Goal: Task Accomplishment & Management: Use online tool/utility

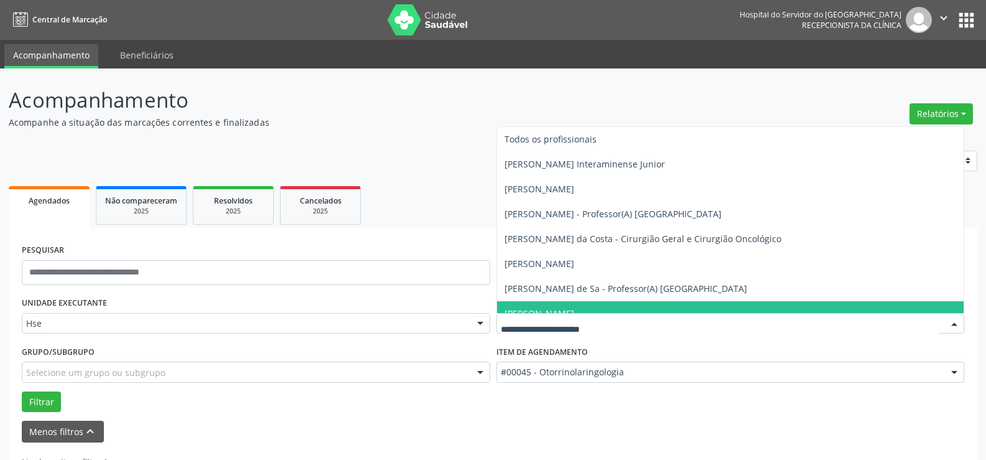
scroll to position [44, 0]
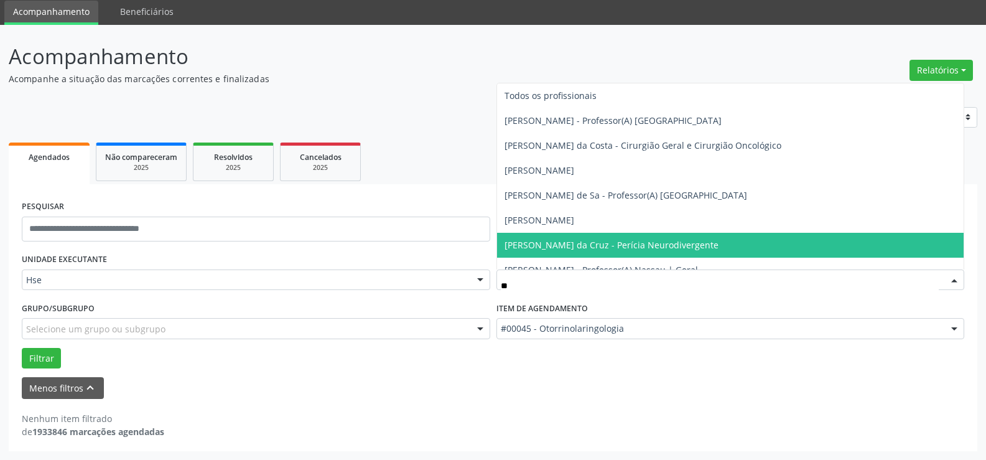
type input "***"
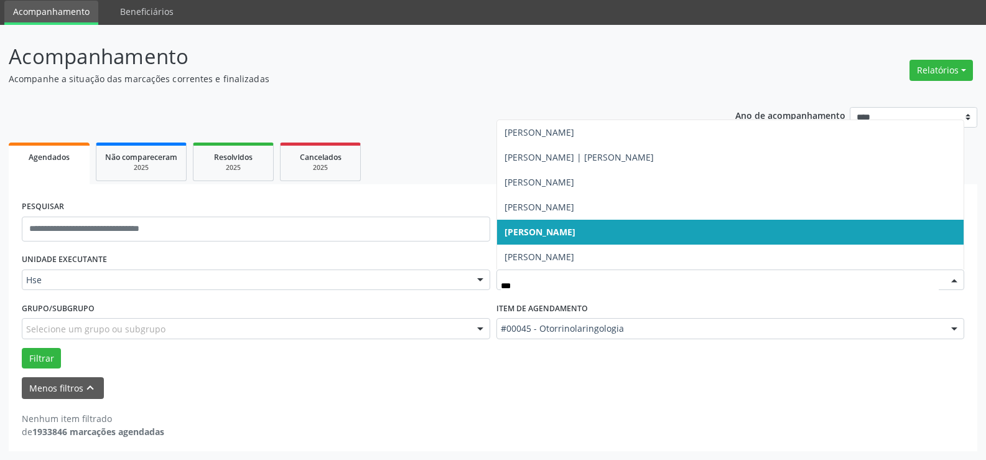
click at [568, 236] on span "[PERSON_NAME]" at bounding box center [539, 232] width 71 height 12
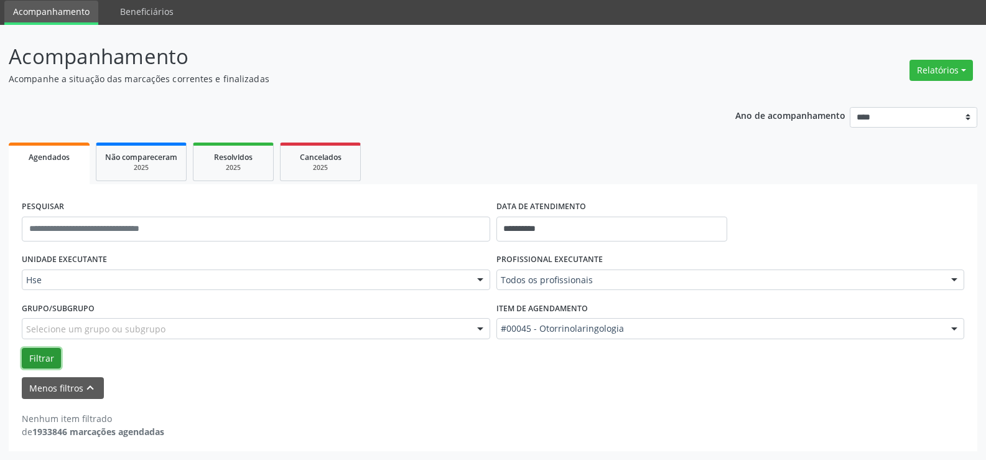
click at [52, 349] on button "Filtrar" at bounding box center [41, 358] width 39 height 21
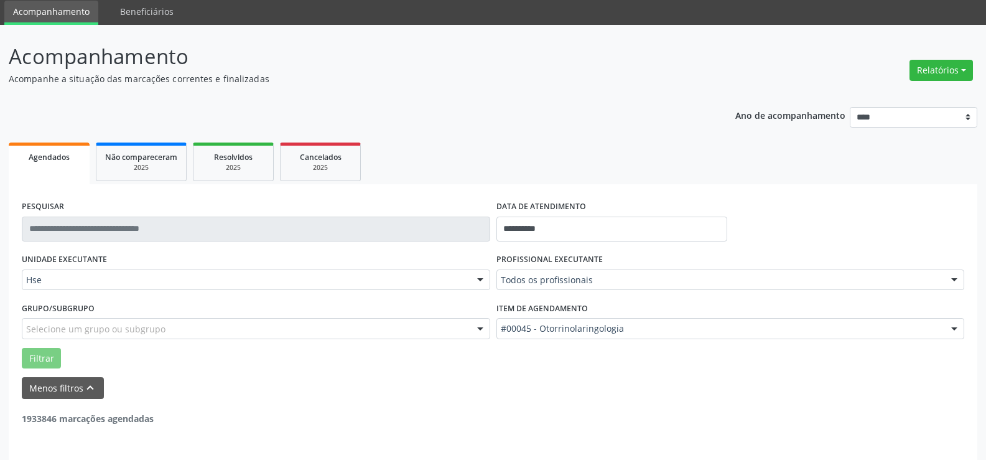
scroll to position [40, 0]
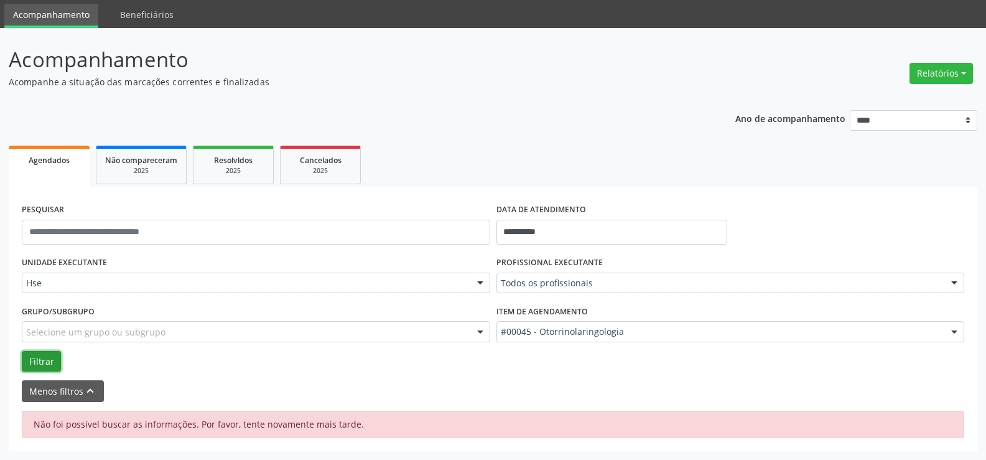
click at [47, 358] on button "Filtrar" at bounding box center [41, 361] width 39 height 21
click at [69, 389] on button "Menos filtros keyboard_arrow_up" at bounding box center [63, 391] width 82 height 22
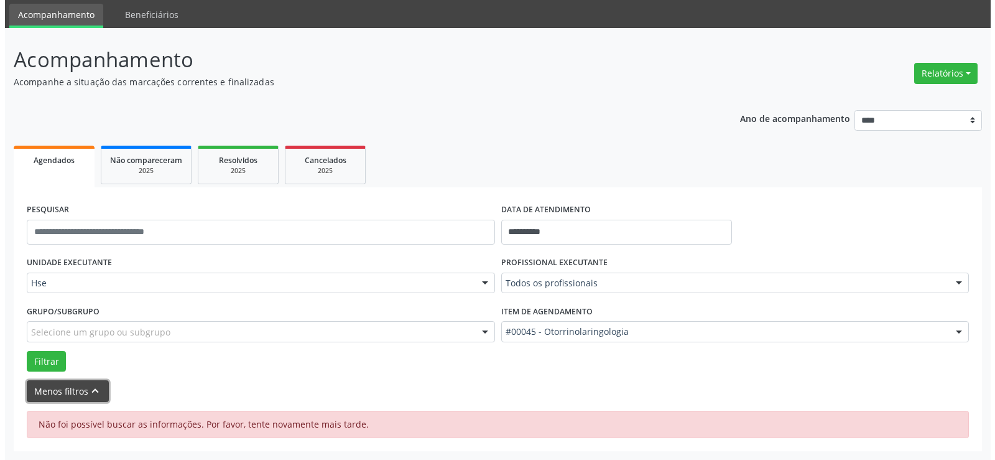
scroll to position [0, 0]
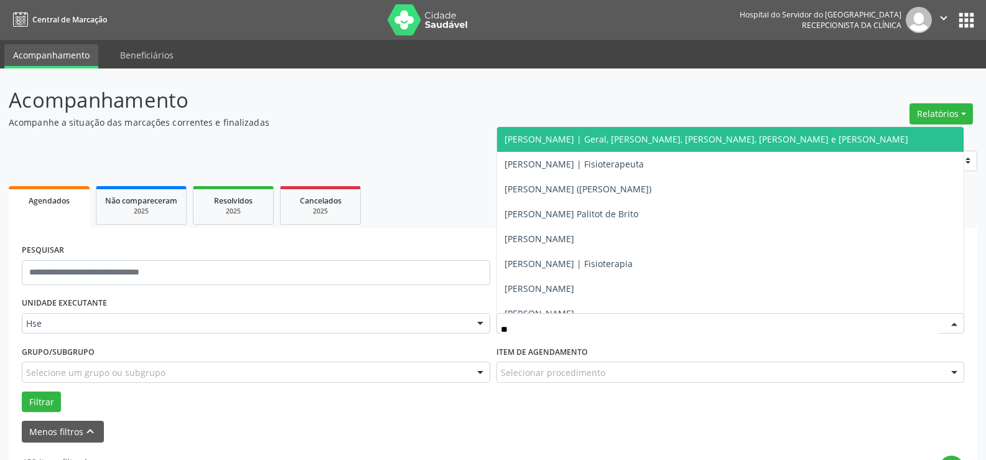
type input "*"
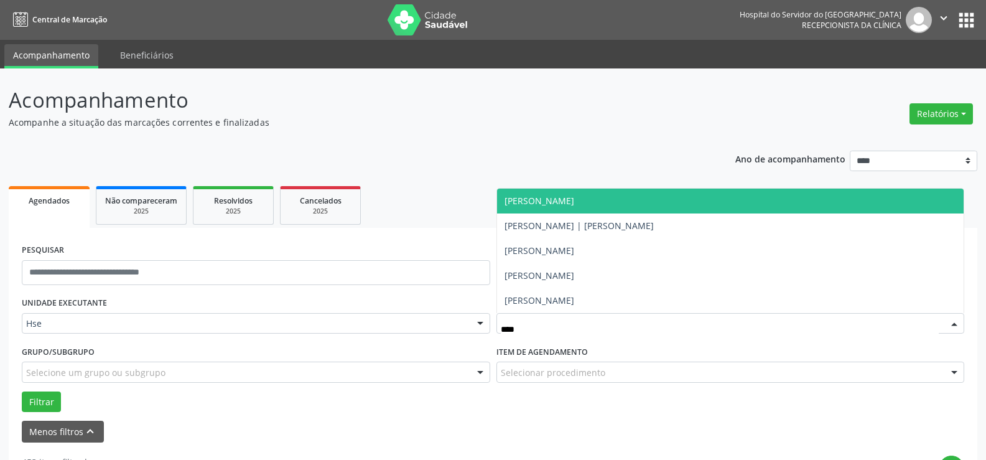
type input "*****"
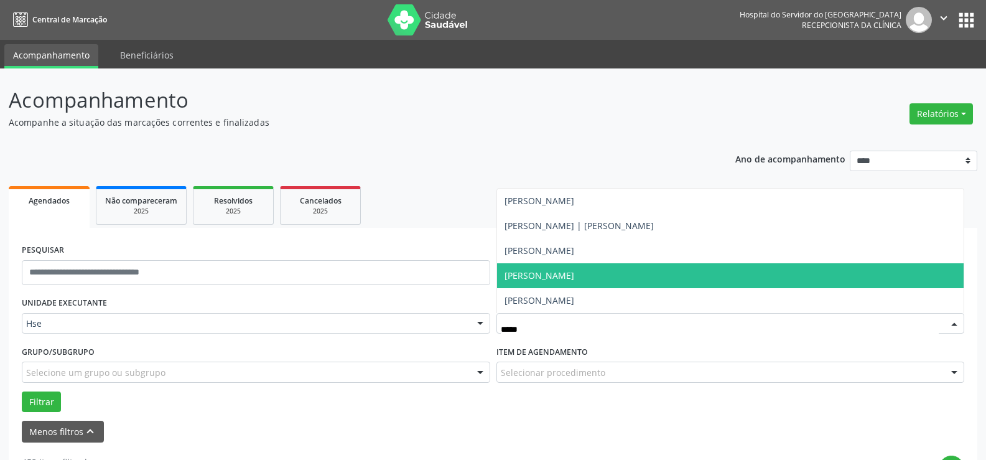
click at [567, 277] on span "[PERSON_NAME]" at bounding box center [539, 275] width 70 height 12
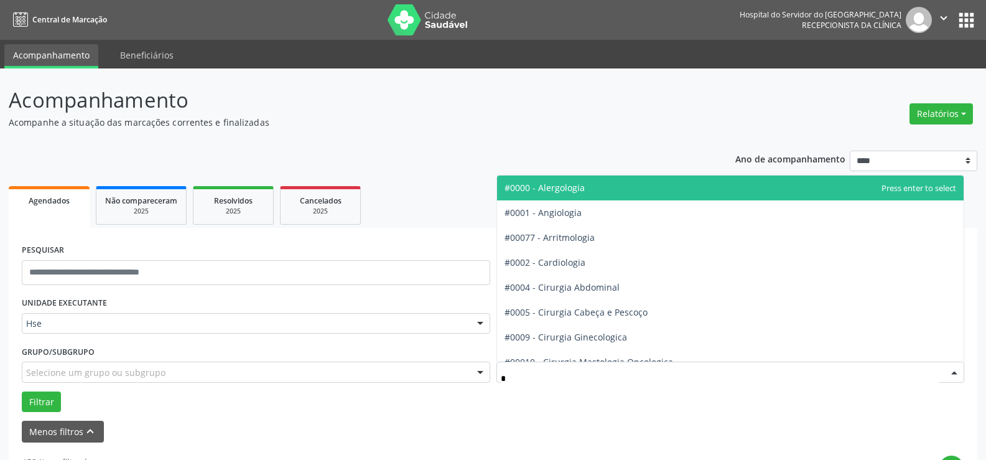
type input "**"
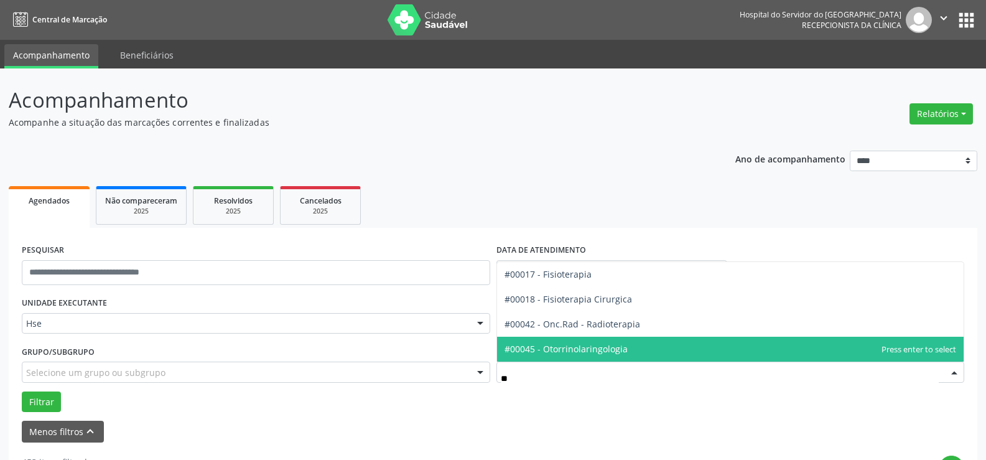
click at [567, 354] on span "#00045 - Otorrinolaringologia" at bounding box center [565, 349] width 123 height 12
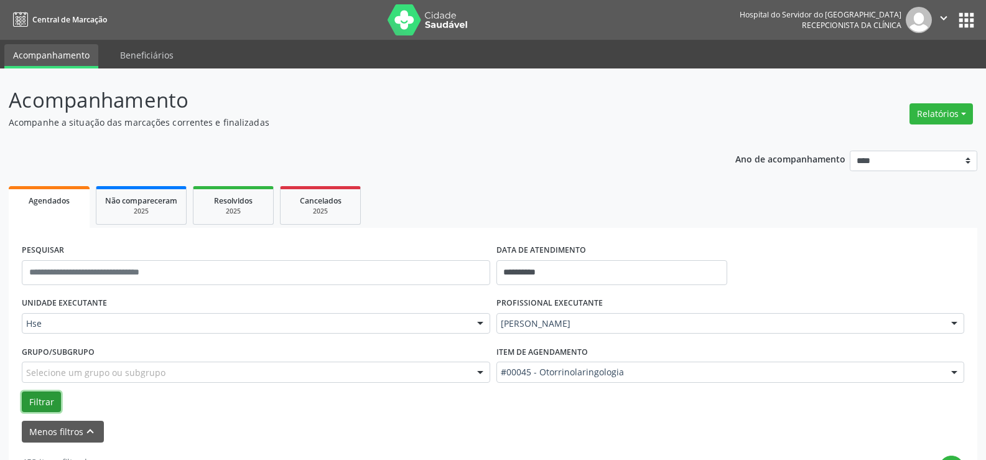
click at [47, 404] on button "Filtrar" at bounding box center [41, 401] width 39 height 21
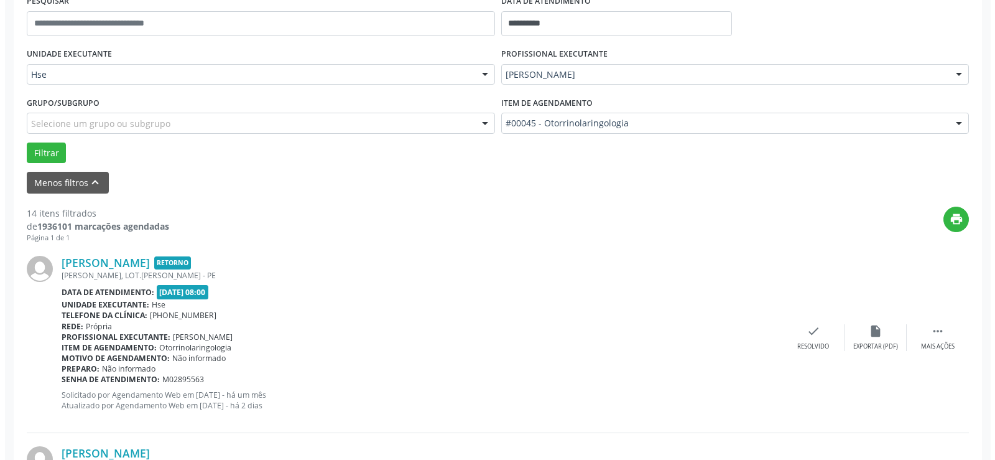
scroll to position [311, 0]
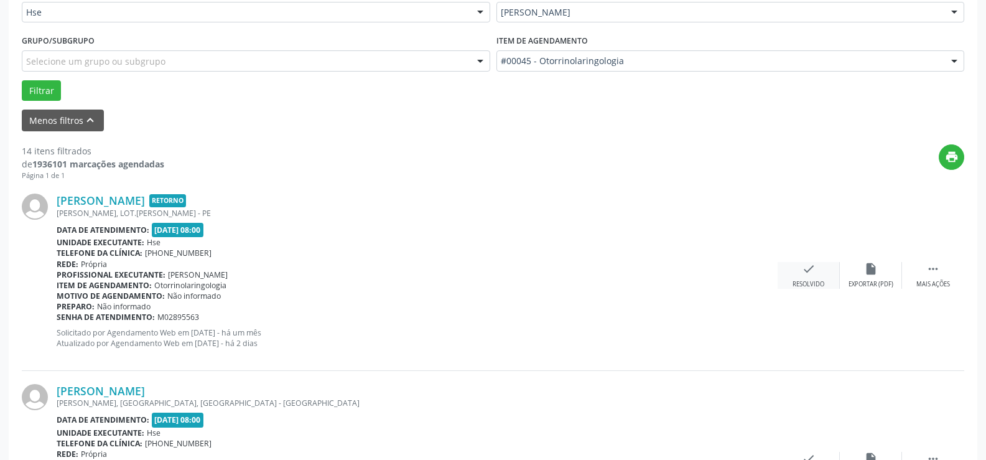
click at [794, 264] on div "check Resolvido" at bounding box center [808, 275] width 62 height 27
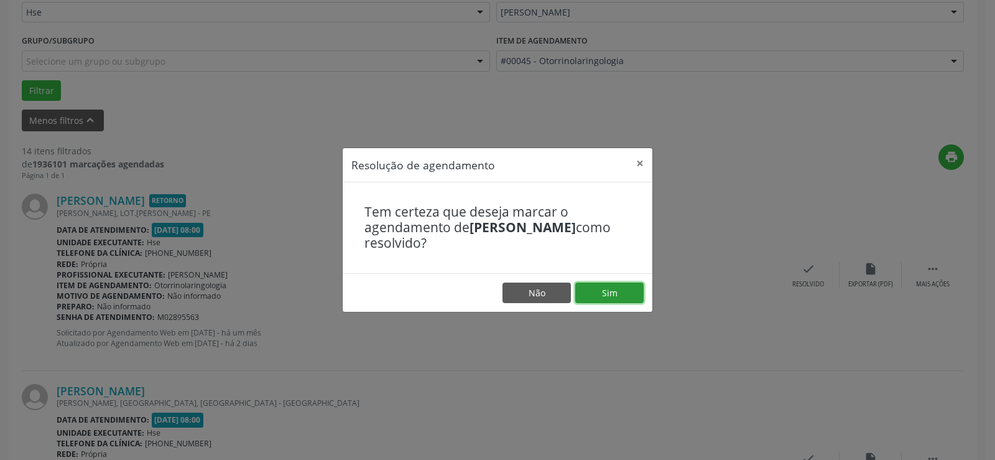
click at [621, 293] on button "Sim" at bounding box center [609, 292] width 68 height 21
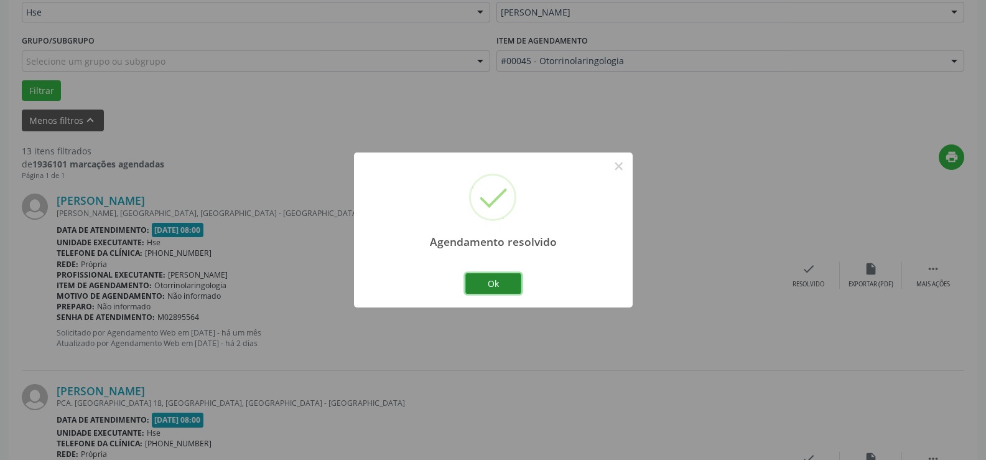
click at [501, 284] on button "Ok" at bounding box center [493, 283] width 56 height 21
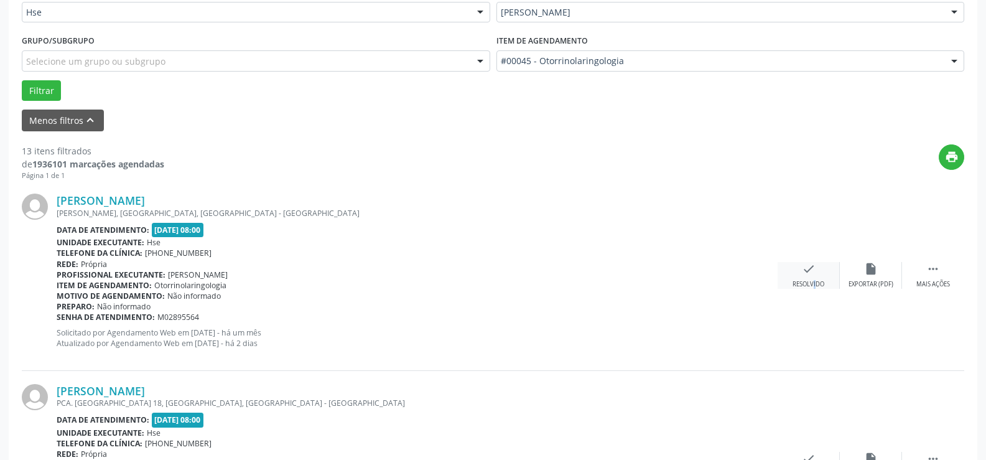
click at [805, 279] on div "check Resolvido" at bounding box center [808, 275] width 62 height 27
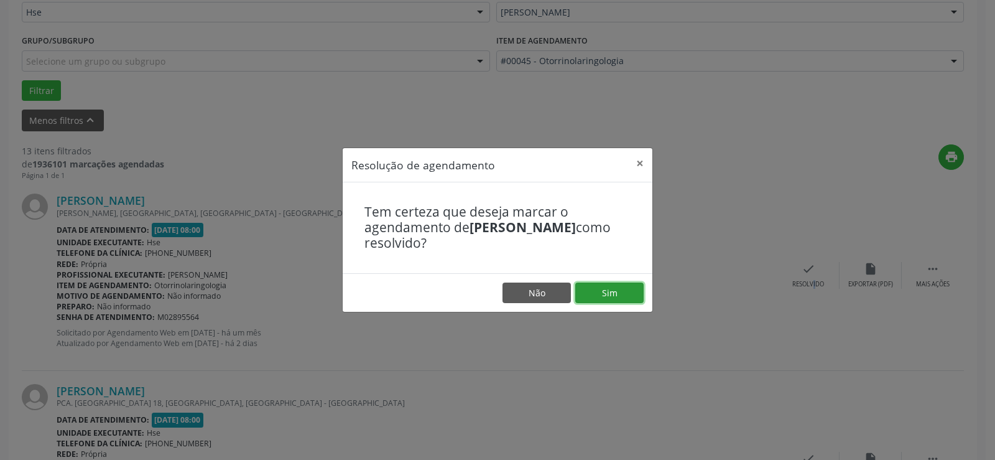
click at [627, 294] on button "Sim" at bounding box center [609, 292] width 68 height 21
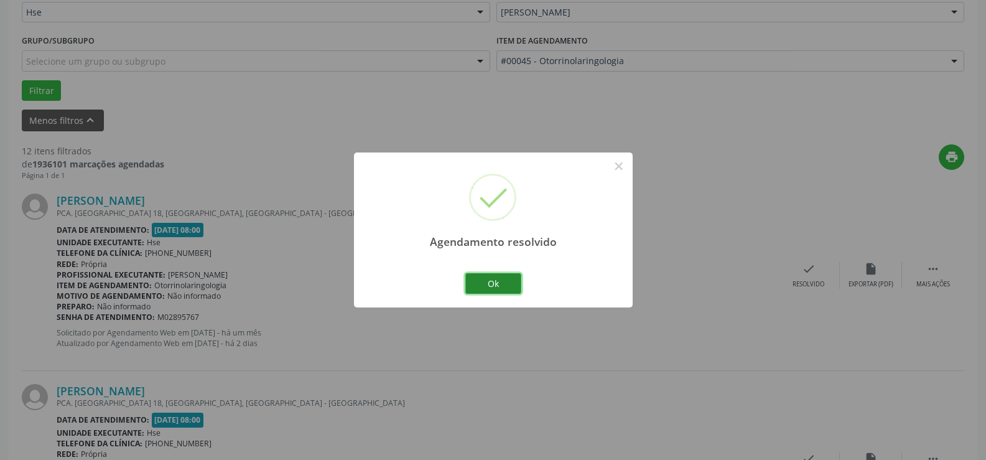
click at [516, 282] on button "Ok" at bounding box center [493, 283] width 56 height 21
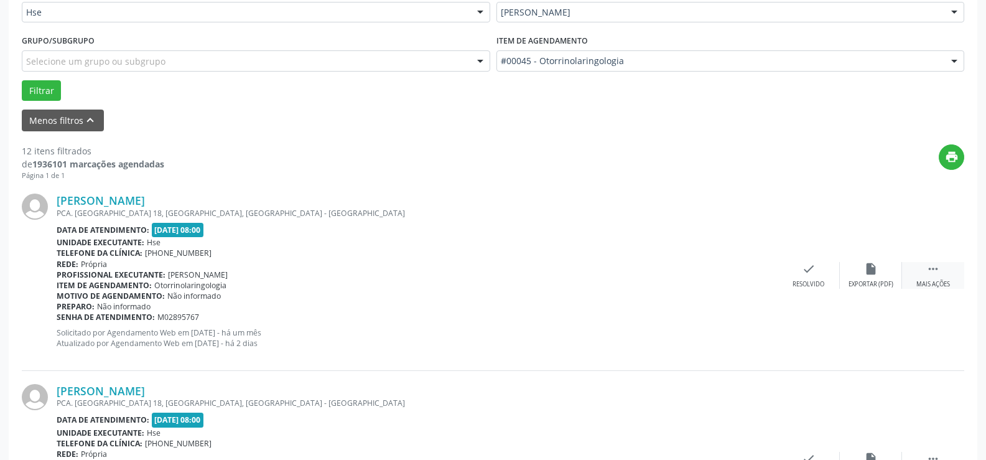
click at [934, 282] on div "Mais ações" at bounding box center [933, 284] width 34 height 9
click at [867, 276] on div "alarm_off Não compareceu" at bounding box center [871, 275] width 62 height 27
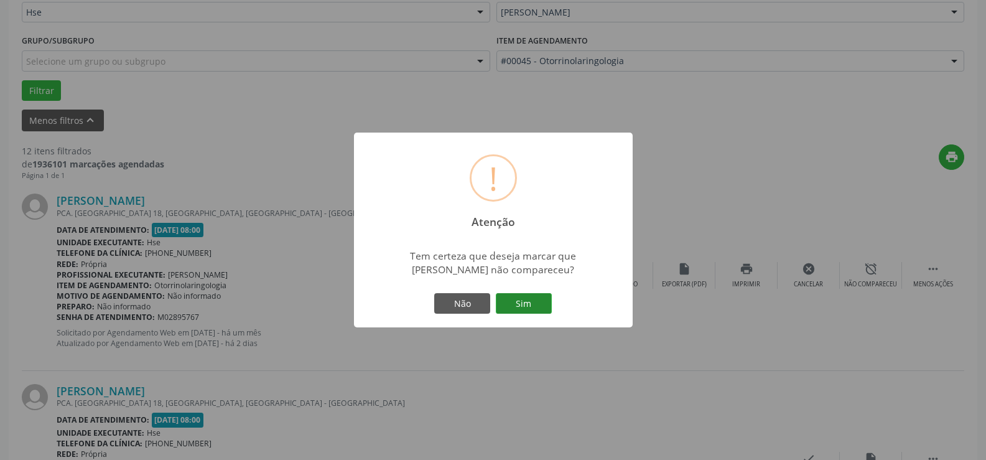
click at [538, 293] on button "Sim" at bounding box center [524, 303] width 56 height 21
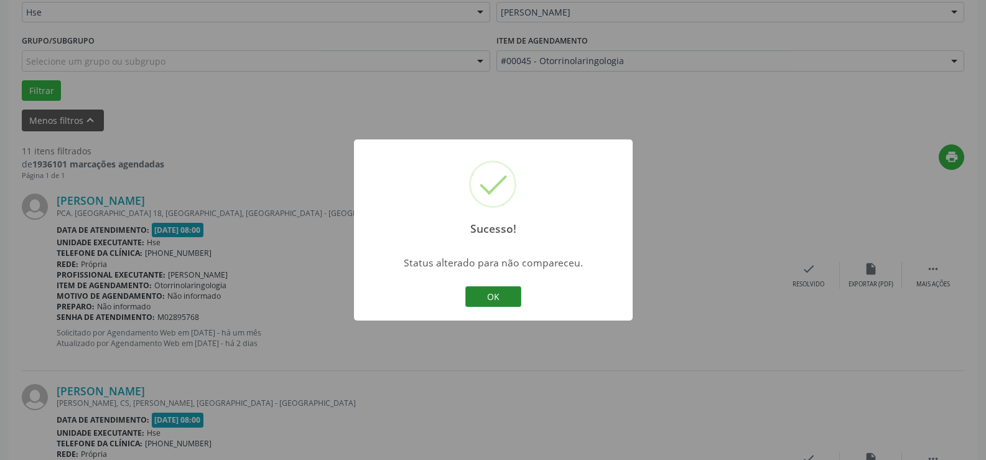
click at [489, 294] on button "OK" at bounding box center [493, 296] width 56 height 21
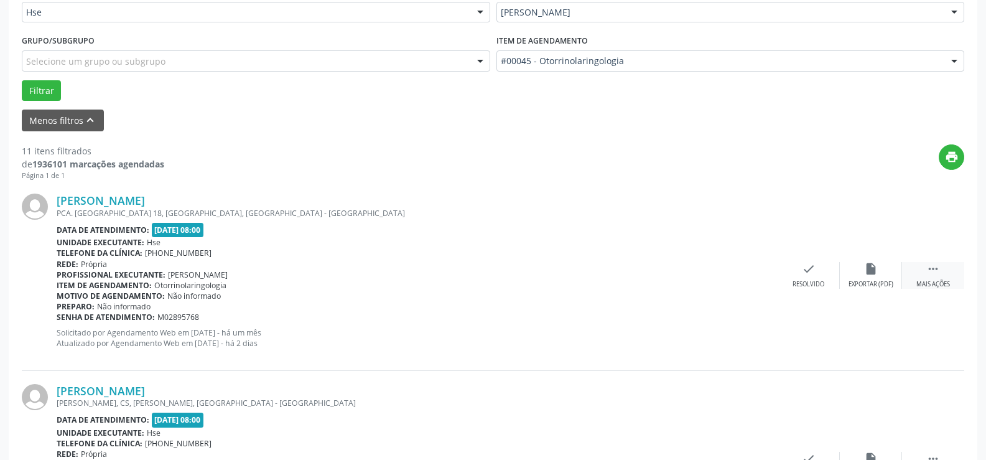
click at [930, 278] on div " Mais ações" at bounding box center [933, 275] width 62 height 27
click at [861, 274] on div "alarm_off Não compareceu" at bounding box center [871, 275] width 62 height 27
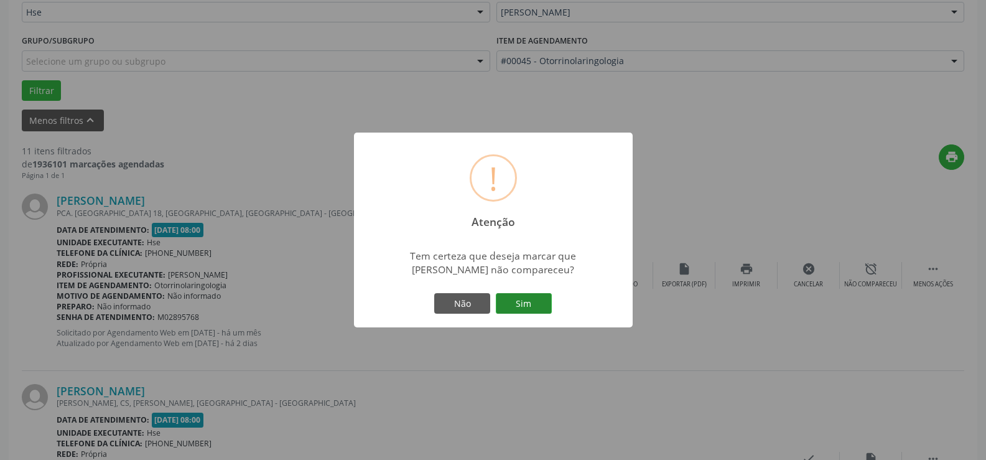
click at [531, 303] on button "Sim" at bounding box center [524, 303] width 56 height 21
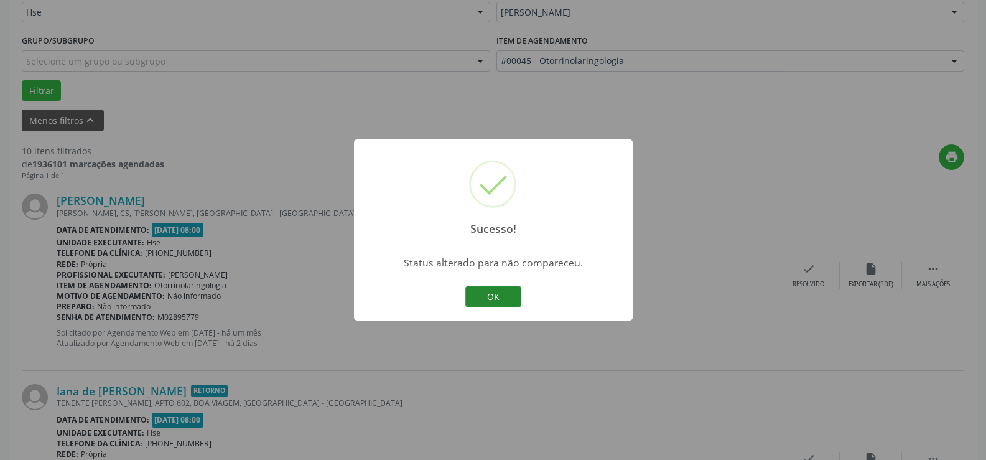
click at [507, 298] on button "OK" at bounding box center [493, 296] width 56 height 21
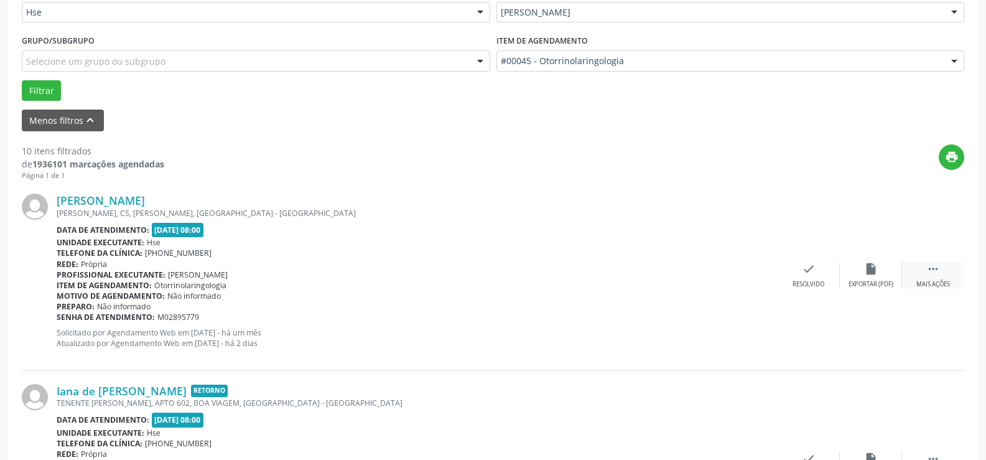
click at [932, 271] on icon "" at bounding box center [933, 269] width 14 height 14
click at [879, 280] on div "Não compareceu" at bounding box center [870, 284] width 53 height 9
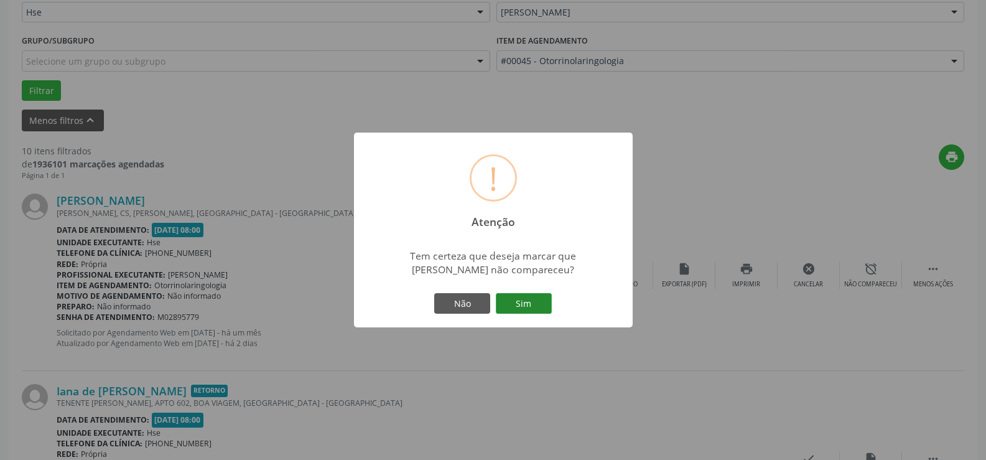
click at [539, 310] on button "Sim" at bounding box center [524, 303] width 56 height 21
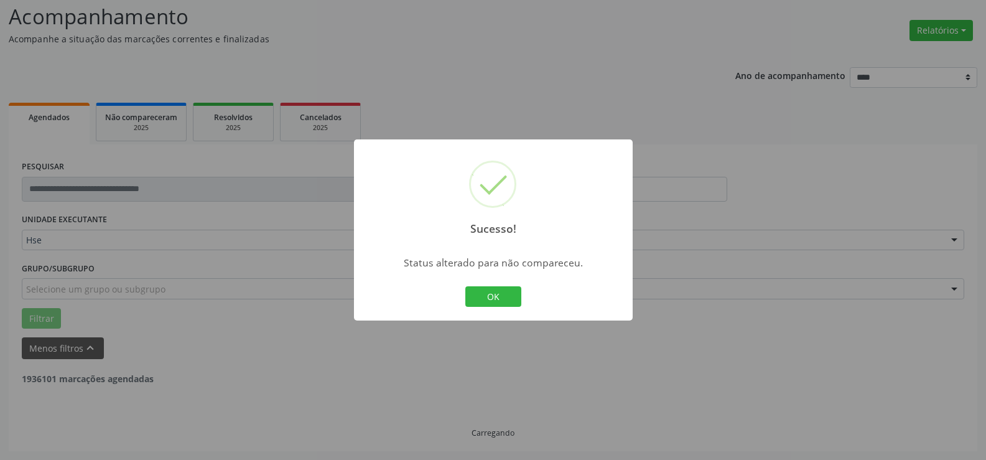
scroll to position [83, 0]
click at [496, 295] on button "OK" at bounding box center [493, 296] width 56 height 21
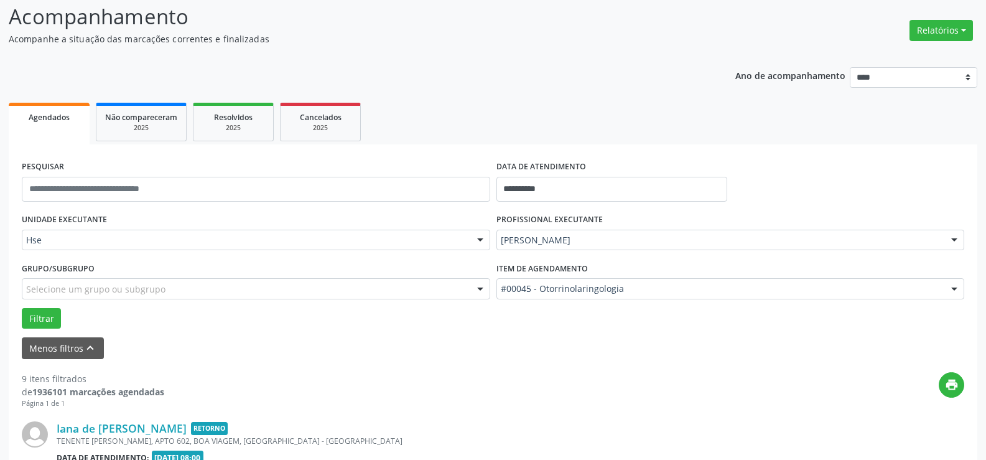
scroll to position [208, 0]
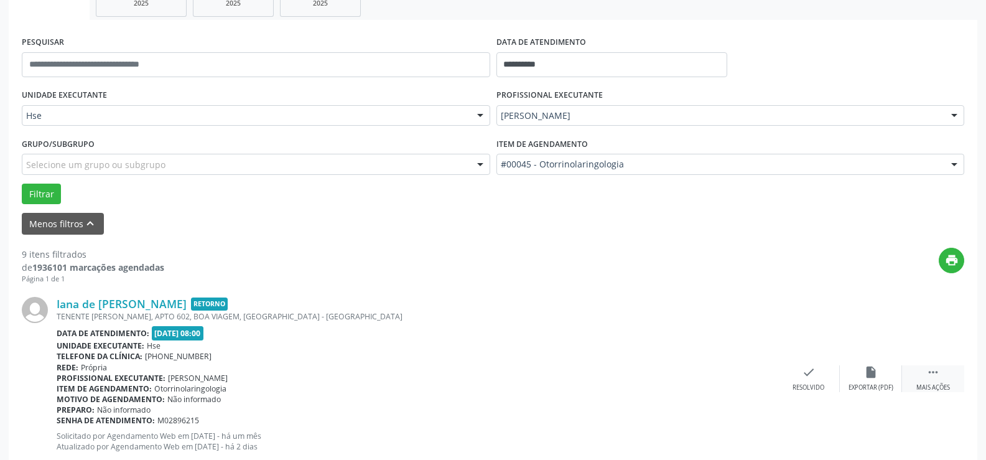
click at [920, 368] on div " Mais ações" at bounding box center [933, 378] width 62 height 27
click at [871, 371] on icon "alarm_off" at bounding box center [871, 372] width 14 height 14
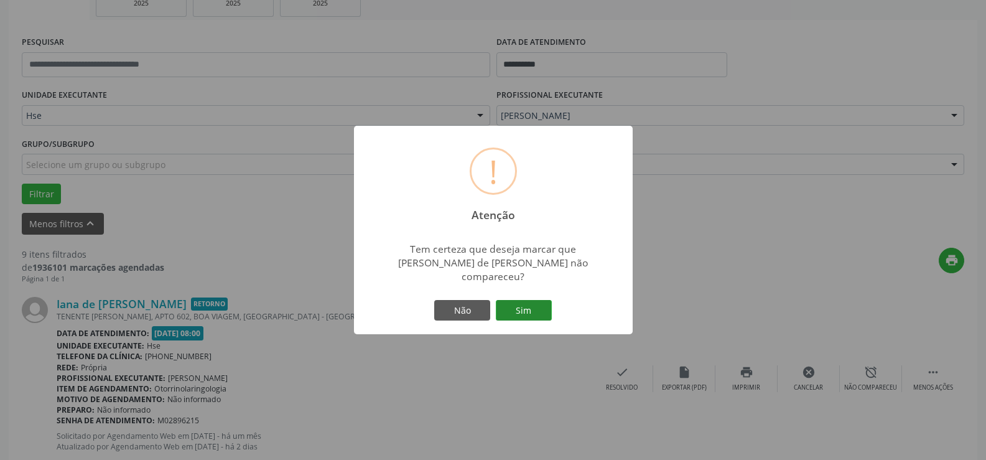
click at [534, 307] on button "Sim" at bounding box center [524, 310] width 56 height 21
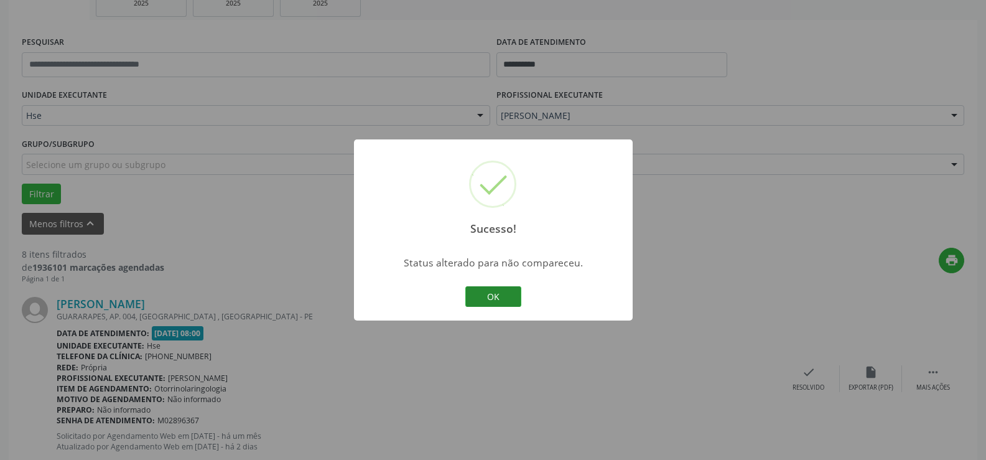
click at [484, 289] on button "OK" at bounding box center [493, 296] width 56 height 21
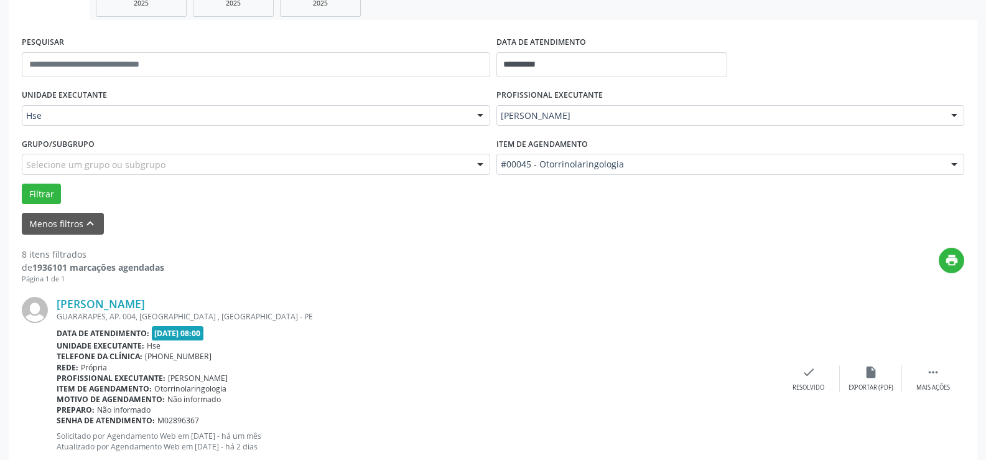
scroll to position [332, 0]
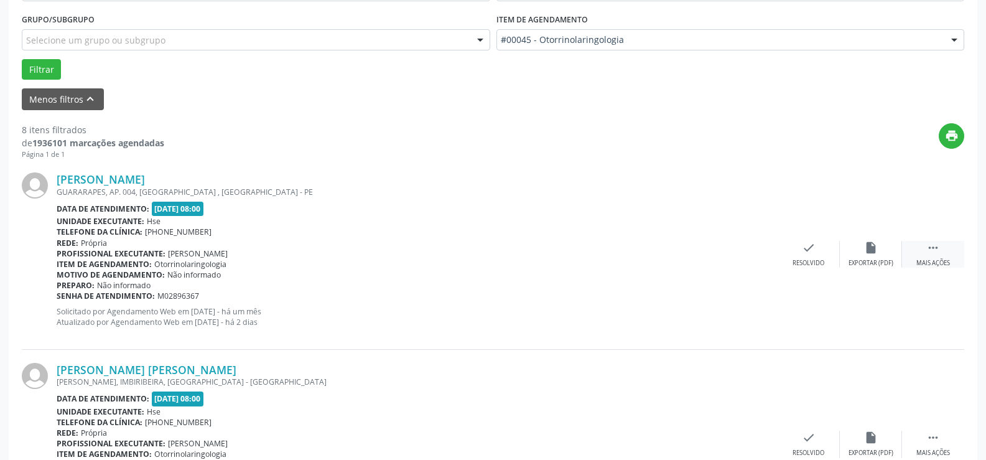
click at [930, 256] on div " Mais ações" at bounding box center [933, 254] width 62 height 27
click at [874, 255] on div "alarm_off Não compareceu" at bounding box center [871, 254] width 62 height 27
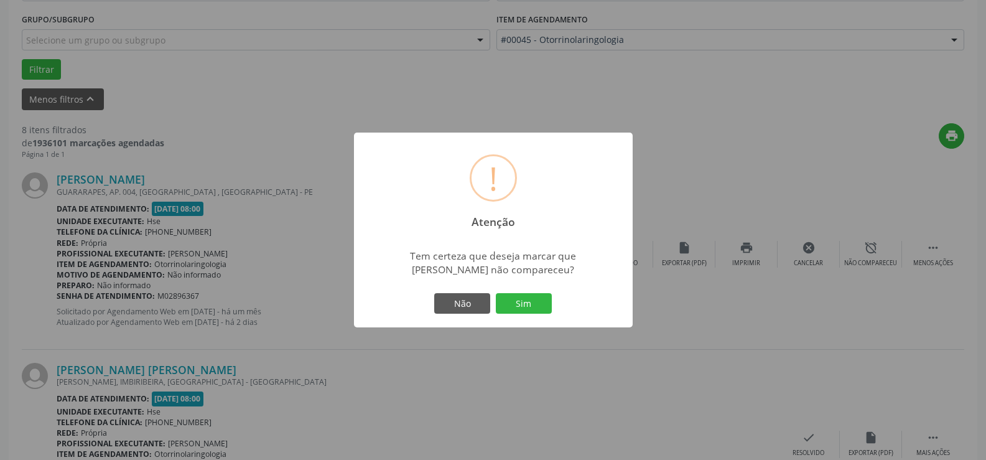
click at [511, 302] on button "Sim" at bounding box center [524, 303] width 56 height 21
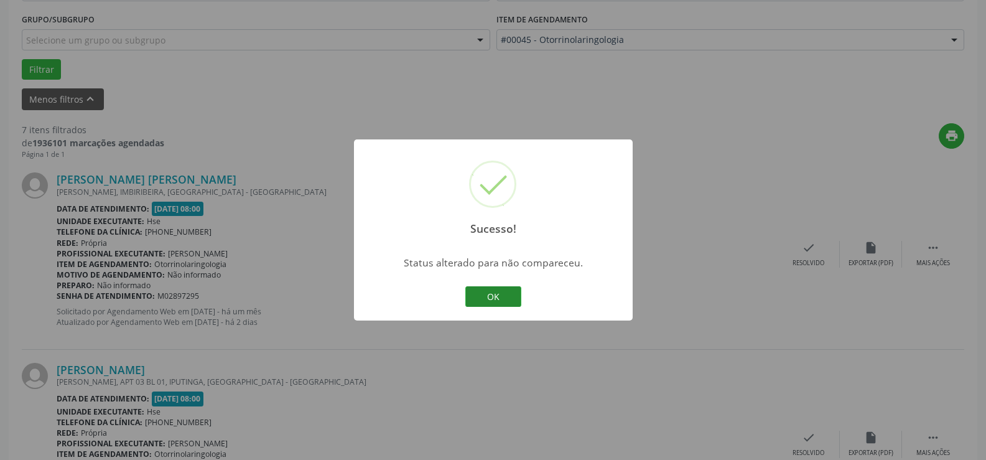
click at [499, 296] on button "OK" at bounding box center [493, 296] width 56 height 21
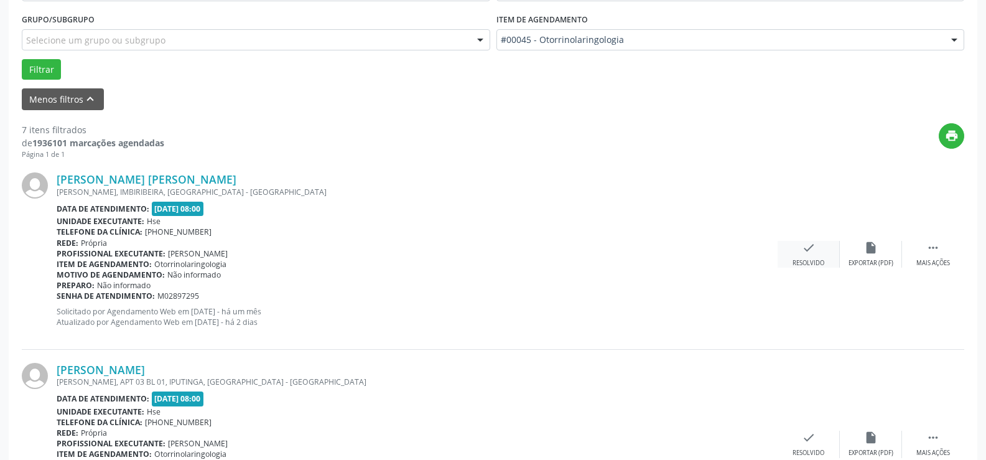
click at [808, 257] on div "check Resolvido" at bounding box center [808, 254] width 62 height 27
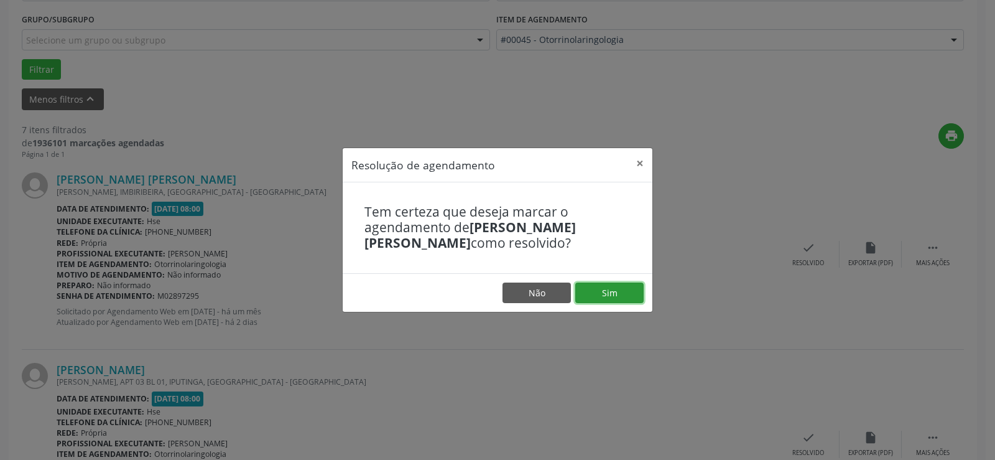
click at [629, 287] on button "Sim" at bounding box center [609, 292] width 68 height 21
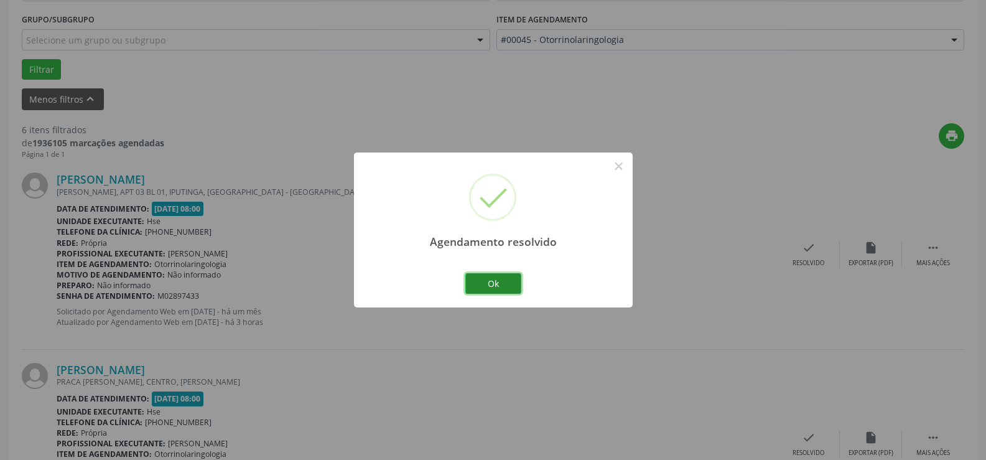
click at [505, 276] on button "Ok" at bounding box center [493, 283] width 56 height 21
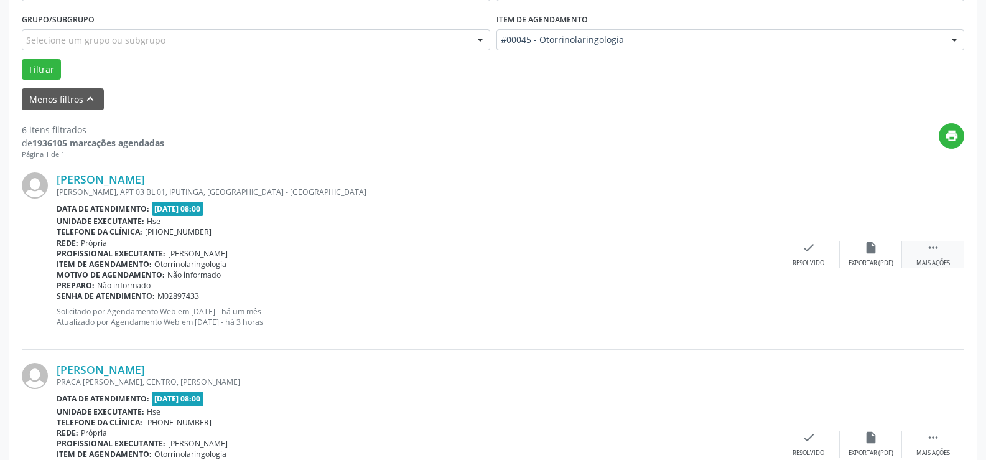
click at [922, 254] on div " Mais ações" at bounding box center [933, 254] width 62 height 27
click at [842, 255] on div "alarm_off Não compareceu" at bounding box center [871, 254] width 62 height 27
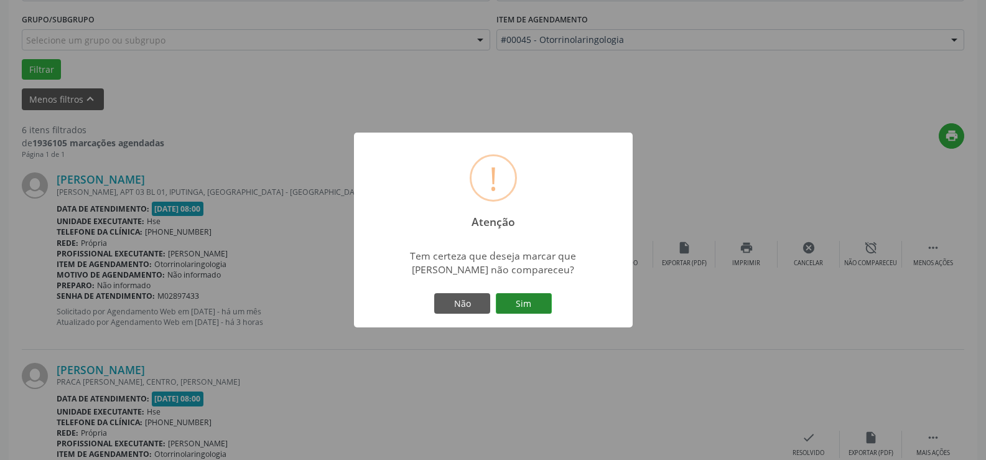
click at [541, 307] on button "Sim" at bounding box center [524, 303] width 56 height 21
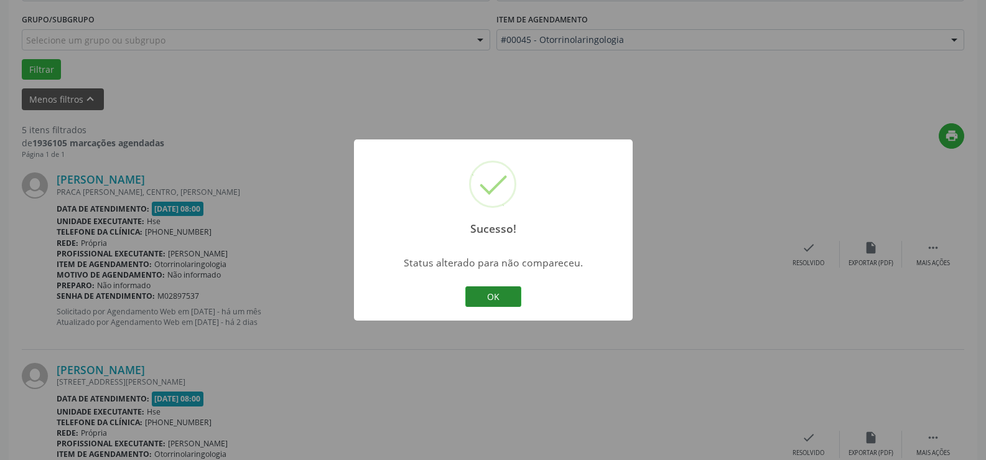
click at [478, 290] on button "OK" at bounding box center [493, 296] width 56 height 21
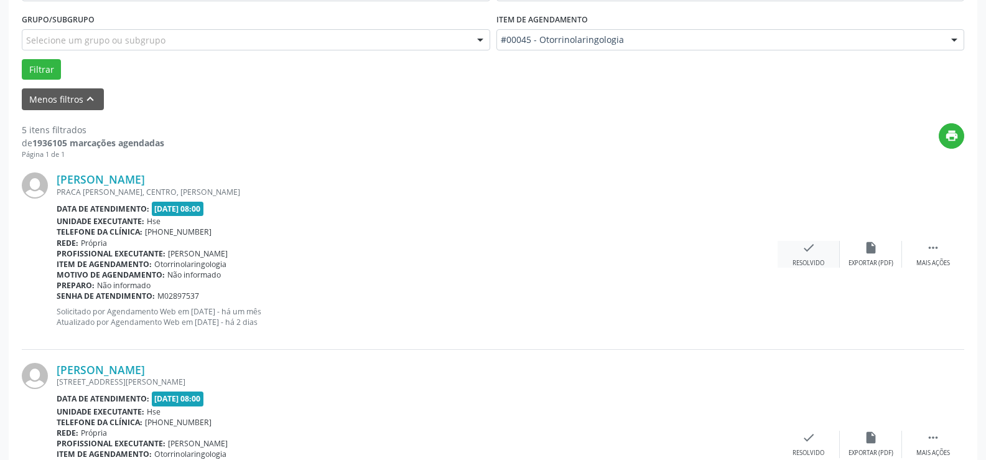
click at [817, 250] on div "check Resolvido" at bounding box center [808, 254] width 62 height 27
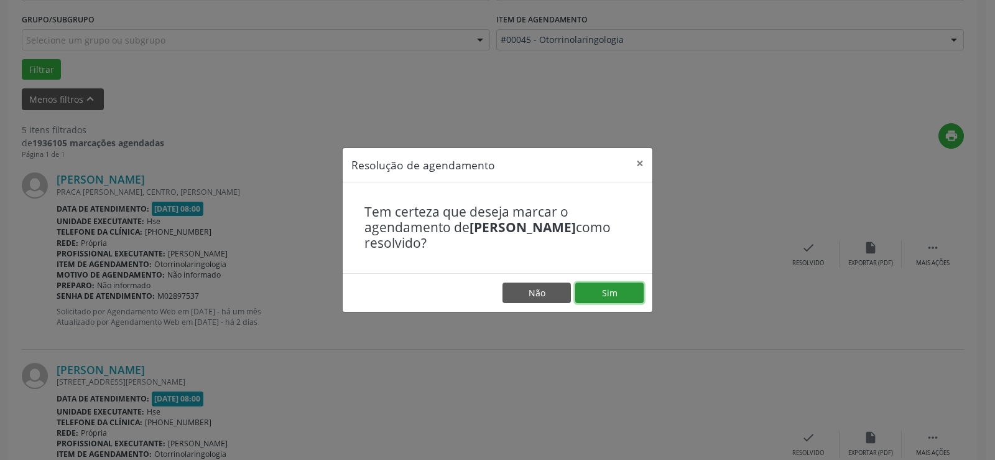
click at [606, 300] on button "Sim" at bounding box center [609, 292] width 68 height 21
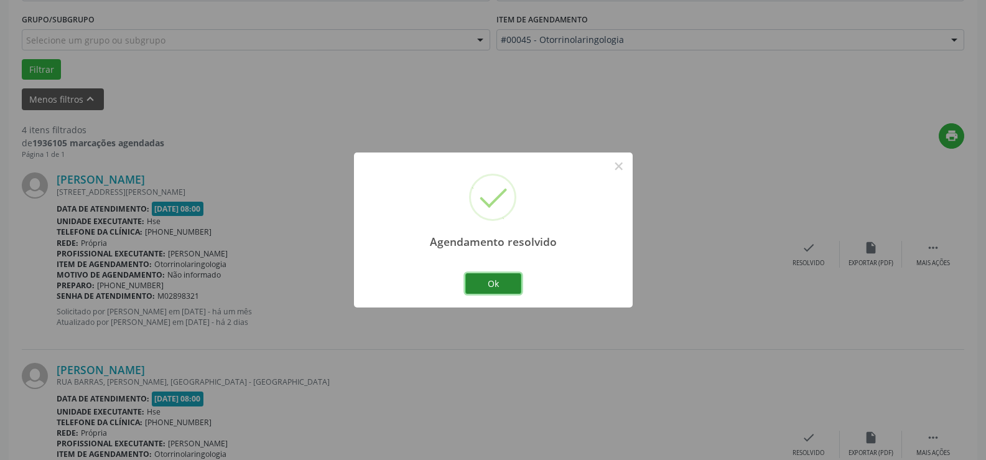
click at [502, 284] on button "Ok" at bounding box center [493, 283] width 56 height 21
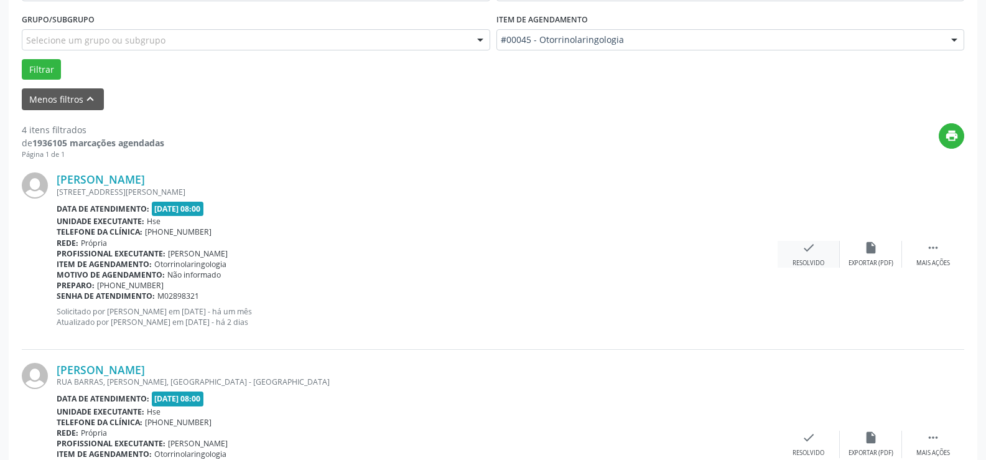
click at [815, 261] on div "Resolvido" at bounding box center [808, 263] width 32 height 9
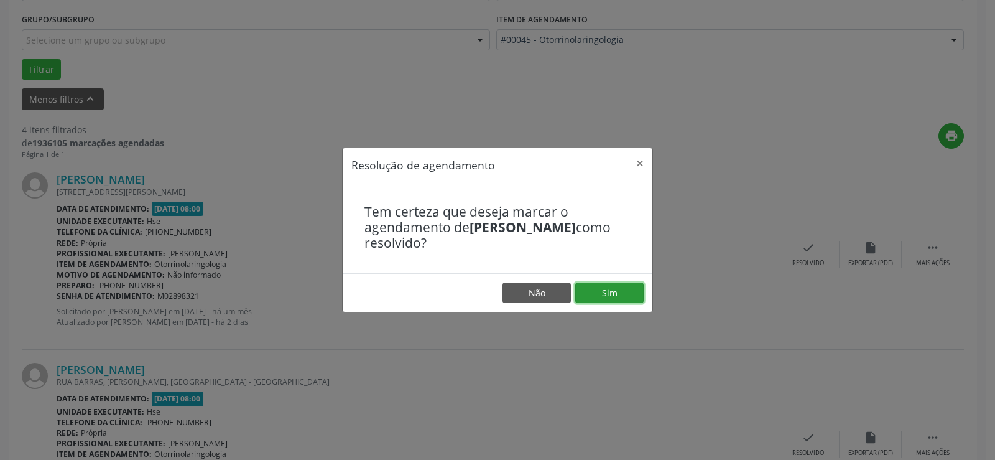
click at [634, 295] on button "Sim" at bounding box center [609, 292] width 68 height 21
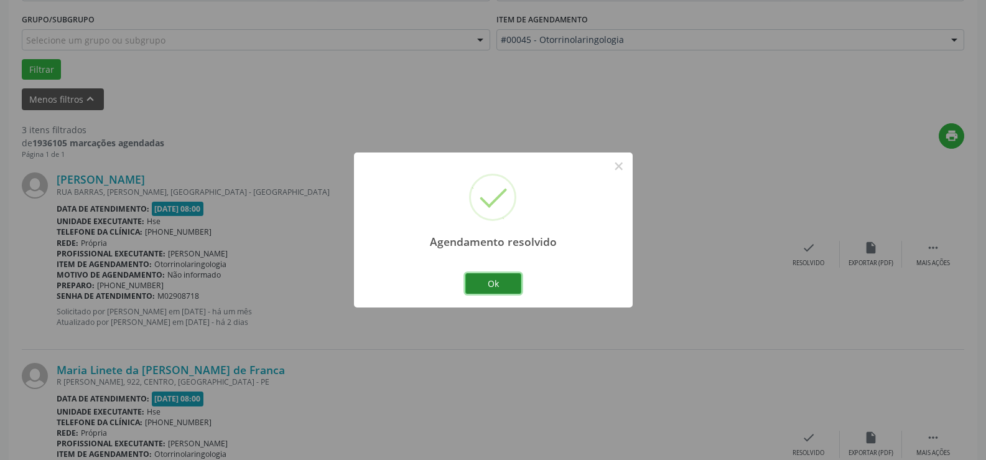
click at [491, 283] on button "Ok" at bounding box center [493, 283] width 56 height 21
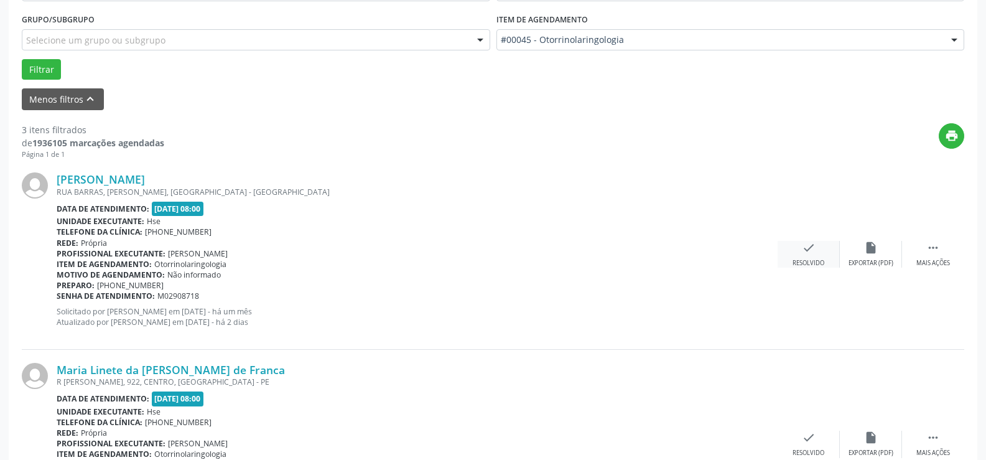
click at [815, 256] on div "check Resolvido" at bounding box center [808, 254] width 62 height 27
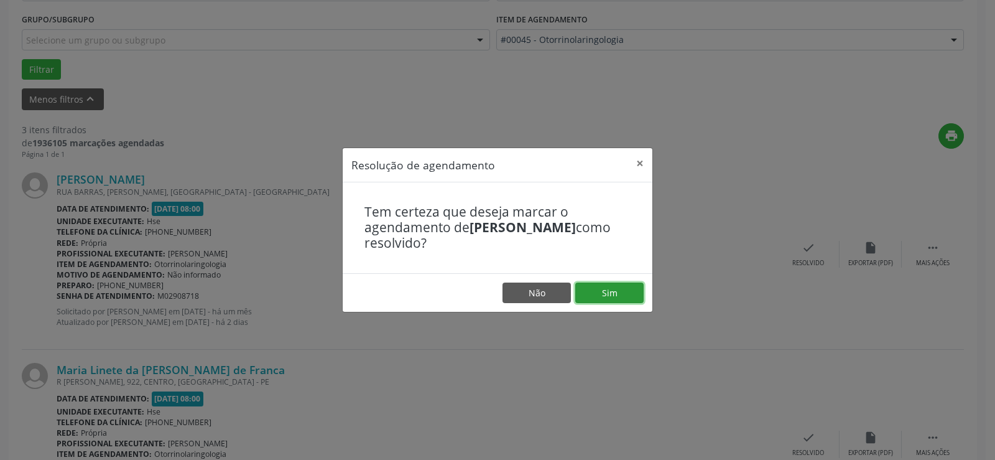
click at [602, 300] on button "Sim" at bounding box center [609, 292] width 68 height 21
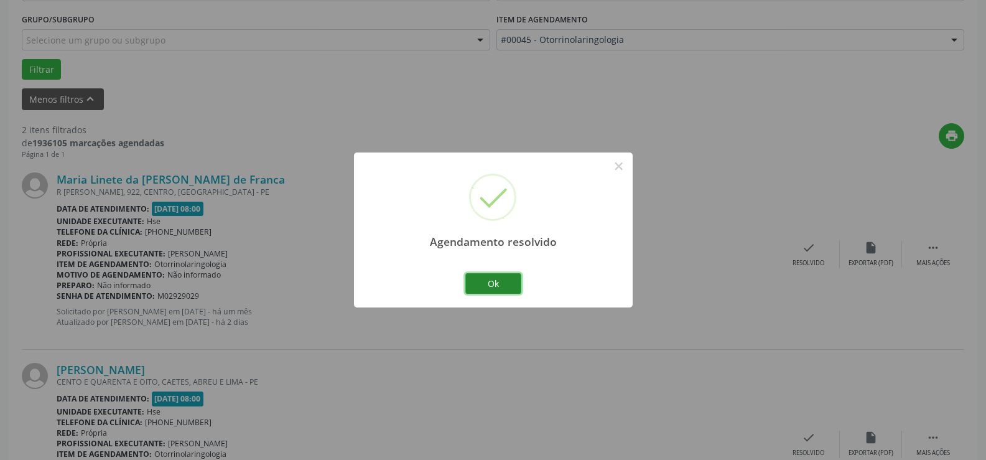
click at [499, 288] on button "Ok" at bounding box center [493, 283] width 56 height 21
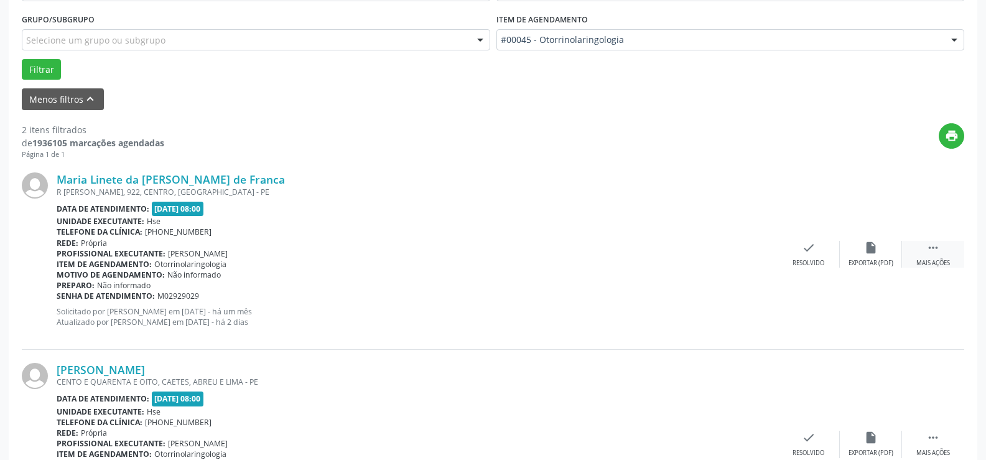
click at [935, 255] on div " Mais ações" at bounding box center [933, 254] width 62 height 27
click at [879, 252] on div "alarm_off Não compareceu" at bounding box center [871, 254] width 62 height 27
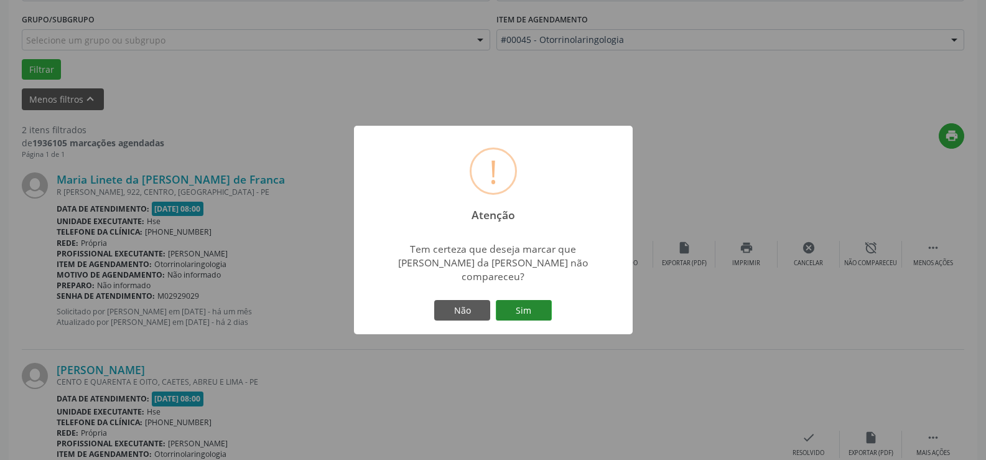
click at [522, 307] on button "Sim" at bounding box center [524, 310] width 56 height 21
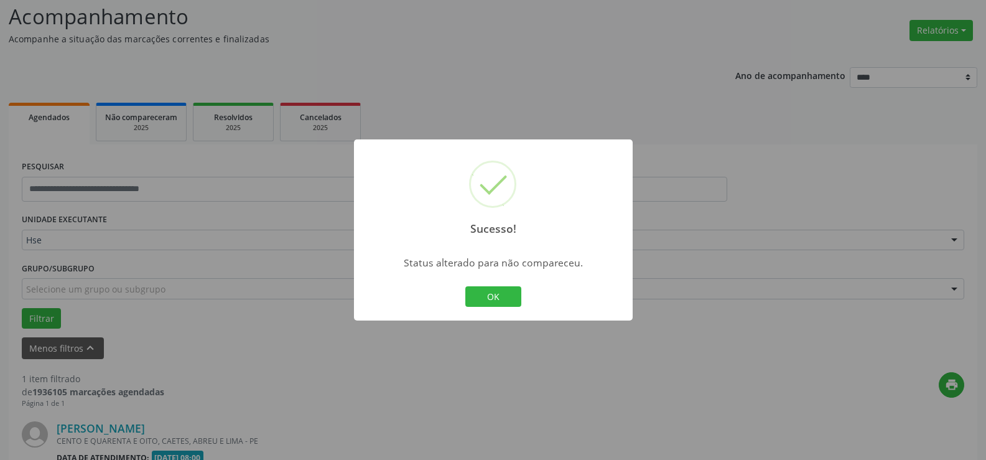
scroll to position [243, 0]
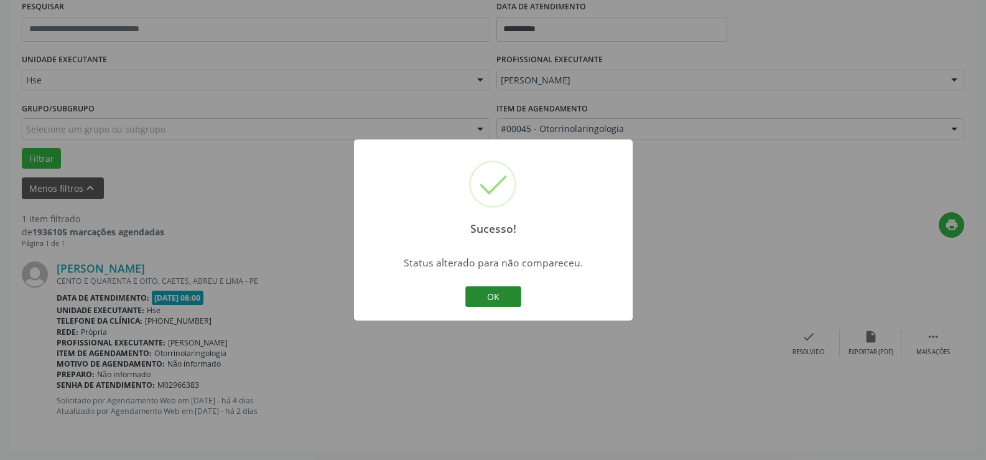
click at [494, 294] on button "OK" at bounding box center [493, 296] width 56 height 21
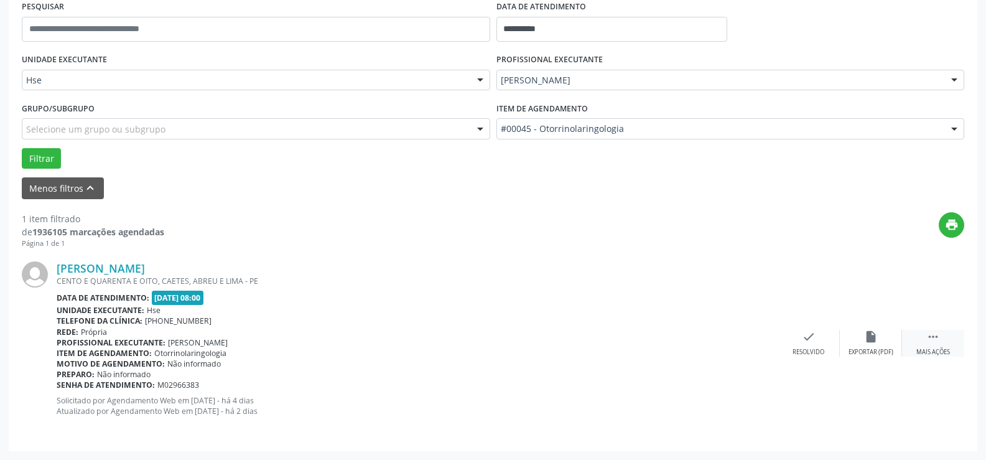
click at [933, 332] on icon "" at bounding box center [933, 337] width 14 height 14
click at [858, 331] on div "alarm_off Não compareceu" at bounding box center [871, 343] width 62 height 27
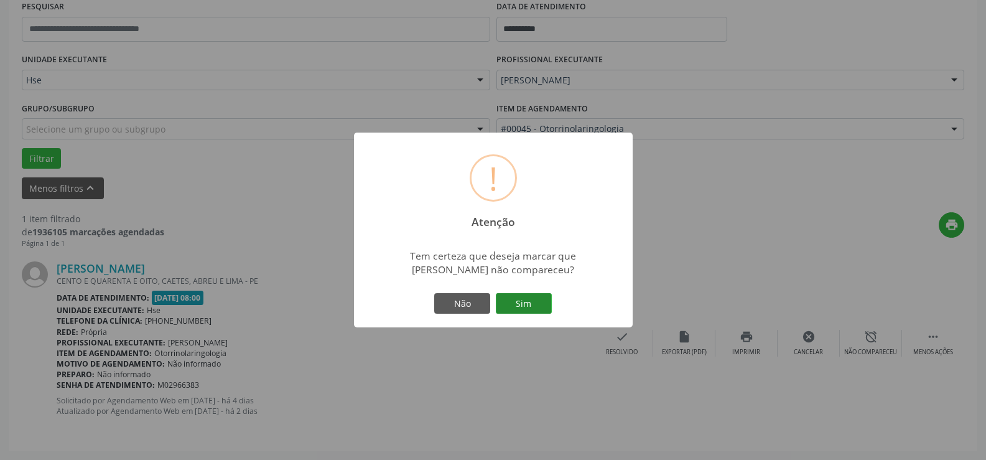
click at [549, 310] on button "Sim" at bounding box center [524, 303] width 56 height 21
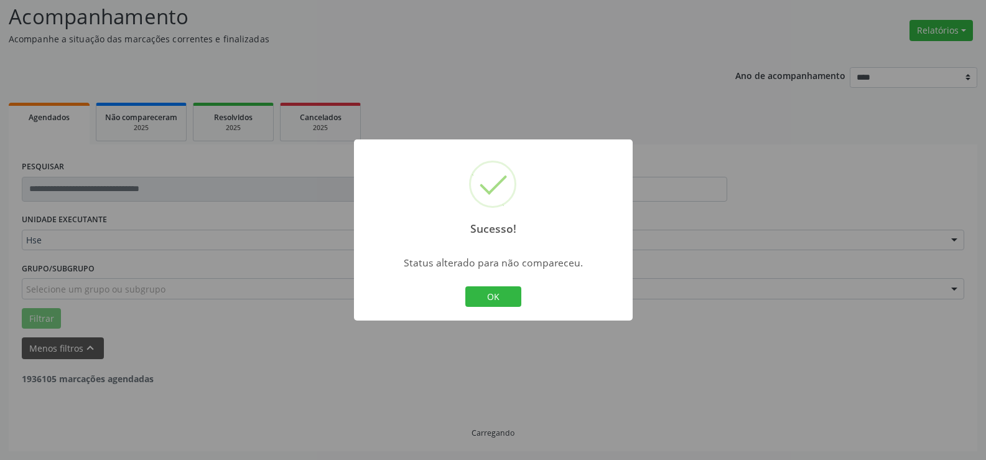
scroll to position [44, 0]
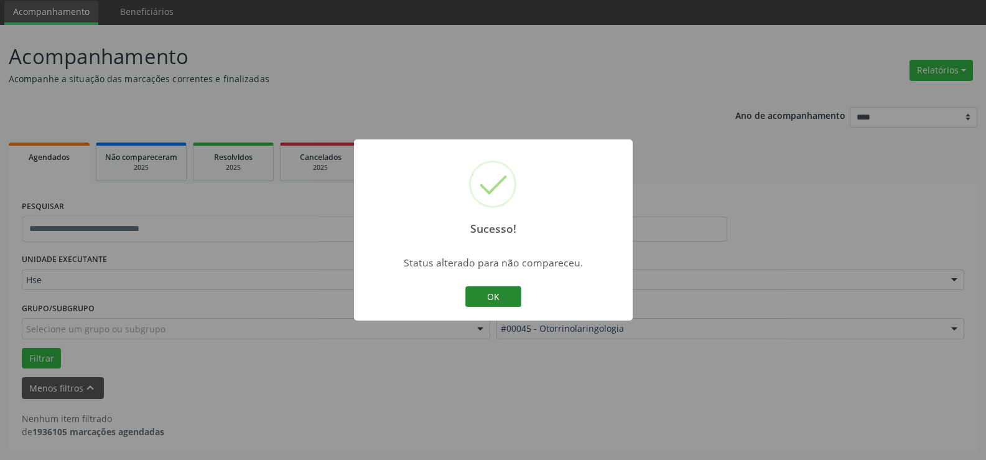
click at [503, 296] on button "OK" at bounding box center [493, 296] width 56 height 21
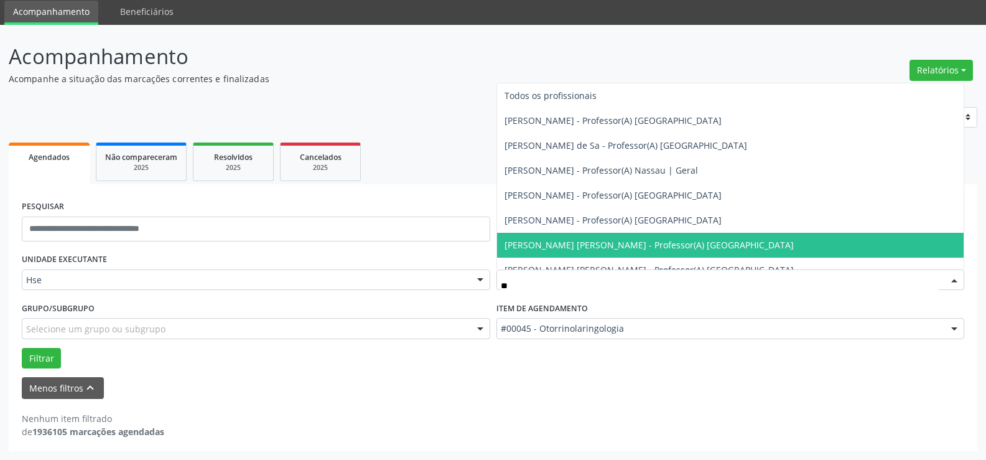
type input "*"
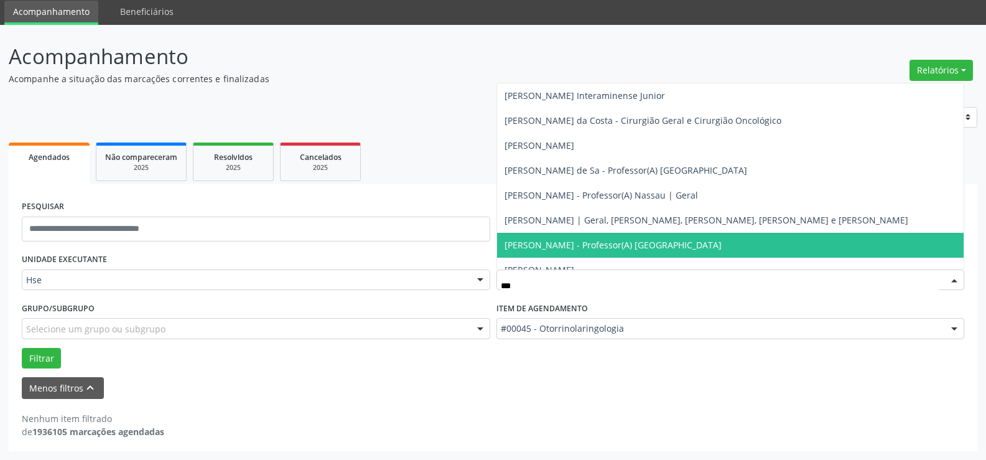
type input "****"
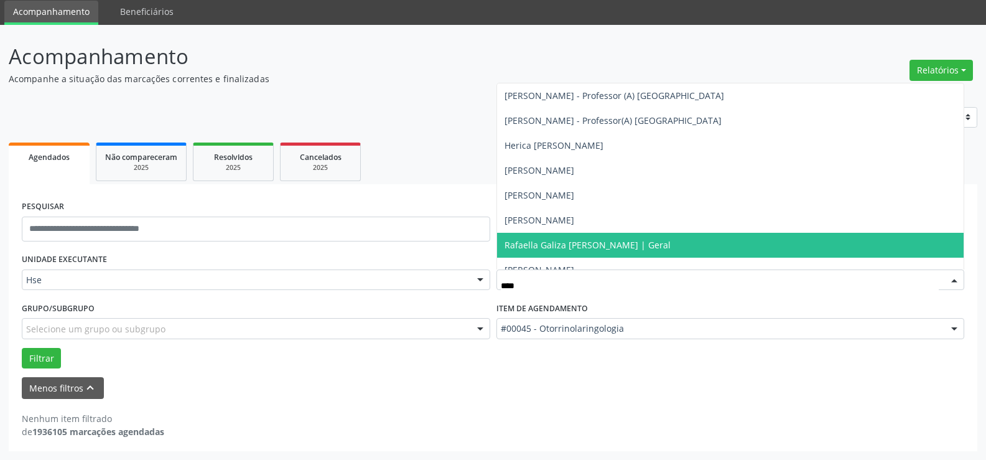
click at [541, 240] on span "Rafaella Galiza [PERSON_NAME] | Geral" at bounding box center [587, 245] width 166 height 12
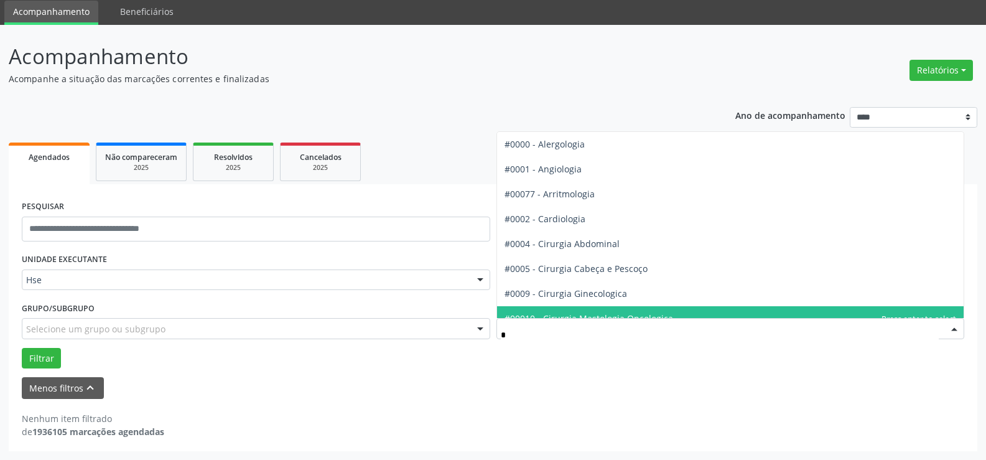
type input "**"
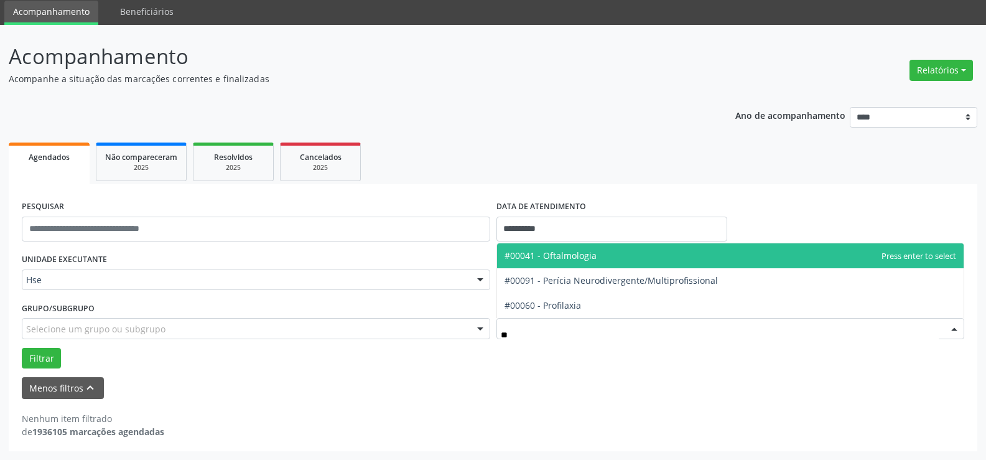
click at [563, 264] on span "#00041 - Oftalmologia" at bounding box center [730, 255] width 467 height 25
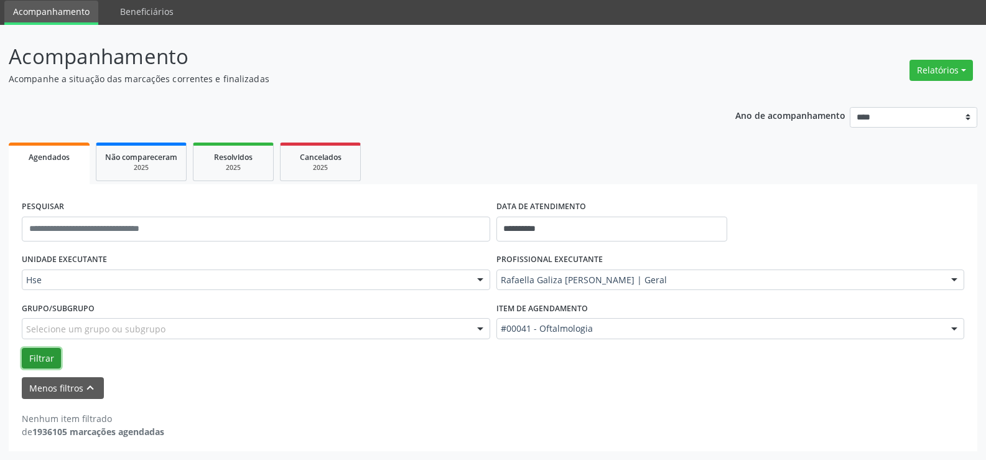
click at [26, 359] on button "Filtrar" at bounding box center [41, 358] width 39 height 21
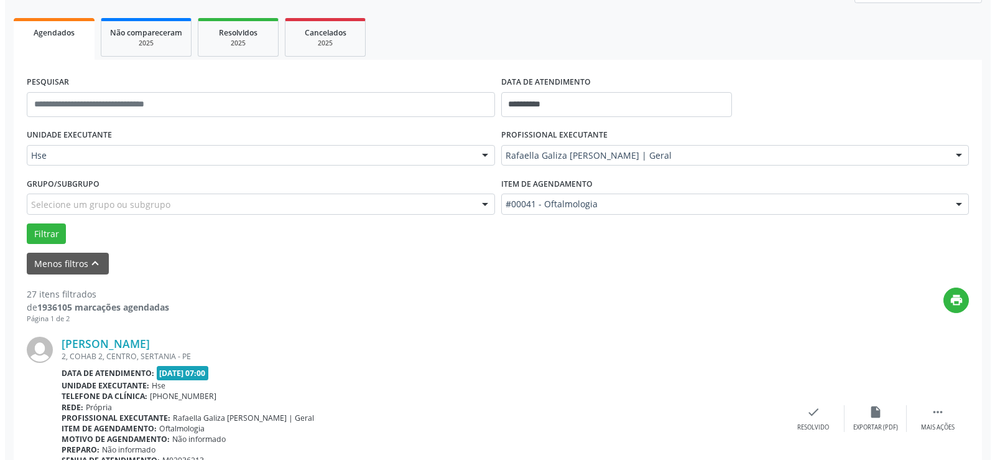
scroll to position [230, 0]
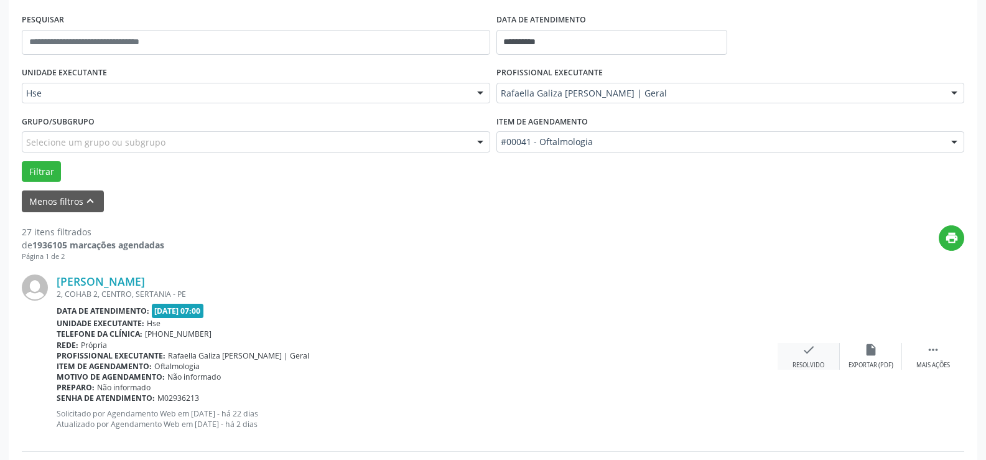
click at [813, 353] on icon "check" at bounding box center [809, 350] width 14 height 14
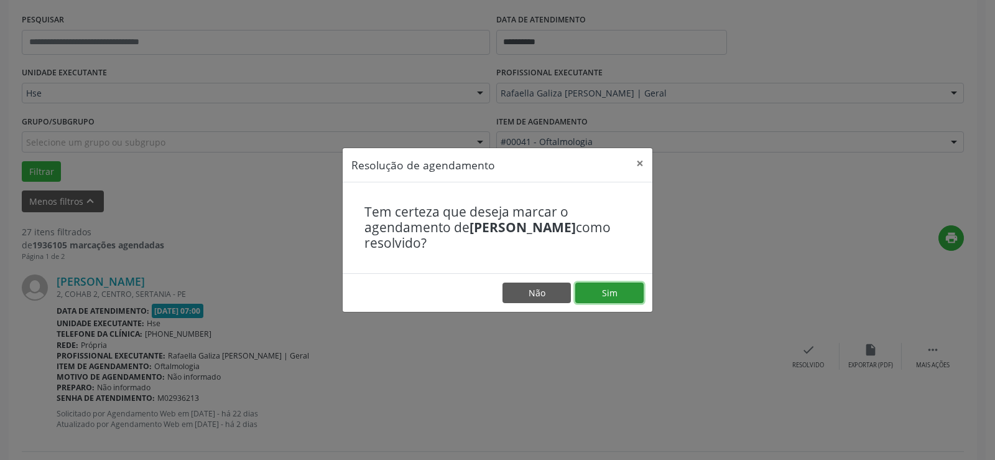
click at [618, 290] on button "Sim" at bounding box center [609, 292] width 68 height 21
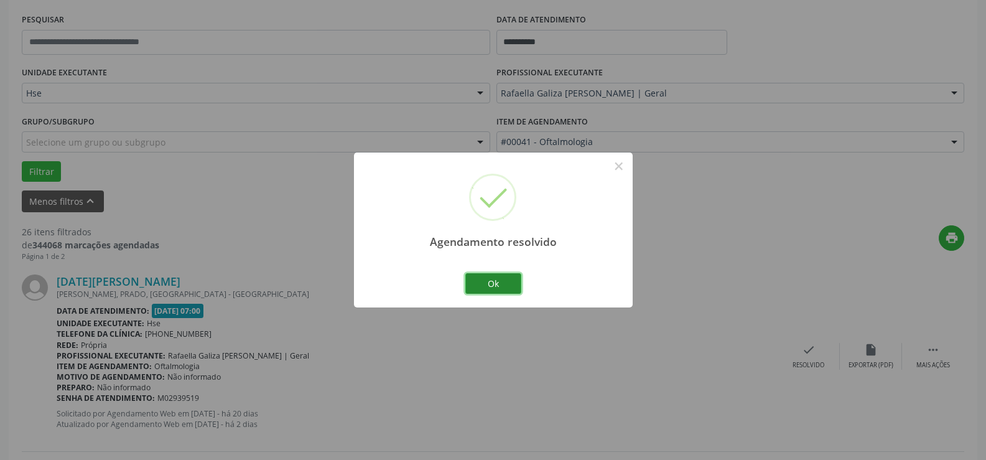
click at [501, 291] on button "Ok" at bounding box center [493, 283] width 56 height 21
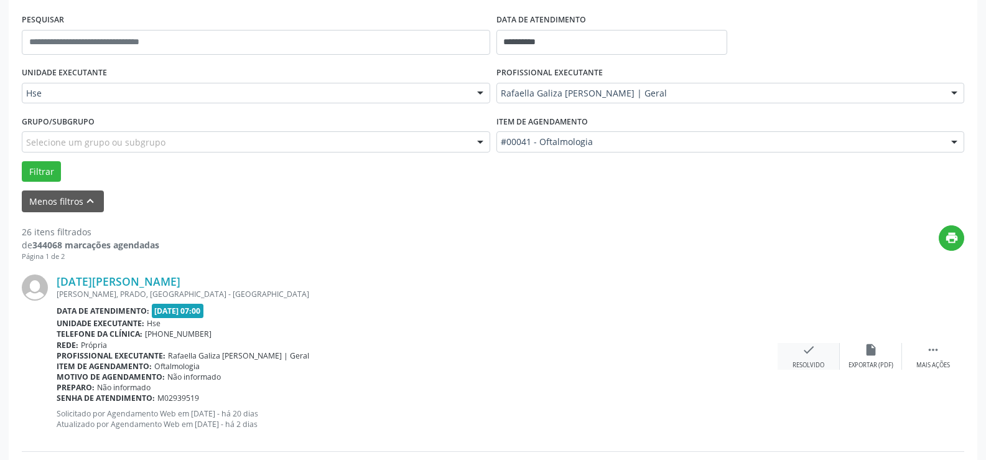
click at [817, 357] on div "check Resolvido" at bounding box center [808, 356] width 62 height 27
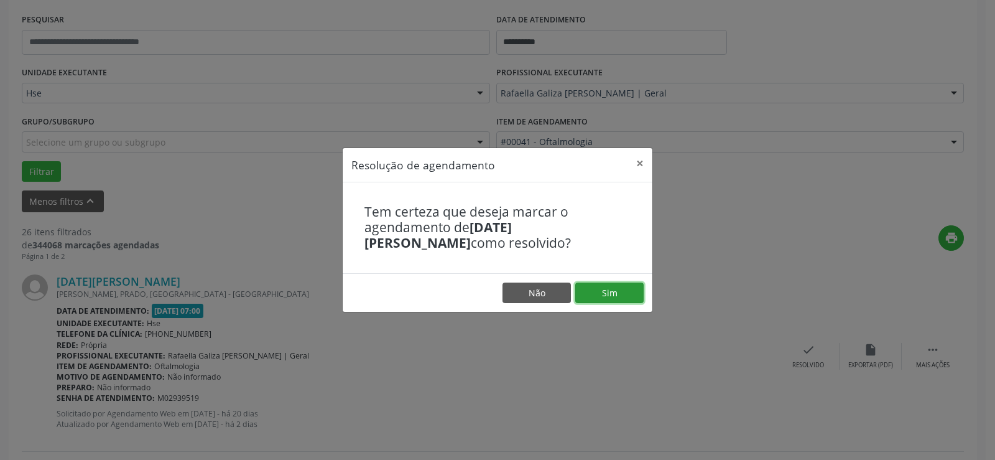
click at [624, 301] on button "Sim" at bounding box center [609, 292] width 68 height 21
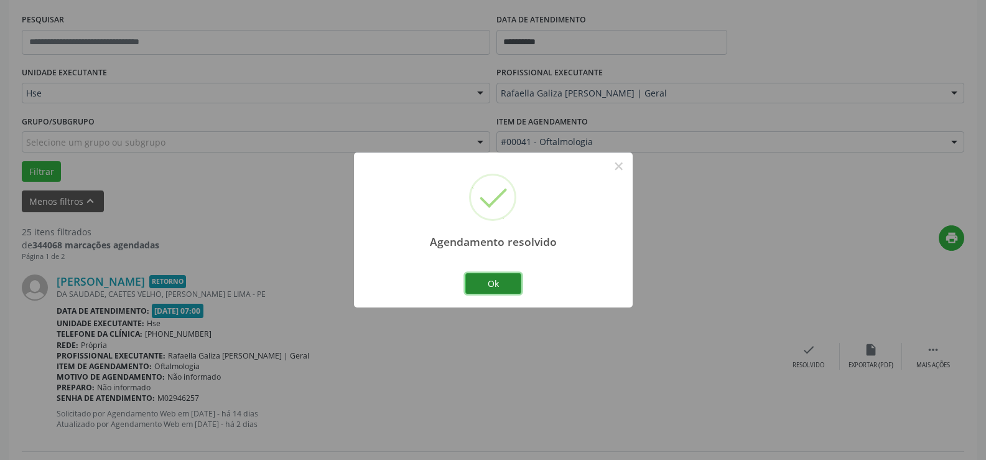
click at [515, 282] on button "Ok" at bounding box center [493, 283] width 56 height 21
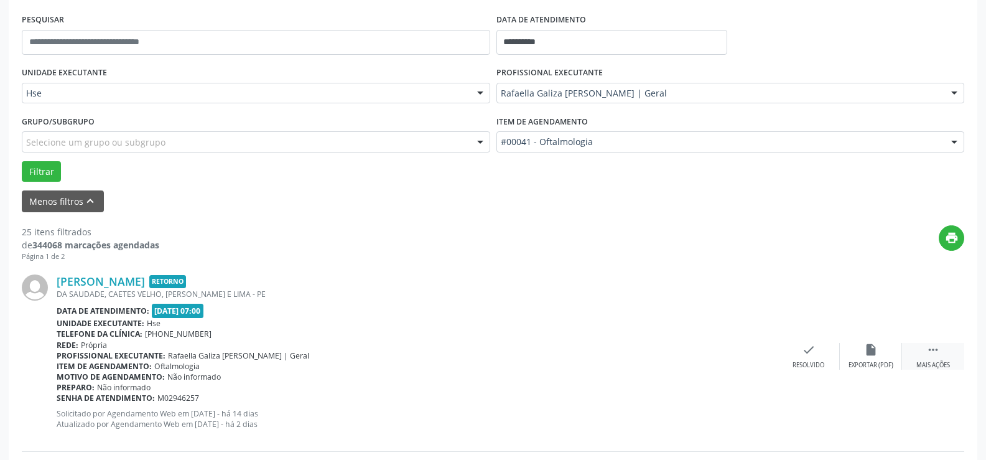
click at [931, 343] on icon "" at bounding box center [933, 350] width 14 height 14
click at [866, 349] on icon "alarm_off" at bounding box center [871, 350] width 14 height 14
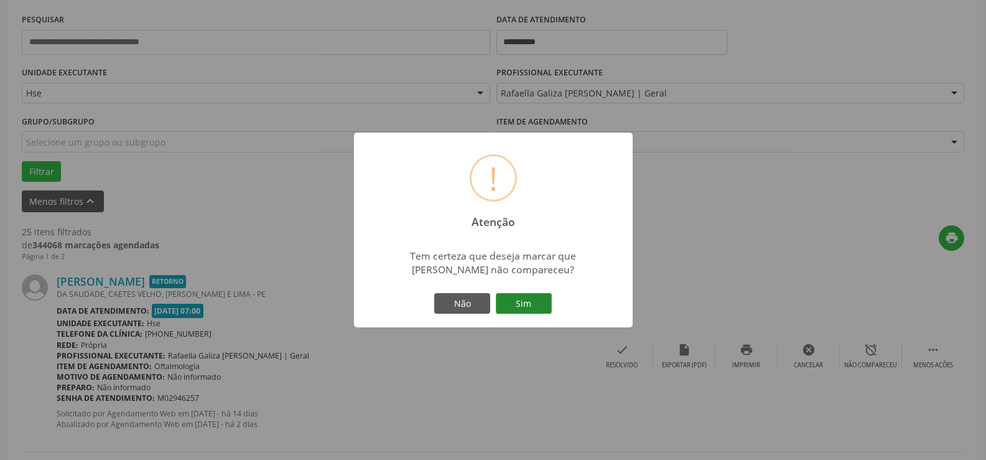
click at [540, 297] on button "Sim" at bounding box center [524, 303] width 56 height 21
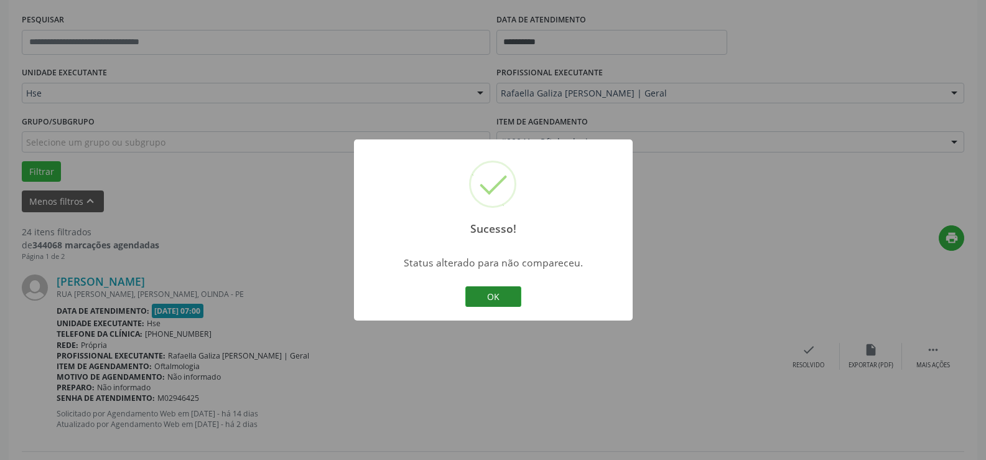
click at [489, 301] on button "OK" at bounding box center [493, 296] width 56 height 21
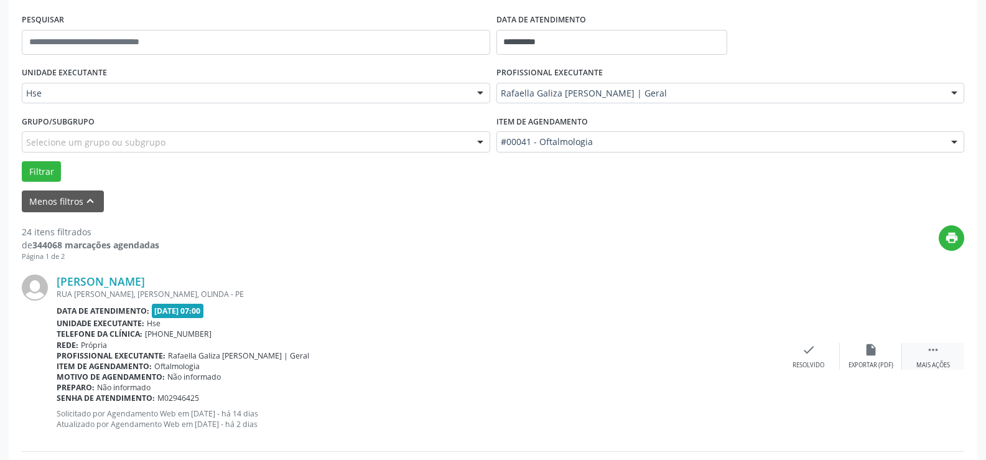
click at [925, 349] on div " Mais ações" at bounding box center [933, 356] width 62 height 27
click at [870, 350] on icon "alarm_off" at bounding box center [871, 350] width 14 height 14
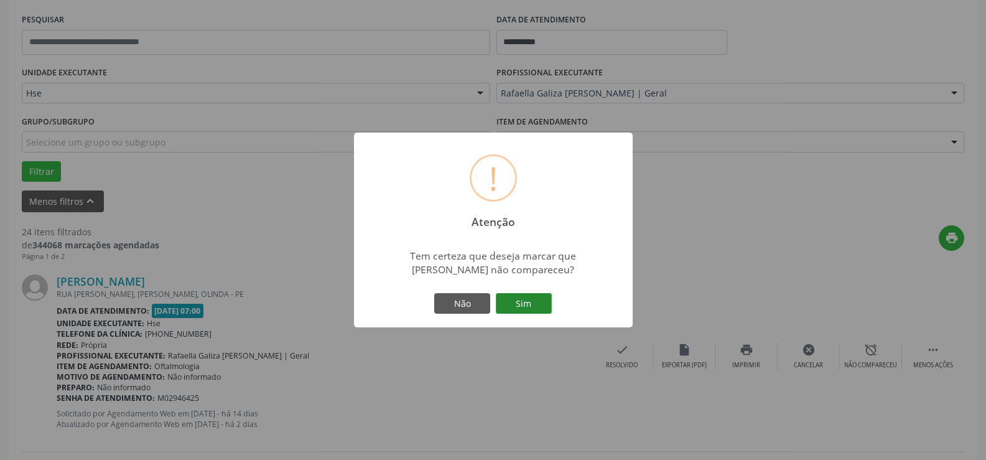
click at [524, 305] on button "Sim" at bounding box center [524, 303] width 56 height 21
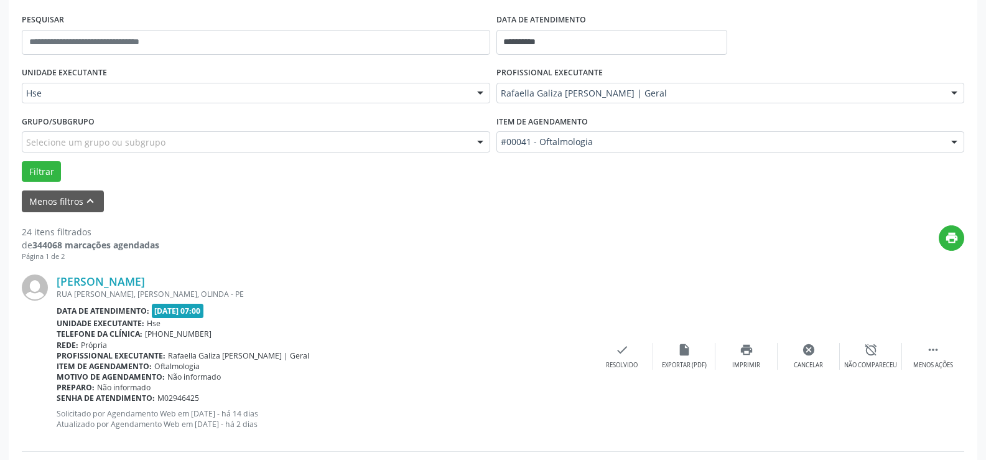
scroll to position [83, 0]
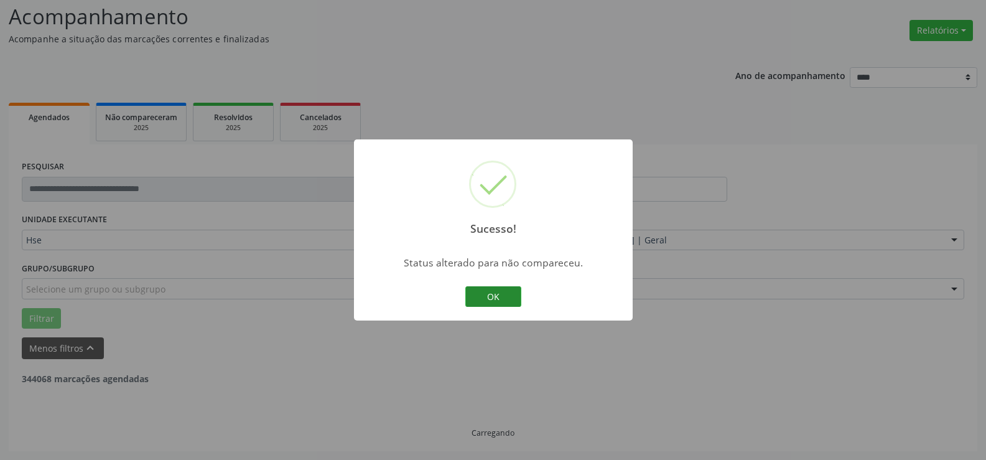
click at [501, 292] on button "OK" at bounding box center [493, 296] width 56 height 21
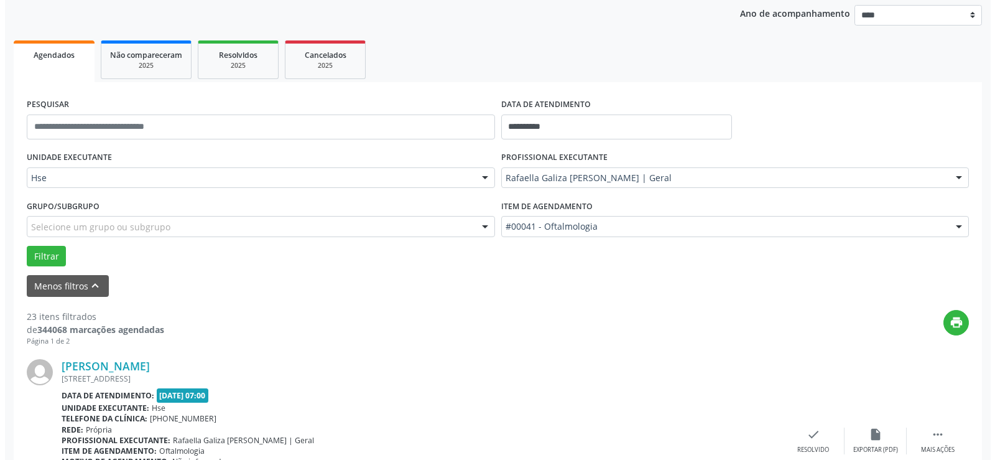
scroll to position [208, 0]
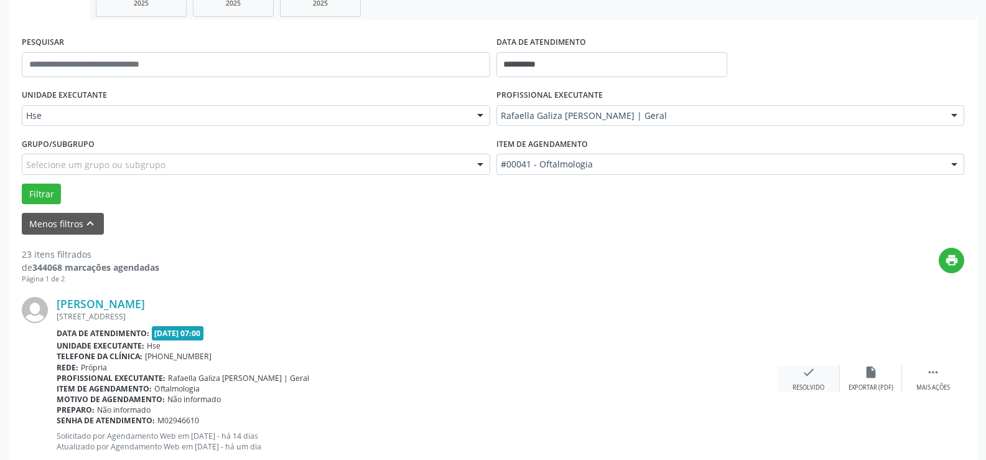
click at [825, 369] on div "check Resolvido" at bounding box center [808, 378] width 62 height 27
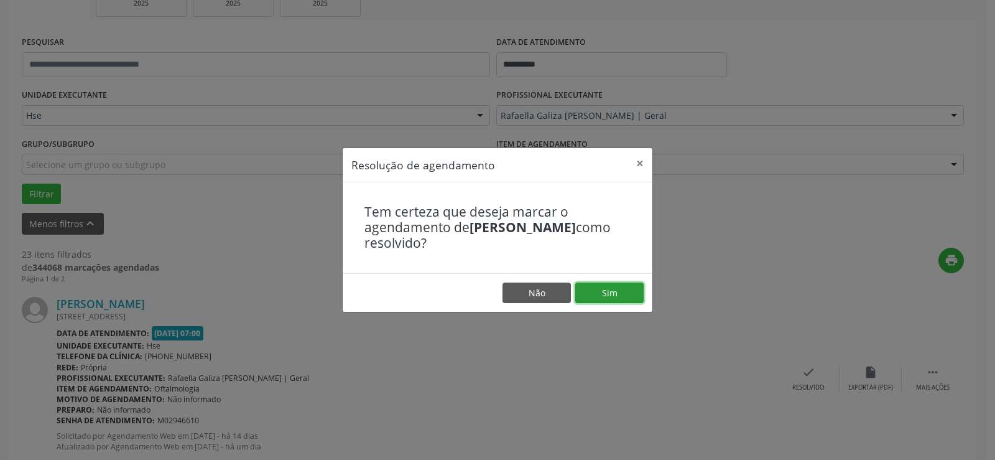
click at [628, 290] on button "Sim" at bounding box center [609, 292] width 68 height 21
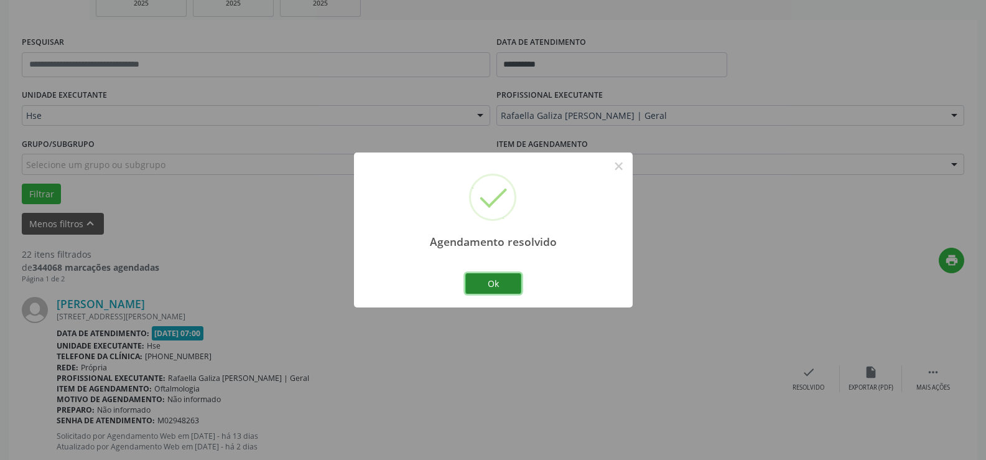
click at [504, 279] on button "Ok" at bounding box center [493, 283] width 56 height 21
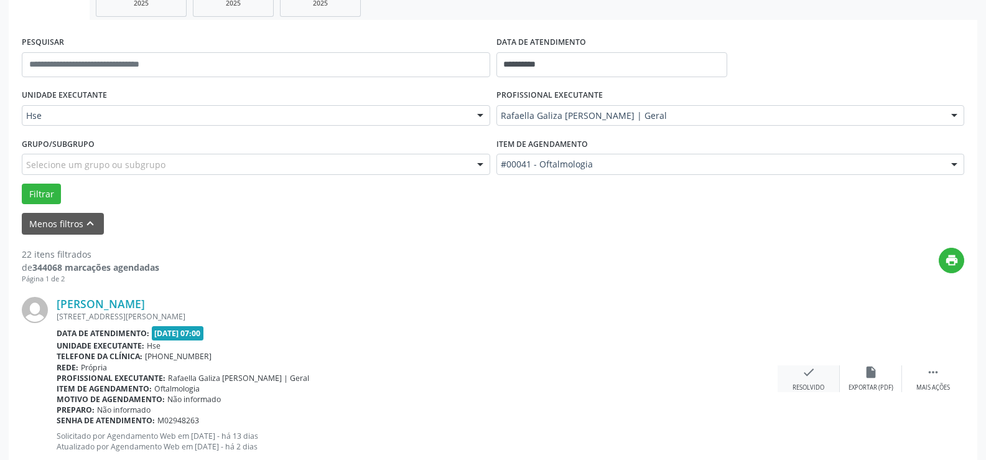
click at [813, 369] on icon "check" at bounding box center [809, 372] width 14 height 14
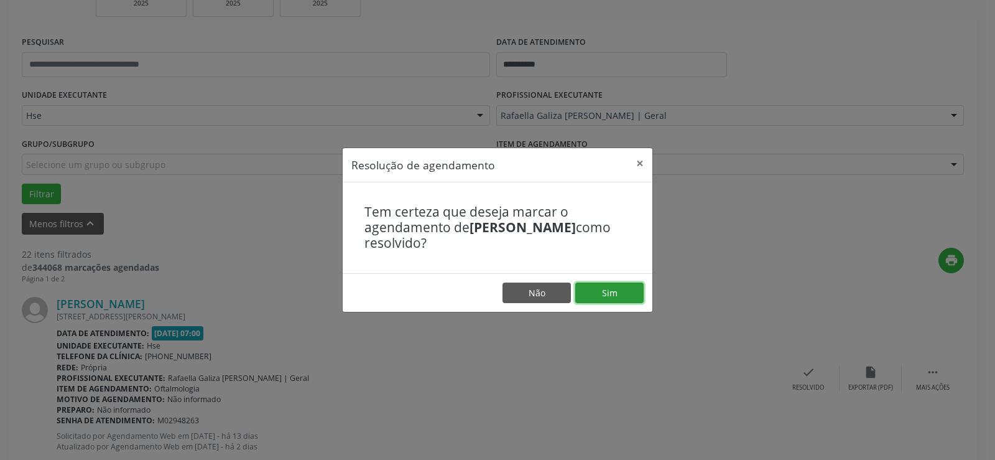
click at [631, 294] on button "Sim" at bounding box center [609, 292] width 68 height 21
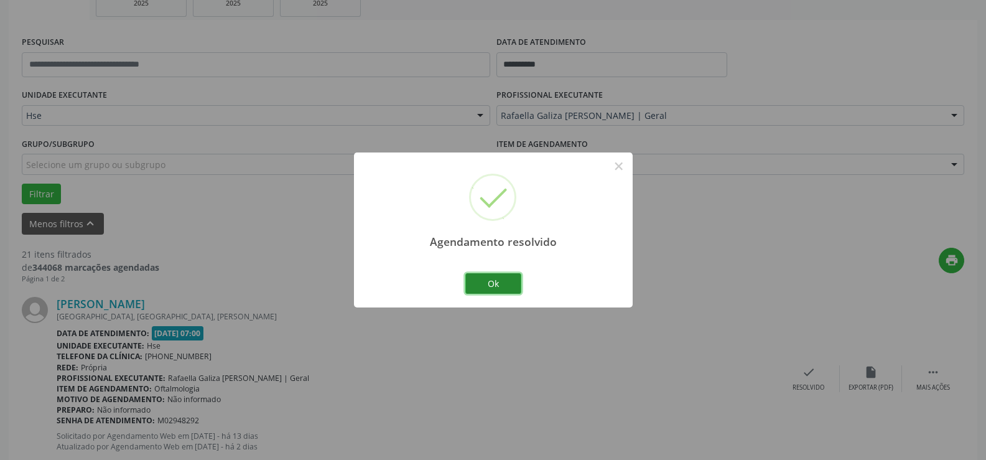
click at [501, 282] on button "Ok" at bounding box center [493, 283] width 56 height 21
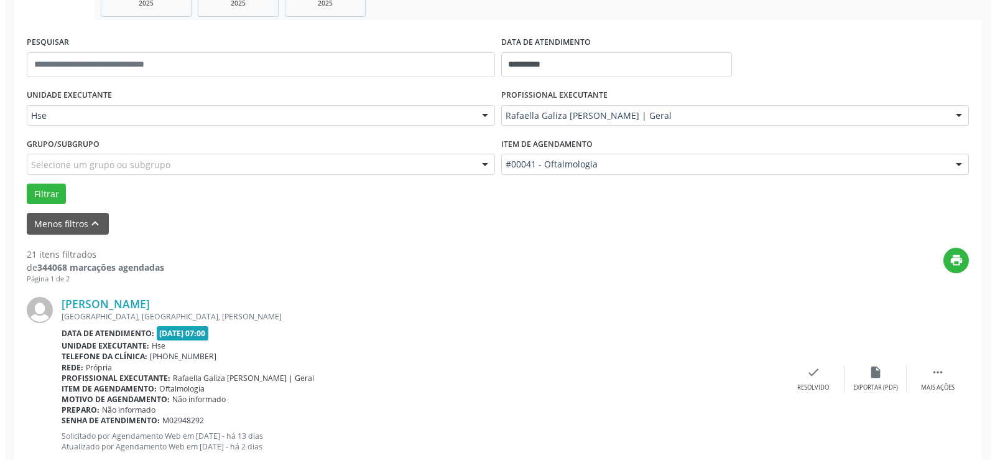
scroll to position [332, 0]
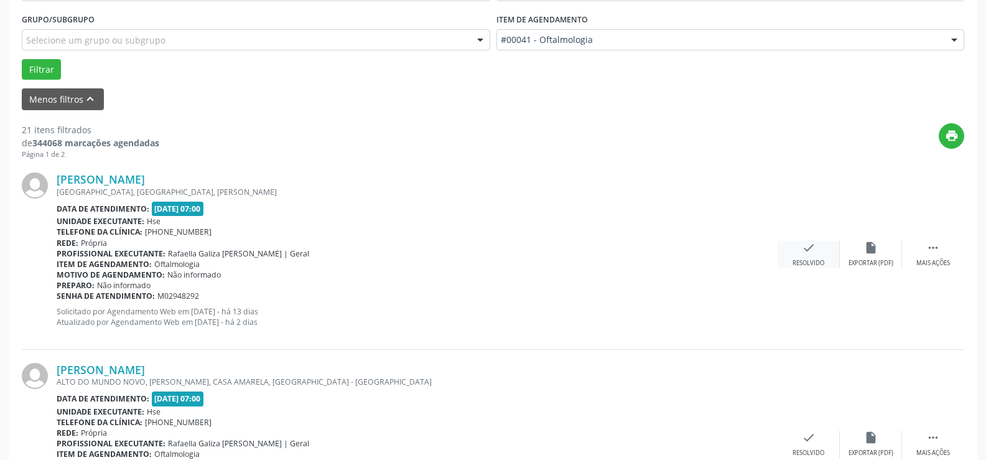
click at [825, 252] on div "check Resolvido" at bounding box center [808, 254] width 62 height 27
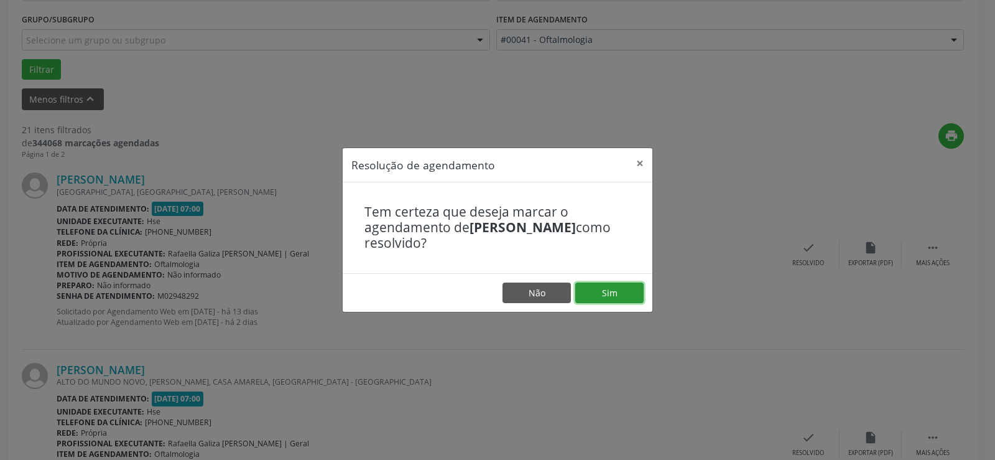
click at [628, 285] on button "Sim" at bounding box center [609, 292] width 68 height 21
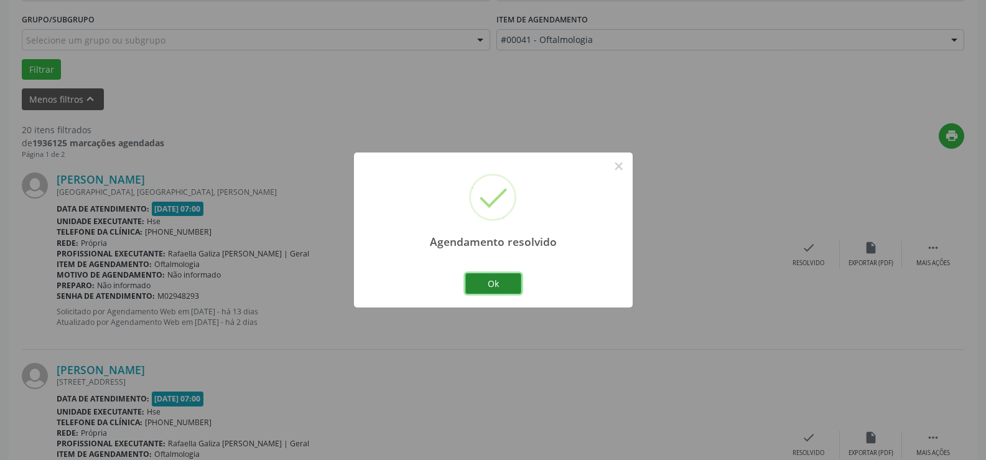
click at [504, 279] on button "Ok" at bounding box center [493, 283] width 56 height 21
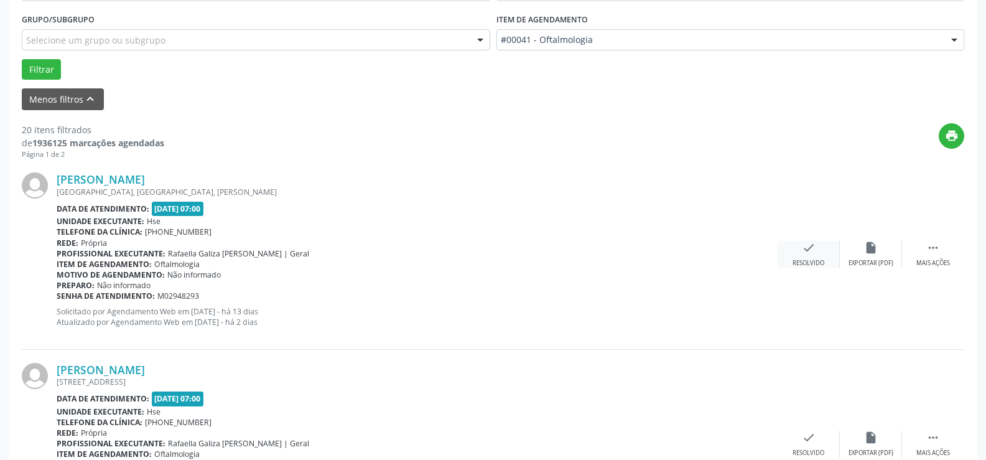
click at [814, 249] on icon "check" at bounding box center [809, 248] width 14 height 14
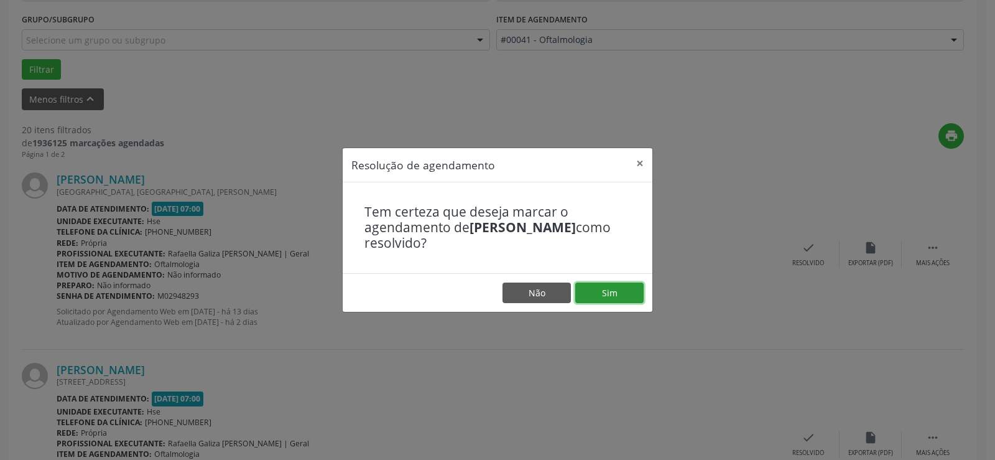
click at [612, 289] on button "Sim" at bounding box center [609, 292] width 68 height 21
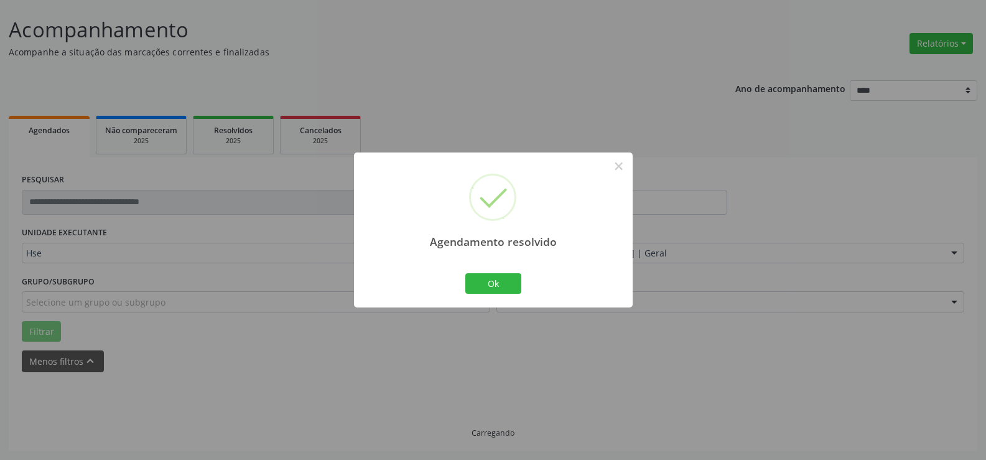
scroll to position [83, 0]
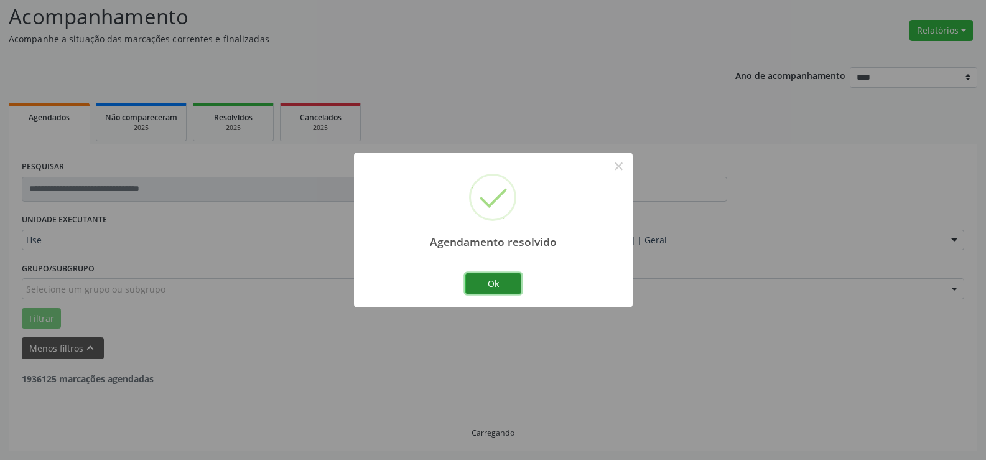
click at [496, 280] on button "Ok" at bounding box center [493, 283] width 56 height 21
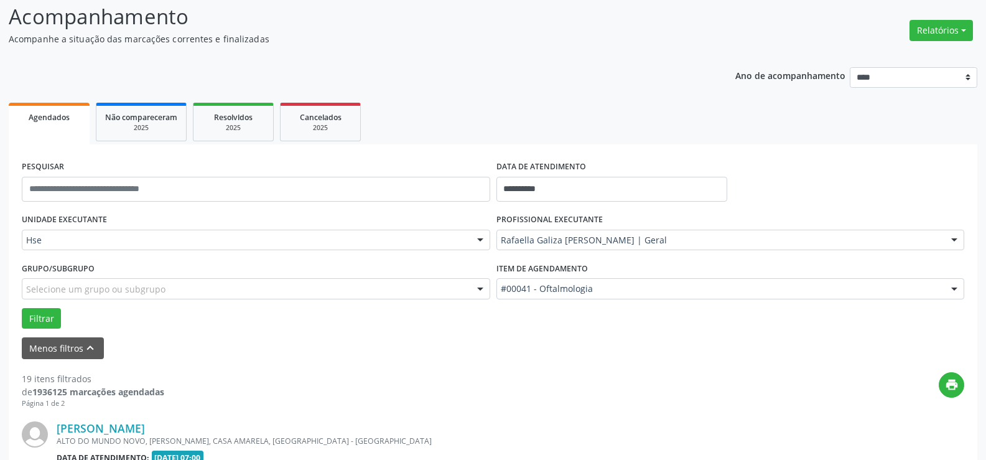
scroll to position [332, 0]
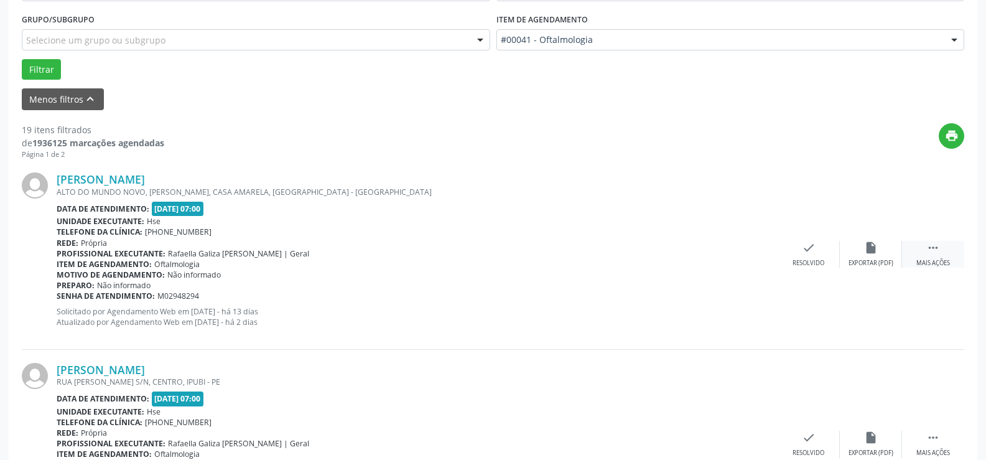
click at [922, 245] on div " Mais ações" at bounding box center [933, 254] width 62 height 27
click at [868, 254] on div "alarm_off Não compareceu" at bounding box center [871, 254] width 62 height 27
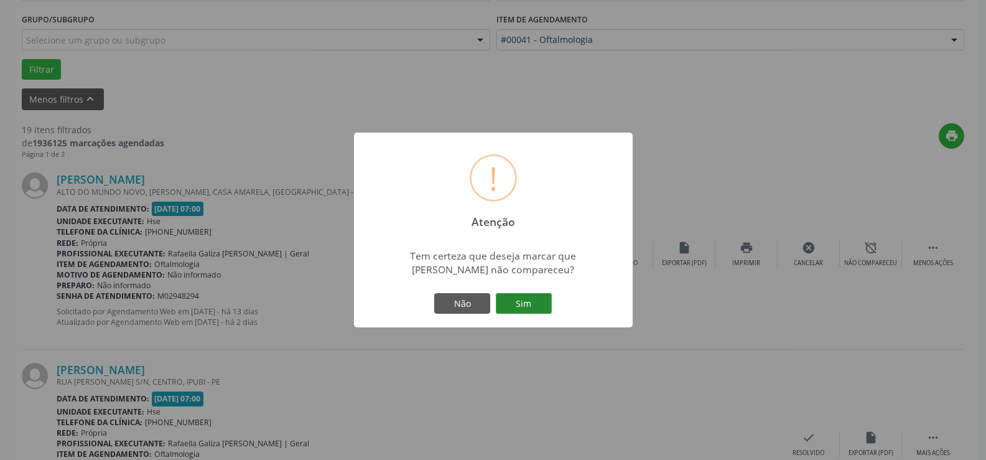
click at [526, 302] on button "Sim" at bounding box center [524, 303] width 56 height 21
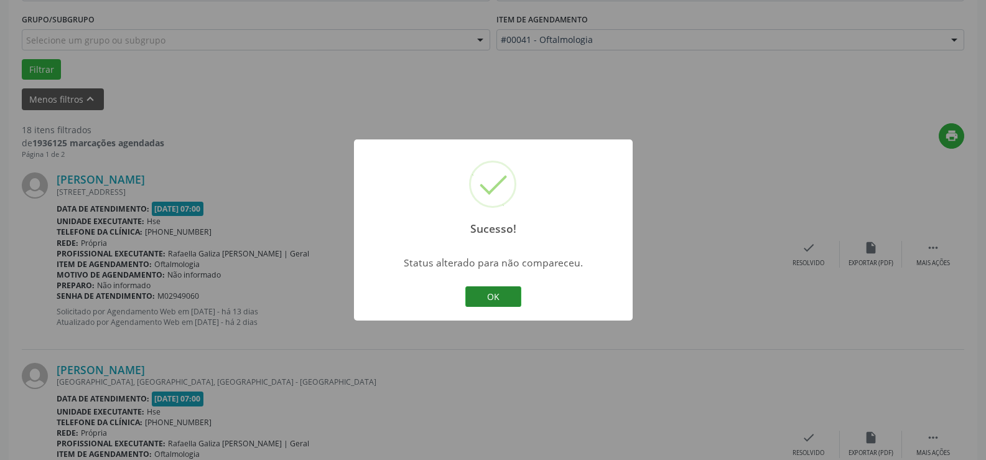
click at [509, 294] on button "OK" at bounding box center [493, 296] width 56 height 21
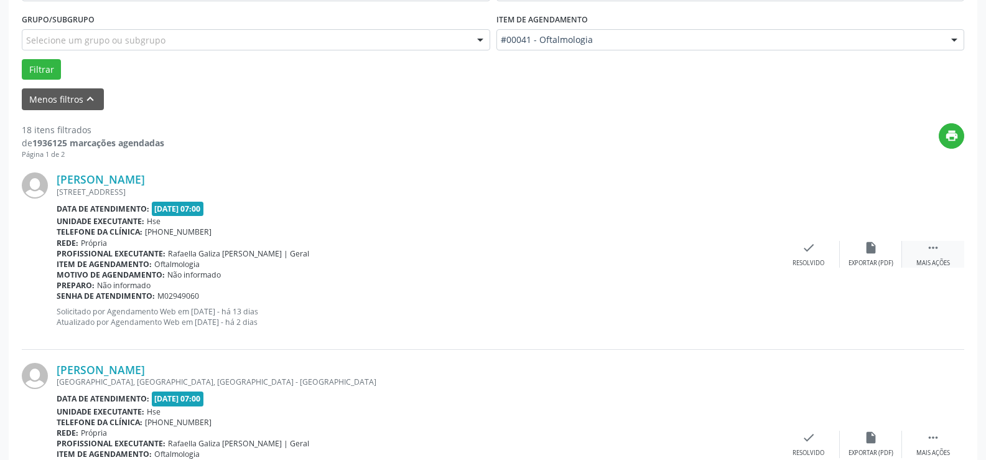
click at [941, 249] on div " Mais ações" at bounding box center [933, 254] width 62 height 27
click at [869, 252] on icon "alarm_off" at bounding box center [871, 248] width 14 height 14
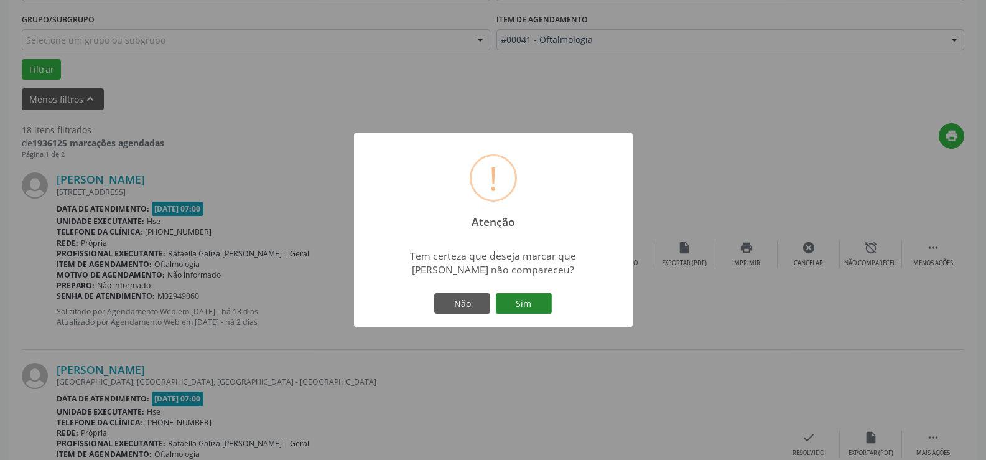
click at [544, 307] on button "Sim" at bounding box center [524, 303] width 56 height 21
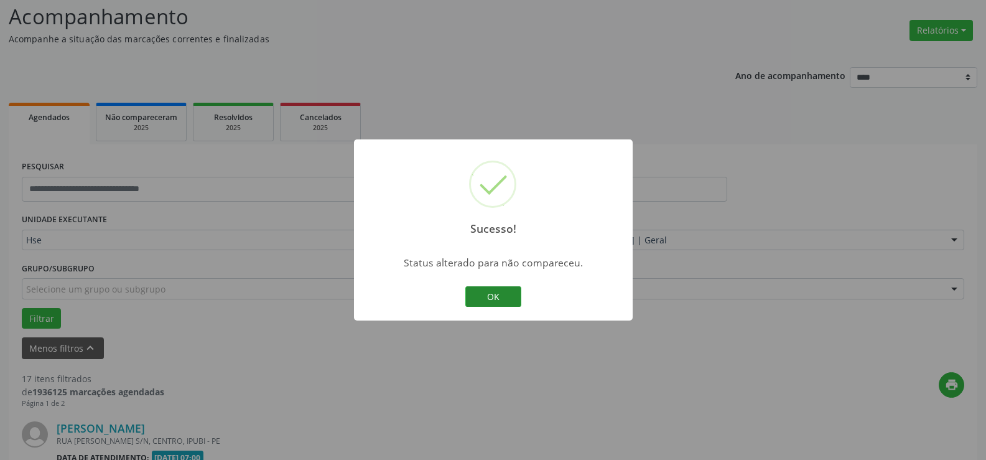
click at [504, 295] on button "OK" at bounding box center [493, 296] width 56 height 21
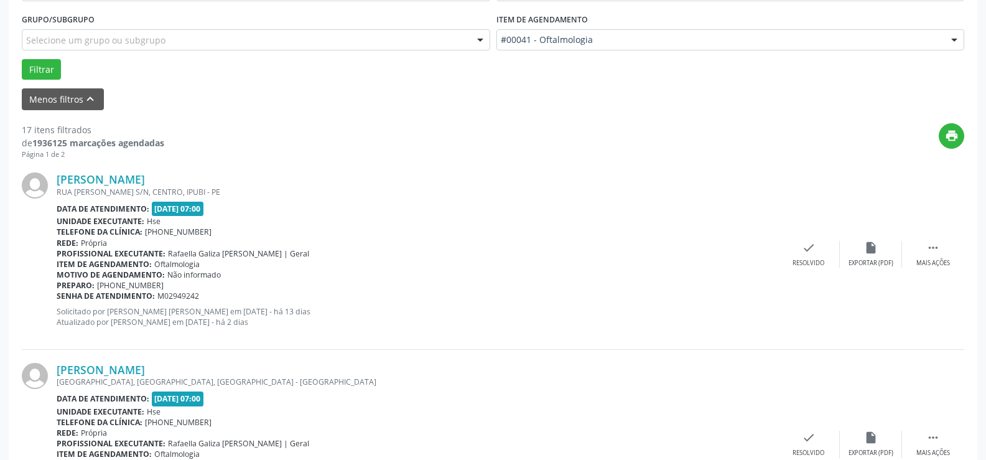
click at [937, 238] on div "Maria do Socorro Gomes Barros de Lima RUA JOSE BATISTA S/N, CENTRO, IPUBI - PE …" at bounding box center [493, 254] width 942 height 190
click at [929, 246] on icon "" at bounding box center [933, 248] width 14 height 14
click at [862, 259] on div "Não compareceu" at bounding box center [870, 263] width 53 height 9
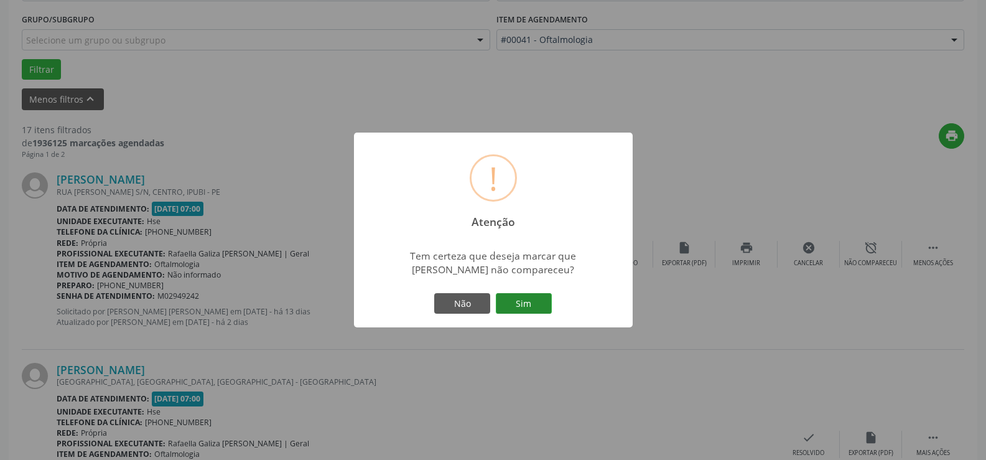
click at [534, 303] on button "Sim" at bounding box center [524, 303] width 56 height 21
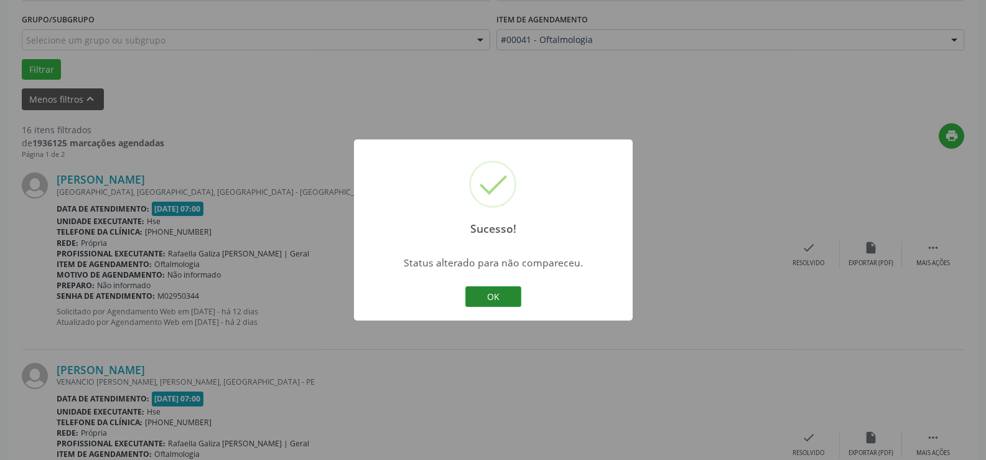
click at [489, 299] on button "OK" at bounding box center [493, 296] width 56 height 21
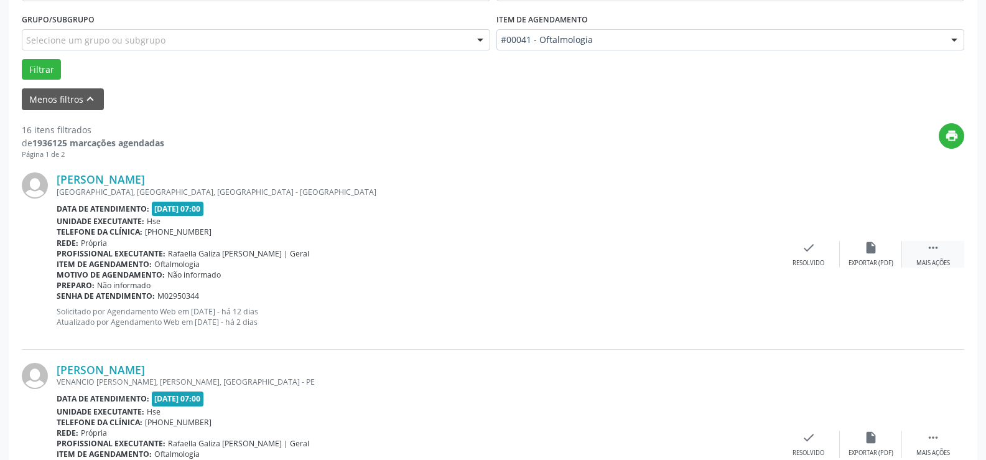
click at [926, 240] on div "Alexandre Azevedo da Silva RUA DAS MOCAS, ARRUDA, RECIFE - PE Data de atendimen…" at bounding box center [493, 254] width 942 height 190
click at [927, 246] on icon "" at bounding box center [933, 248] width 14 height 14
click at [888, 259] on div "Não compareceu" at bounding box center [870, 263] width 53 height 9
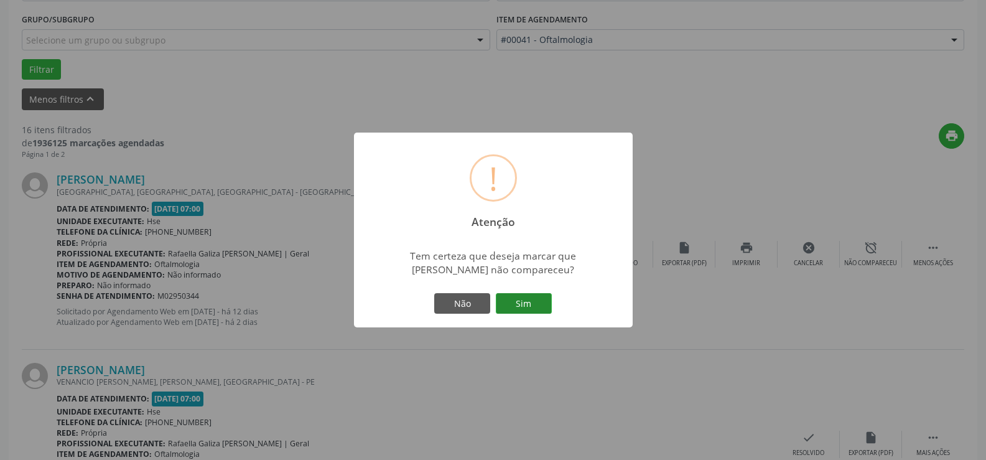
click at [529, 302] on button "Sim" at bounding box center [524, 303] width 56 height 21
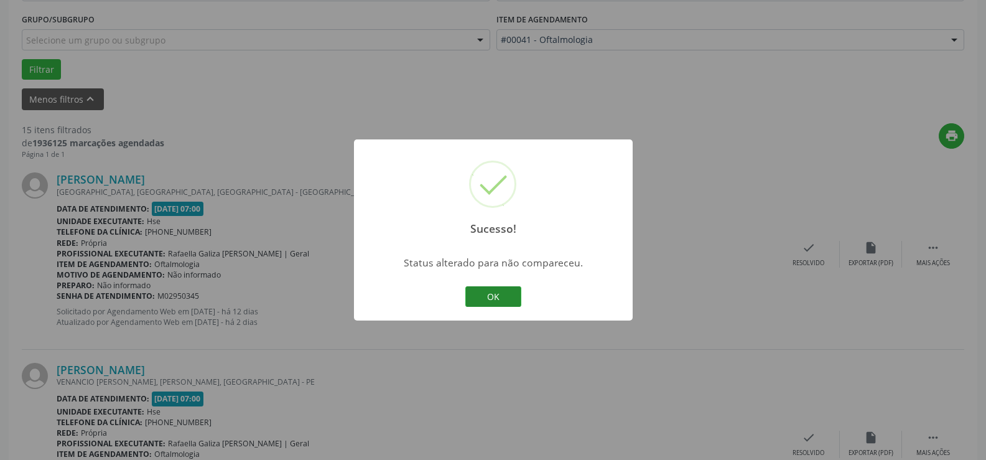
click at [498, 295] on button "OK" at bounding box center [493, 296] width 56 height 21
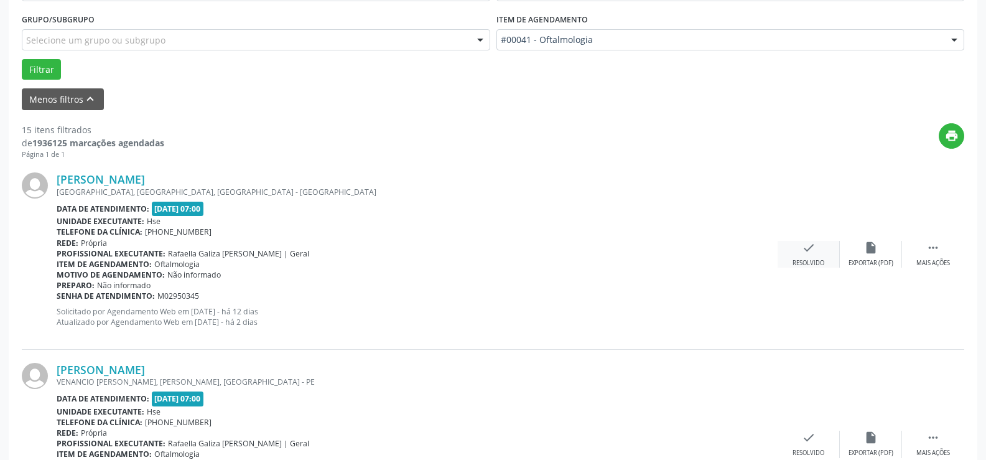
click at [810, 244] on icon "check" at bounding box center [809, 248] width 14 height 14
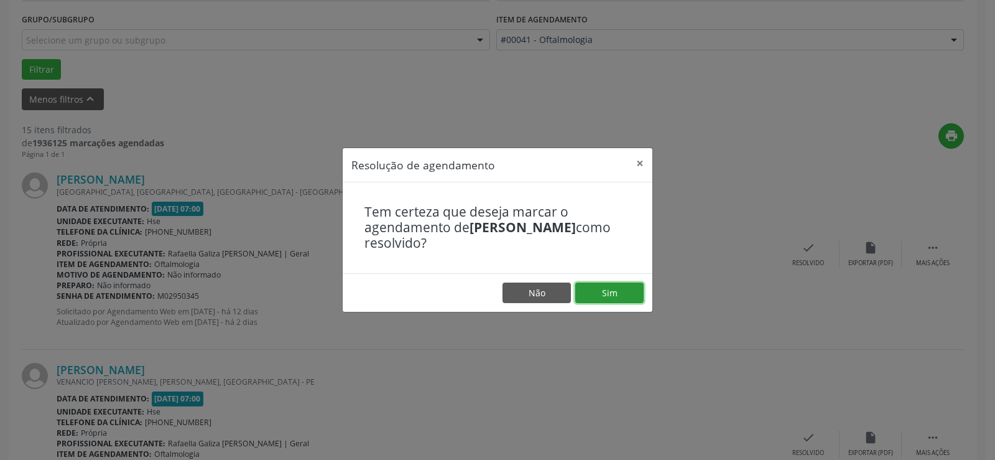
click at [611, 291] on button "Sim" at bounding box center [609, 292] width 68 height 21
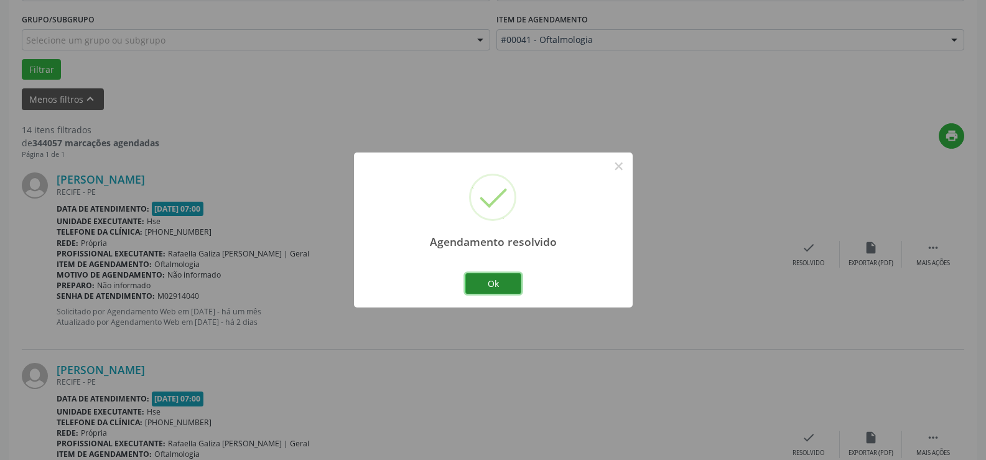
click at [502, 279] on button "Ok" at bounding box center [493, 283] width 56 height 21
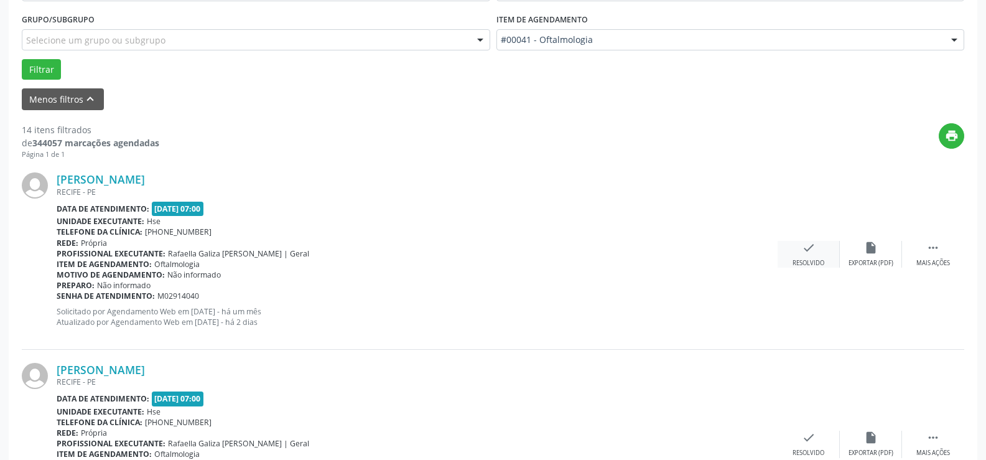
click at [802, 255] on div "check Resolvido" at bounding box center [808, 254] width 62 height 27
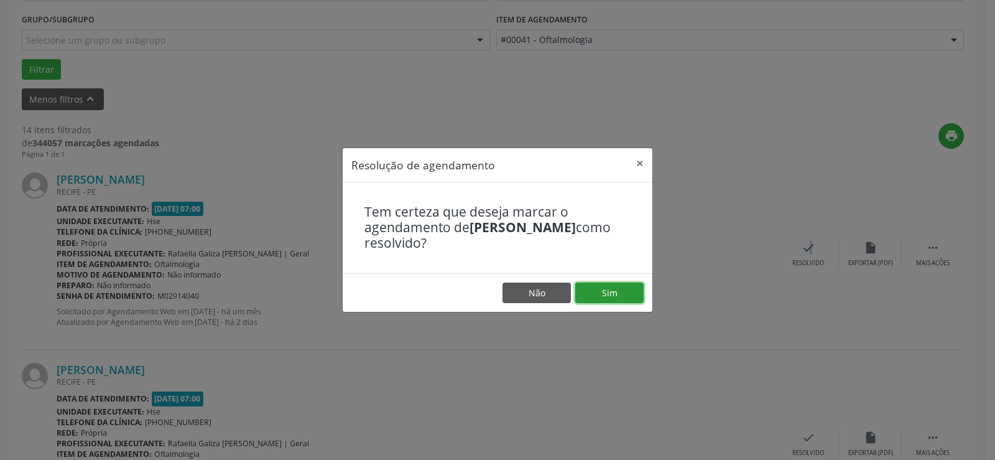
click at [609, 296] on button "Sim" at bounding box center [609, 292] width 68 height 21
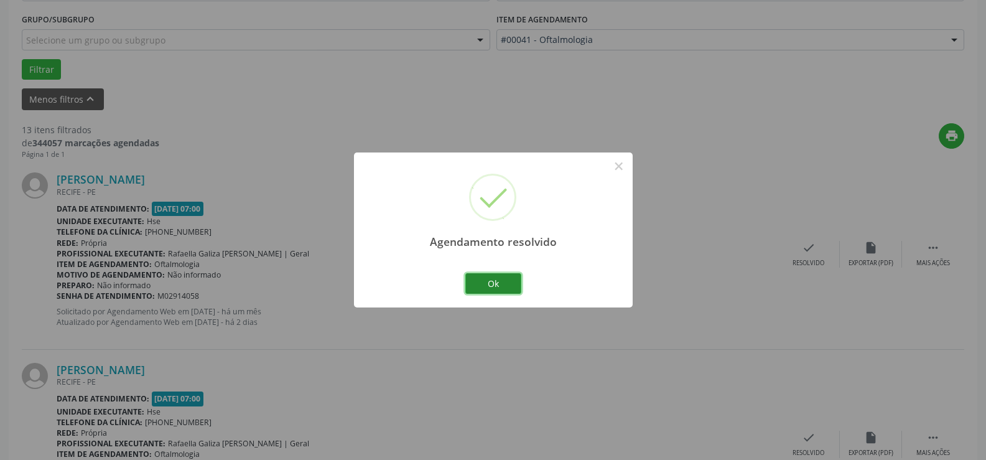
click at [508, 288] on button "Ok" at bounding box center [493, 283] width 56 height 21
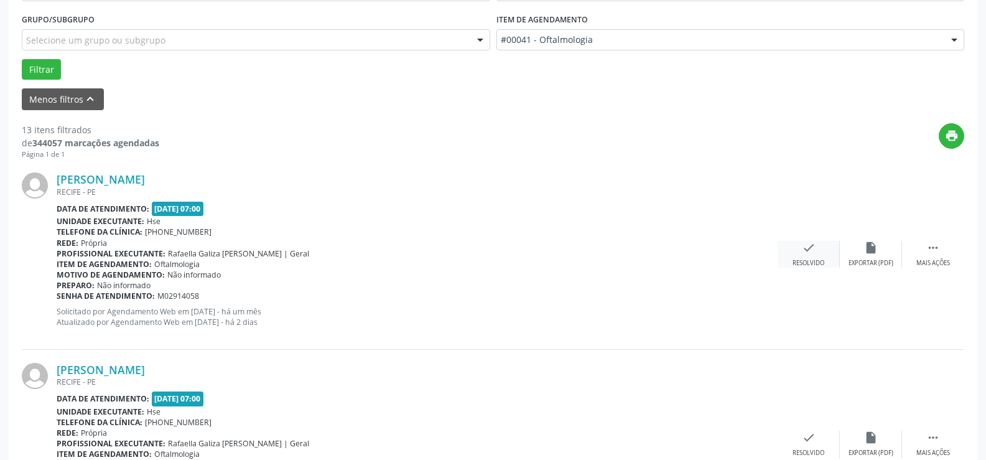
click at [808, 251] on icon "check" at bounding box center [809, 248] width 14 height 14
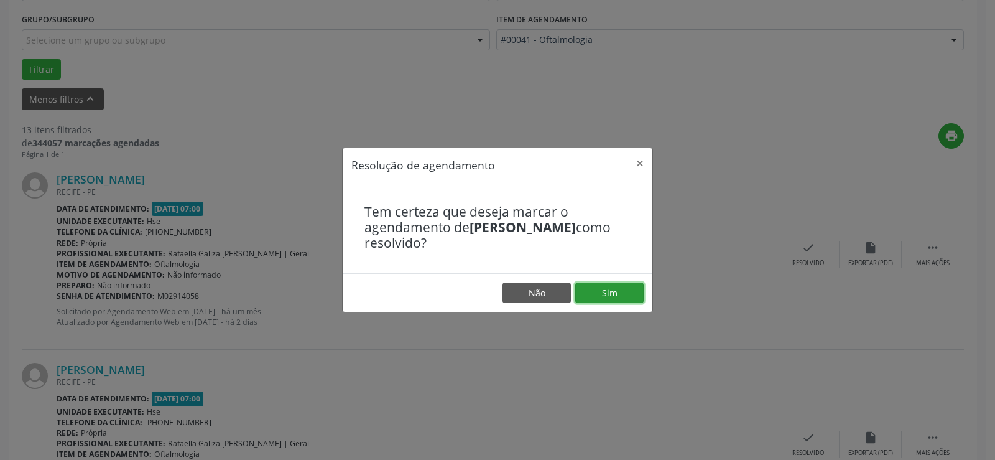
click at [636, 289] on button "Sim" at bounding box center [609, 292] width 68 height 21
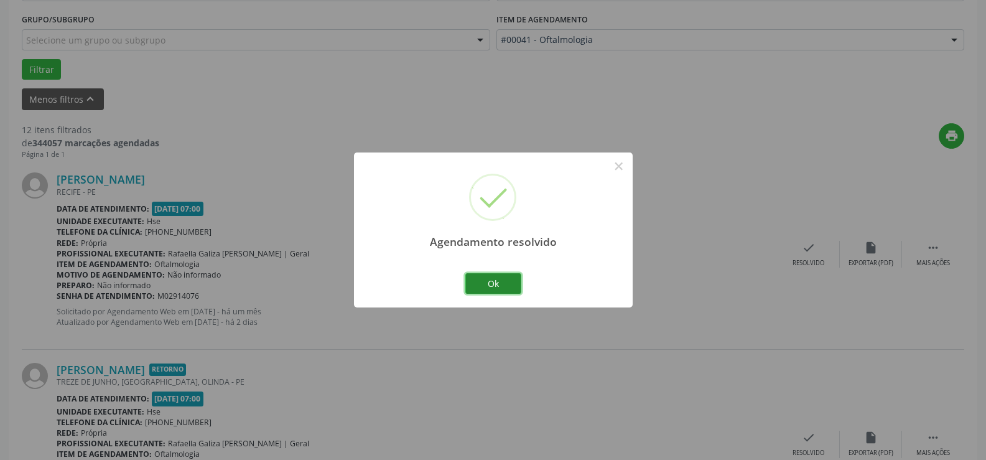
click at [511, 284] on button "Ok" at bounding box center [493, 283] width 56 height 21
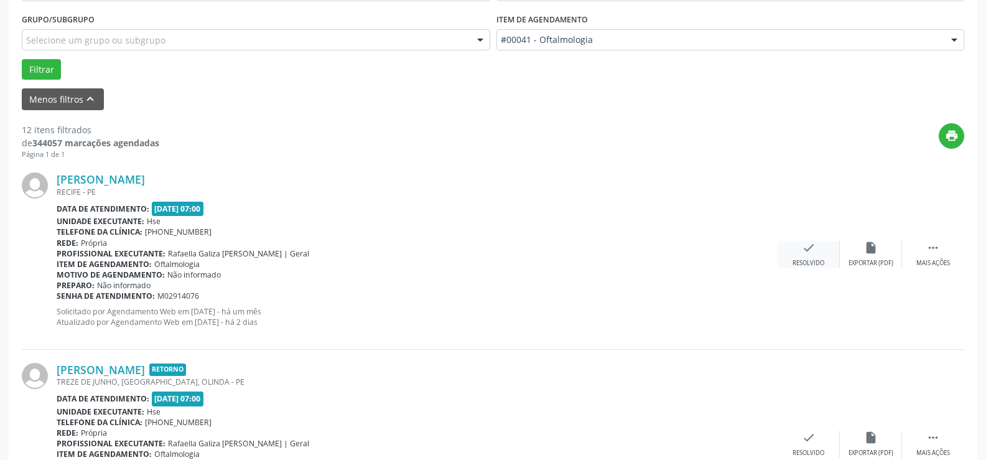
click at [810, 252] on icon "check" at bounding box center [809, 248] width 14 height 14
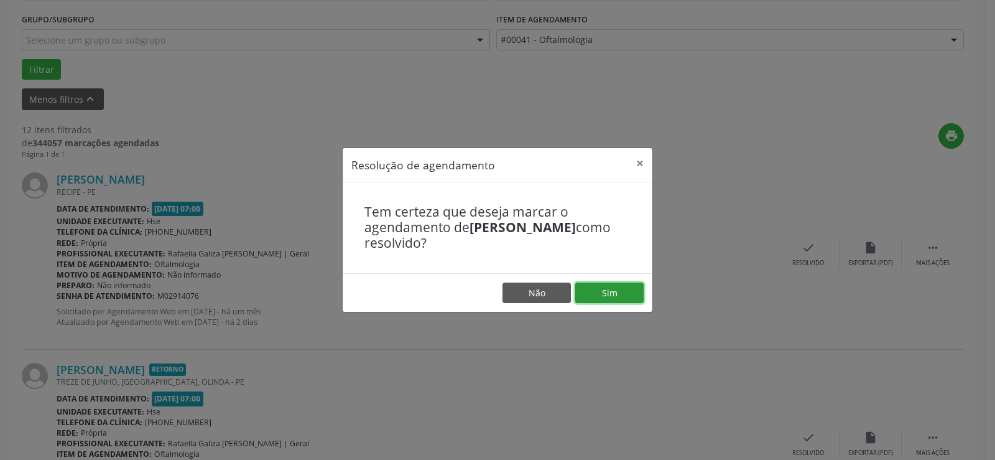
click at [609, 287] on button "Sim" at bounding box center [609, 292] width 68 height 21
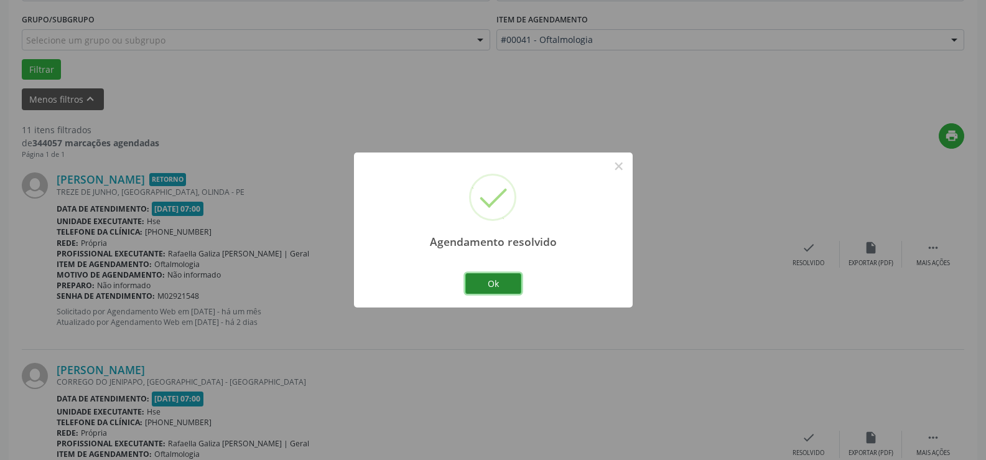
click at [494, 280] on button "Ok" at bounding box center [493, 283] width 56 height 21
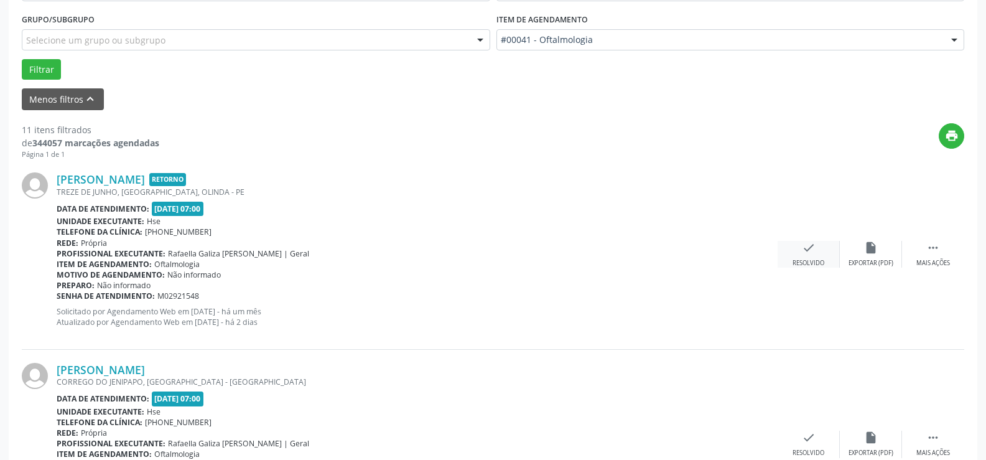
click at [820, 243] on div "check Resolvido" at bounding box center [808, 254] width 62 height 27
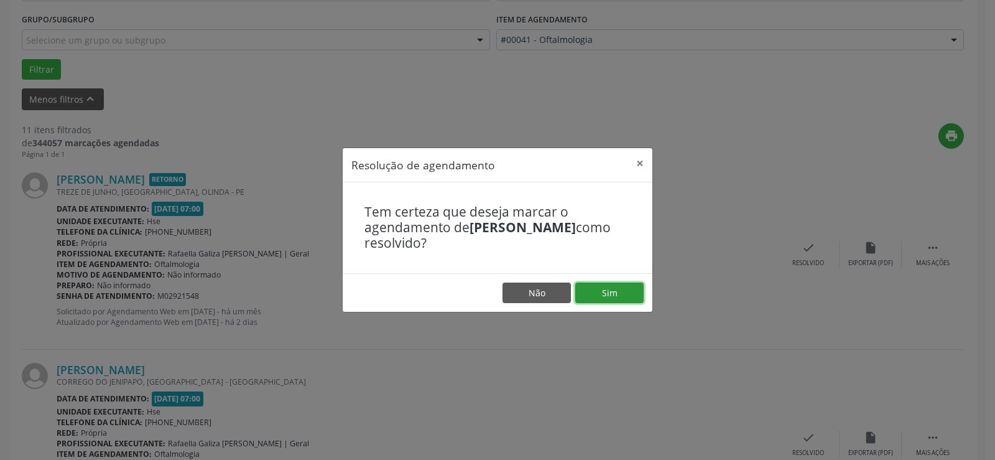
click at [626, 290] on button "Sim" at bounding box center [609, 292] width 68 height 21
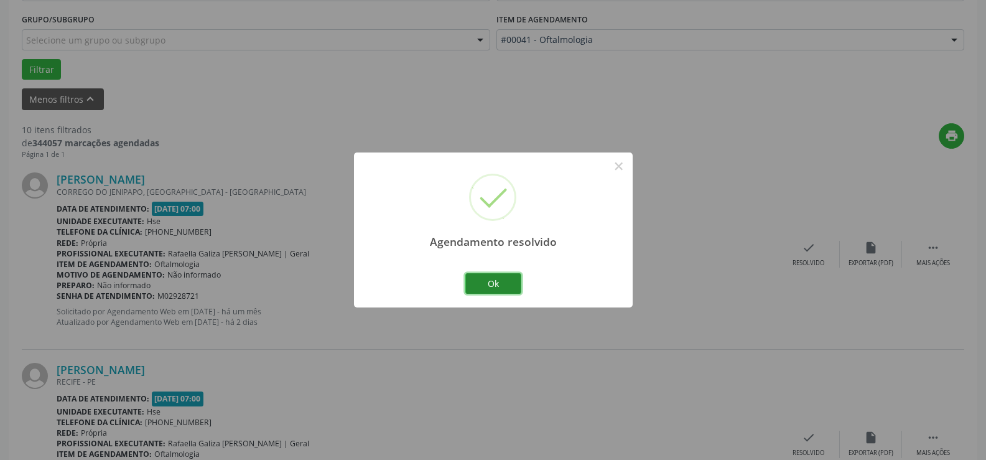
click at [493, 279] on button "Ok" at bounding box center [493, 283] width 56 height 21
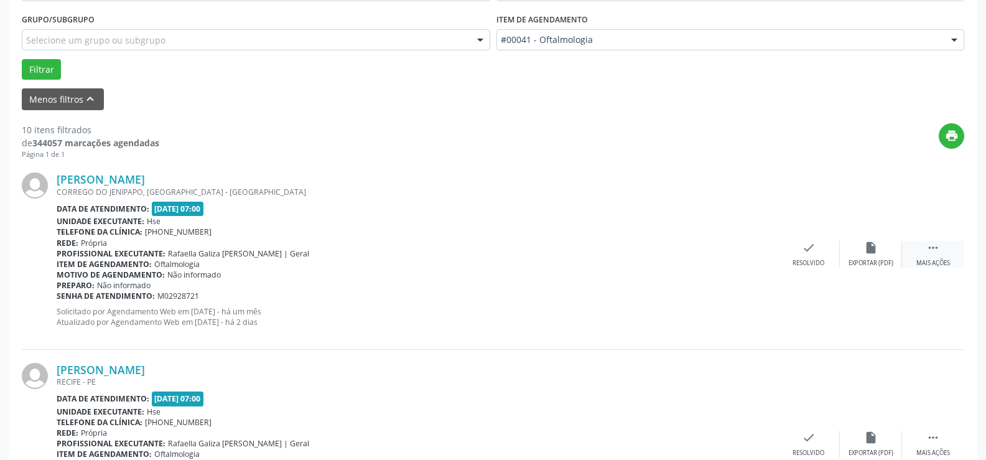
click at [921, 247] on div " Mais ações" at bounding box center [933, 254] width 62 height 27
click at [869, 248] on icon "alarm_off" at bounding box center [871, 248] width 14 height 14
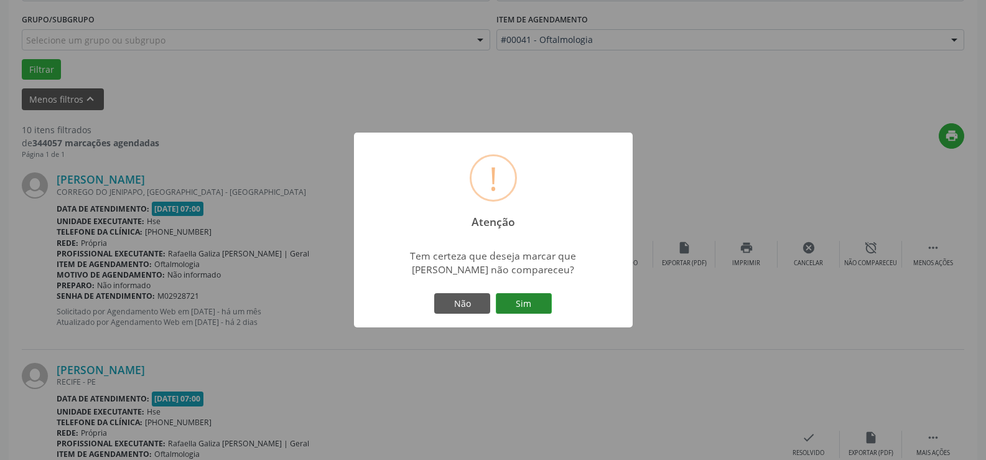
click at [543, 302] on button "Sim" at bounding box center [524, 303] width 56 height 21
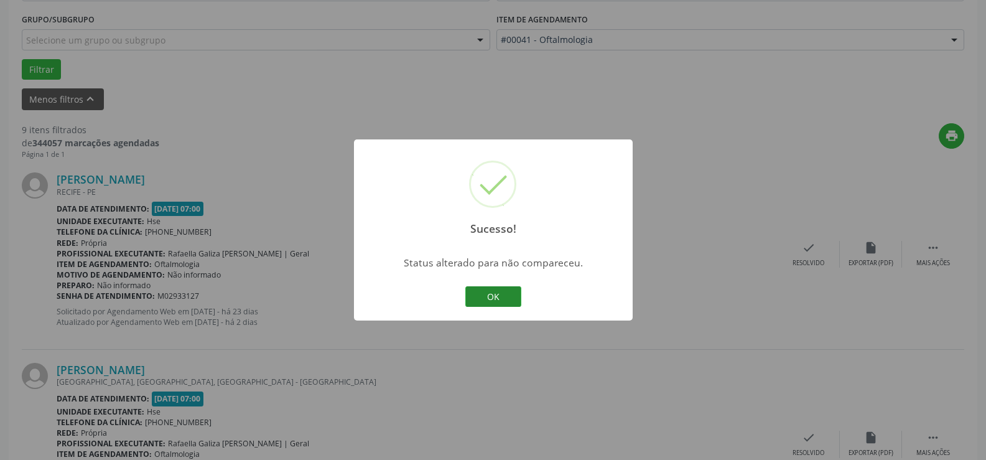
click at [506, 293] on button "OK" at bounding box center [493, 296] width 56 height 21
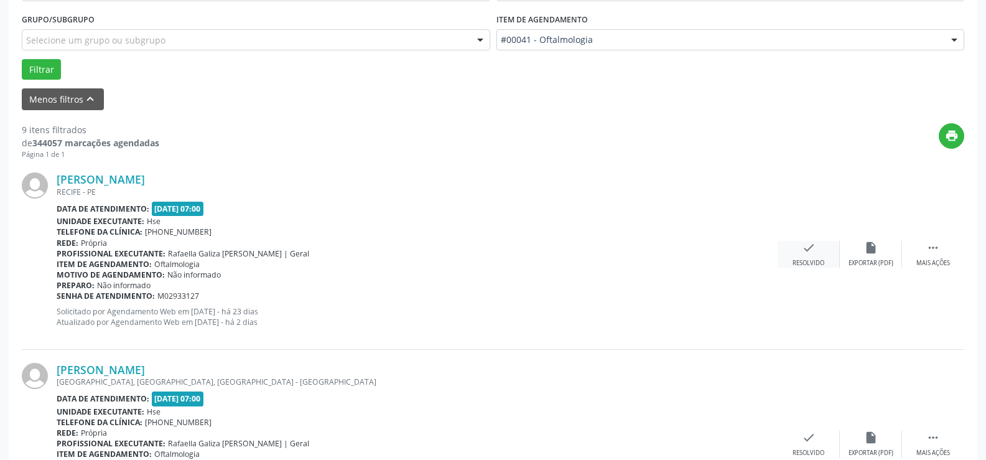
click at [820, 247] on div "check Resolvido" at bounding box center [808, 254] width 62 height 27
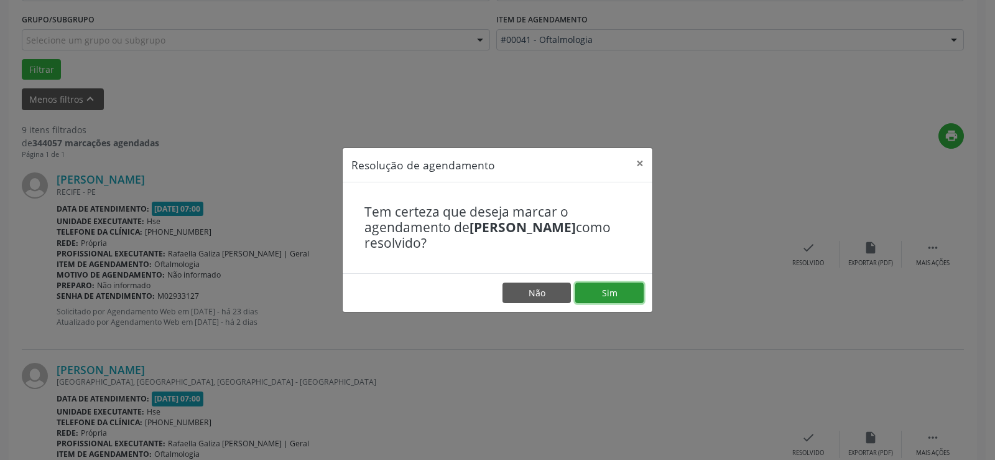
click at [604, 290] on button "Sim" at bounding box center [609, 292] width 68 height 21
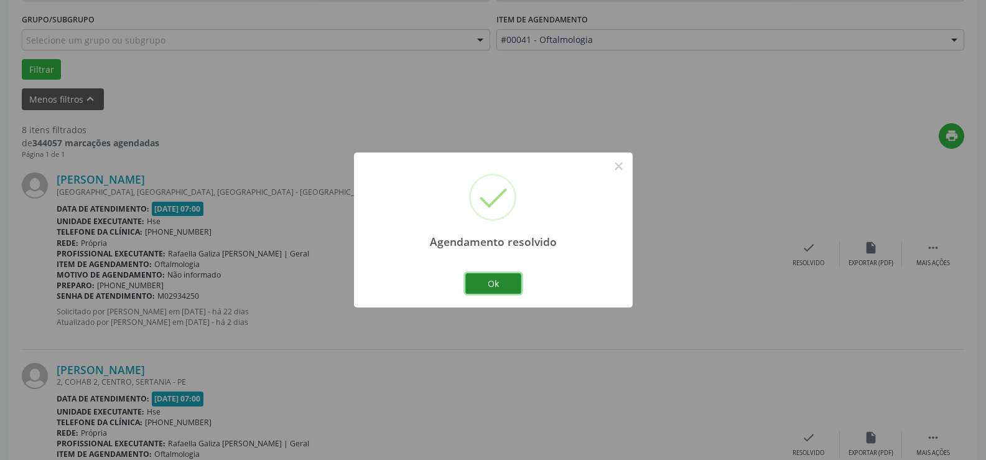
click at [502, 279] on button "Ok" at bounding box center [493, 283] width 56 height 21
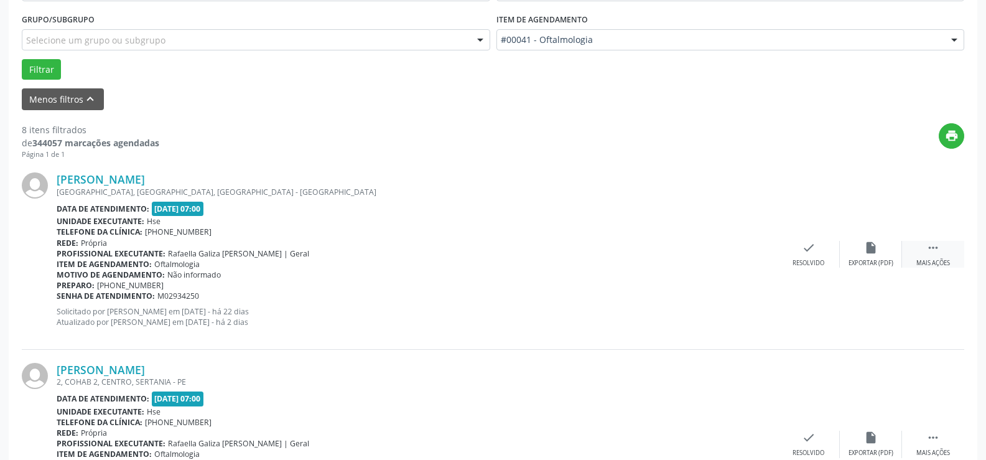
drag, startPoint x: 937, startPoint y: 250, endPoint x: 927, endPoint y: 253, distance: 9.8
click at [936, 250] on icon "" at bounding box center [933, 248] width 14 height 14
click at [855, 257] on div "alarm_off Não compareceu" at bounding box center [871, 254] width 62 height 27
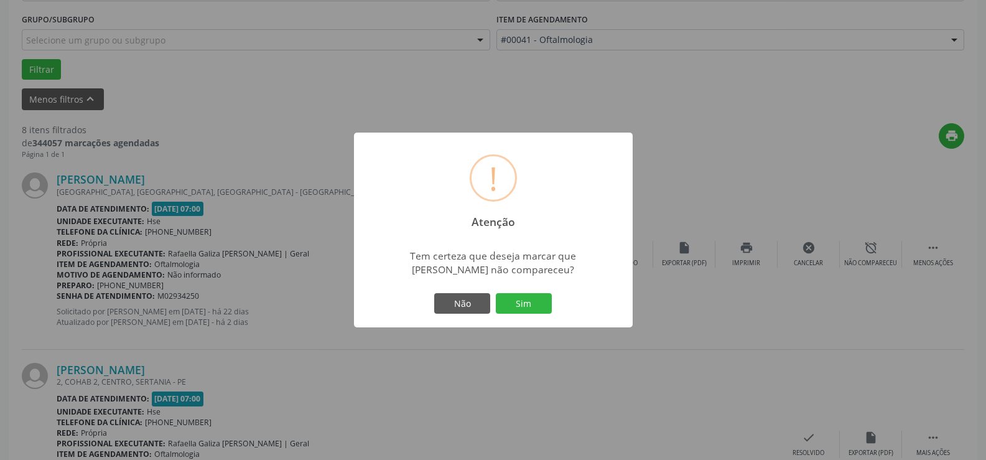
click at [529, 300] on button "Sim" at bounding box center [524, 303] width 56 height 21
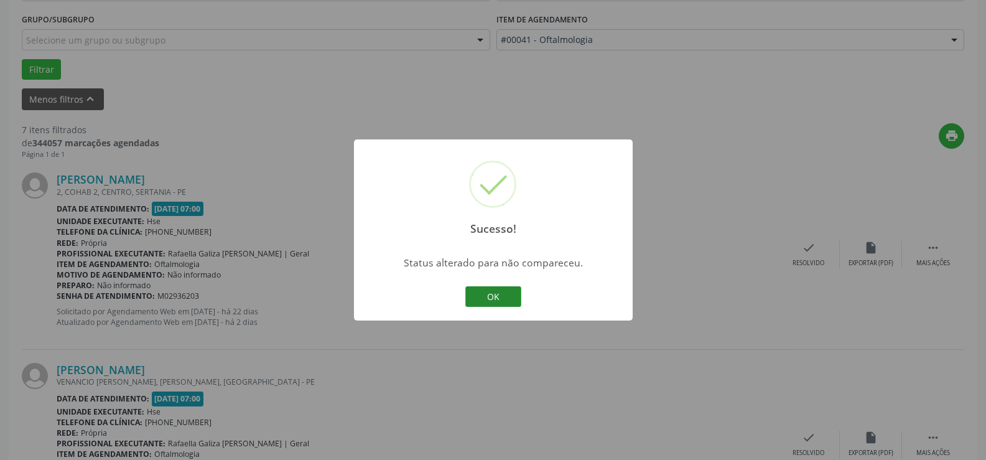
click at [488, 288] on button "OK" at bounding box center [493, 296] width 56 height 21
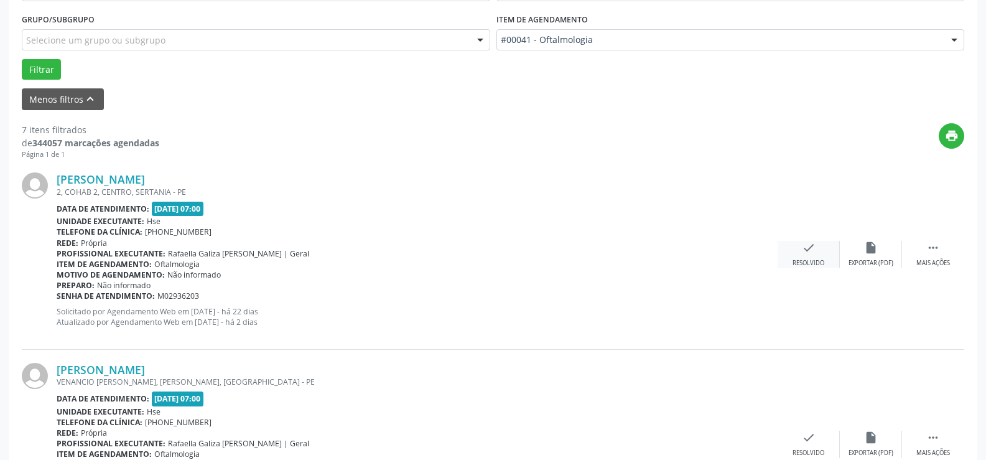
click at [824, 248] on div "check Resolvido" at bounding box center [808, 254] width 62 height 27
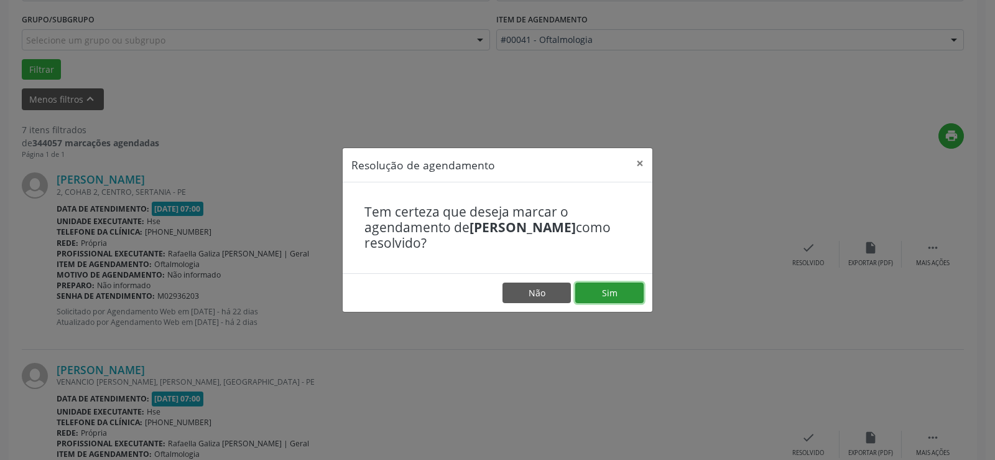
click at [620, 285] on button "Sim" at bounding box center [609, 292] width 68 height 21
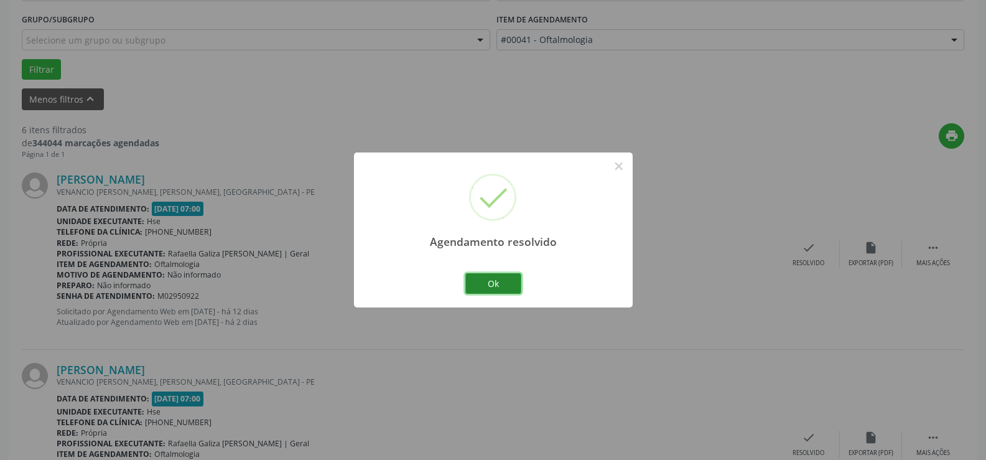
click at [512, 280] on button "Ok" at bounding box center [493, 283] width 56 height 21
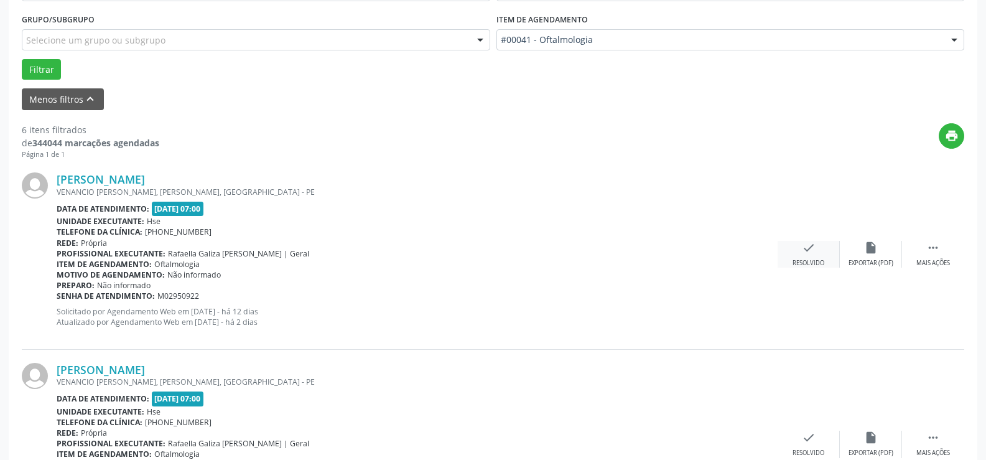
click at [810, 255] on div "check Resolvido" at bounding box center [808, 254] width 62 height 27
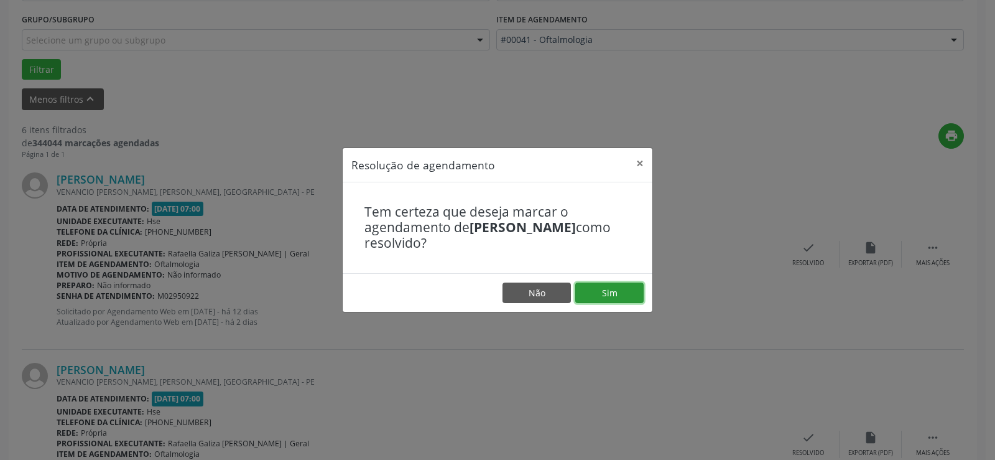
click at [617, 285] on button "Sim" at bounding box center [609, 292] width 68 height 21
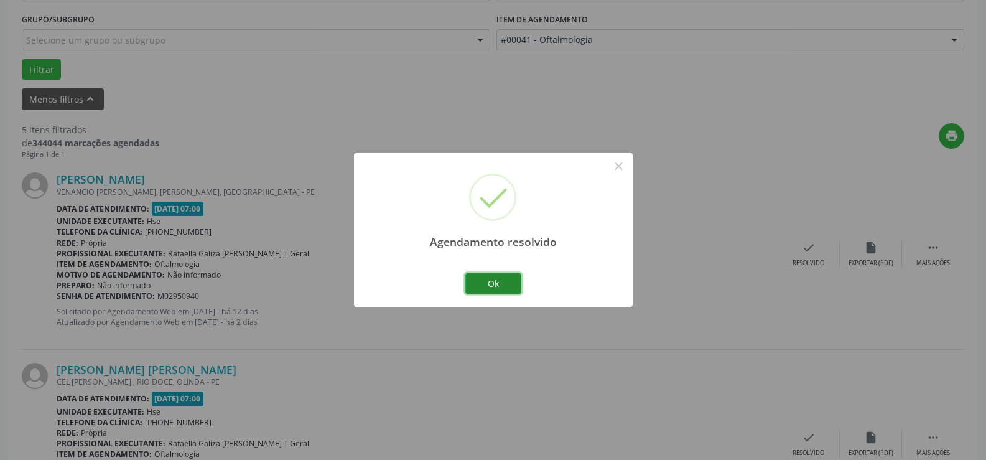
click at [494, 277] on button "Ok" at bounding box center [493, 283] width 56 height 21
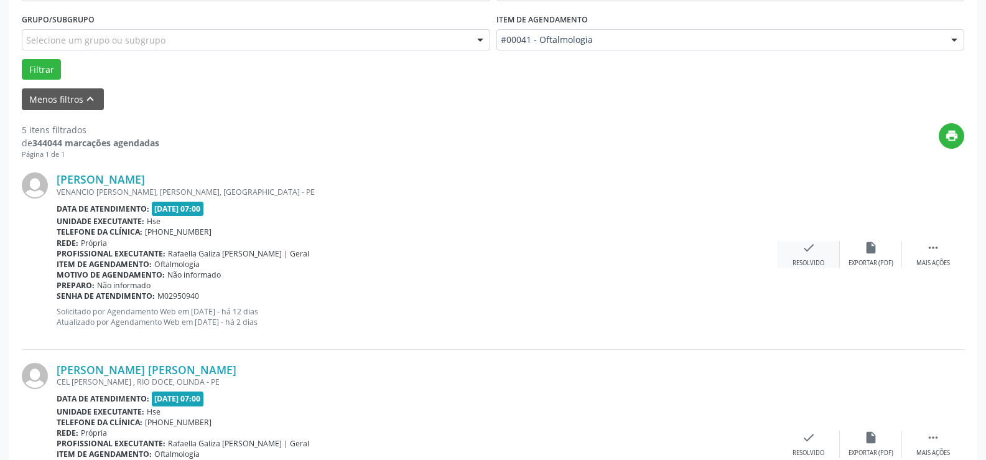
click at [807, 254] on icon "check" at bounding box center [809, 248] width 14 height 14
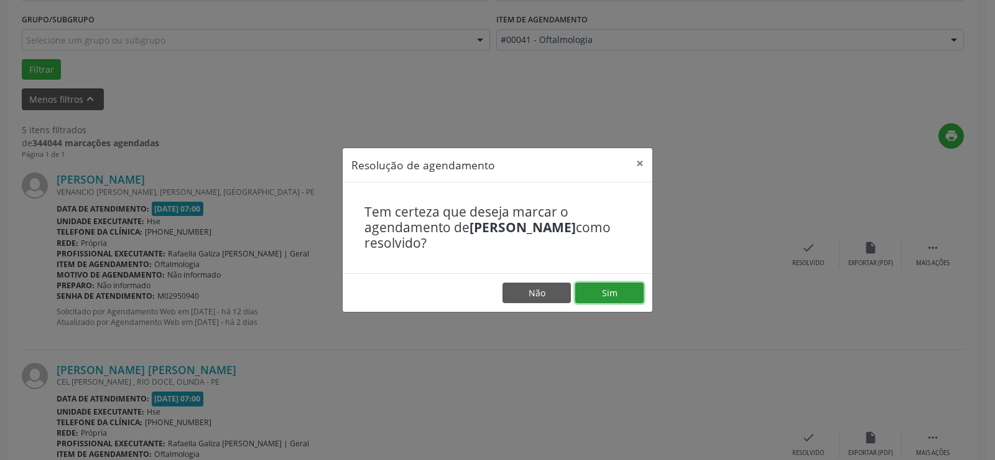
click at [606, 289] on button "Sim" at bounding box center [609, 292] width 68 height 21
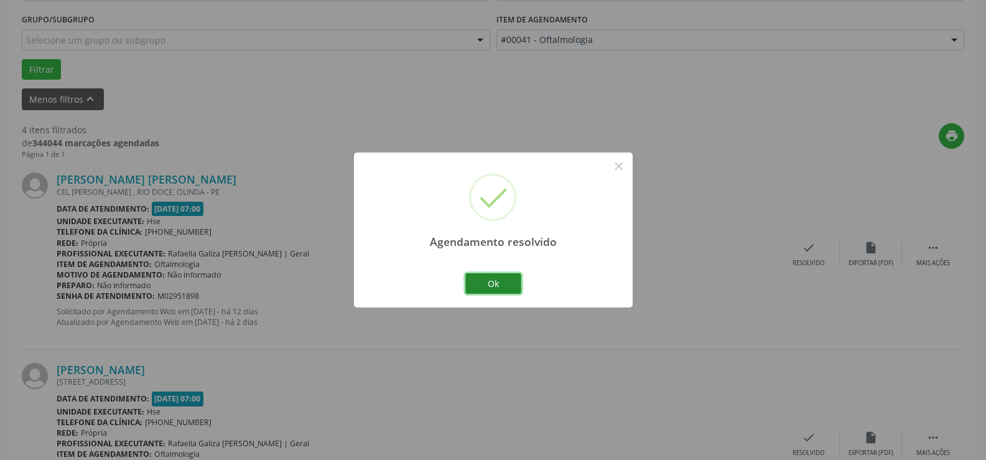
click at [491, 280] on button "Ok" at bounding box center [493, 283] width 56 height 21
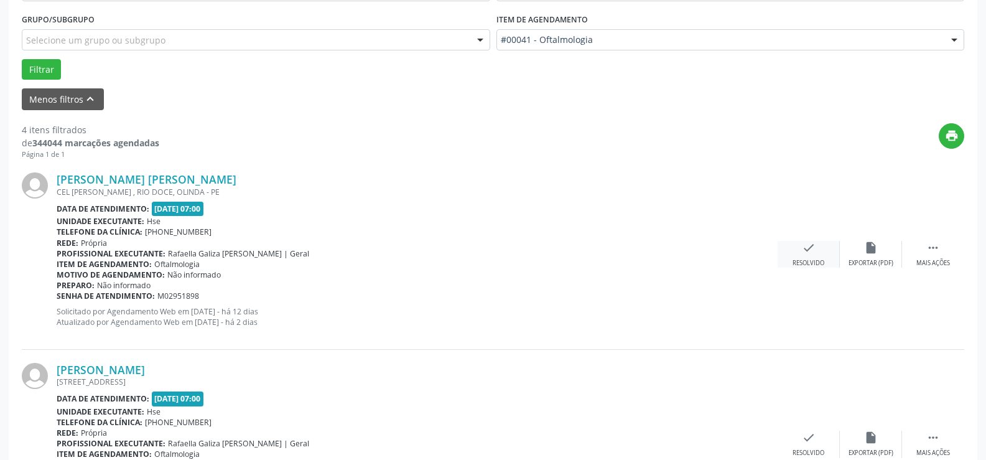
click at [812, 256] on div "check Resolvido" at bounding box center [808, 254] width 62 height 27
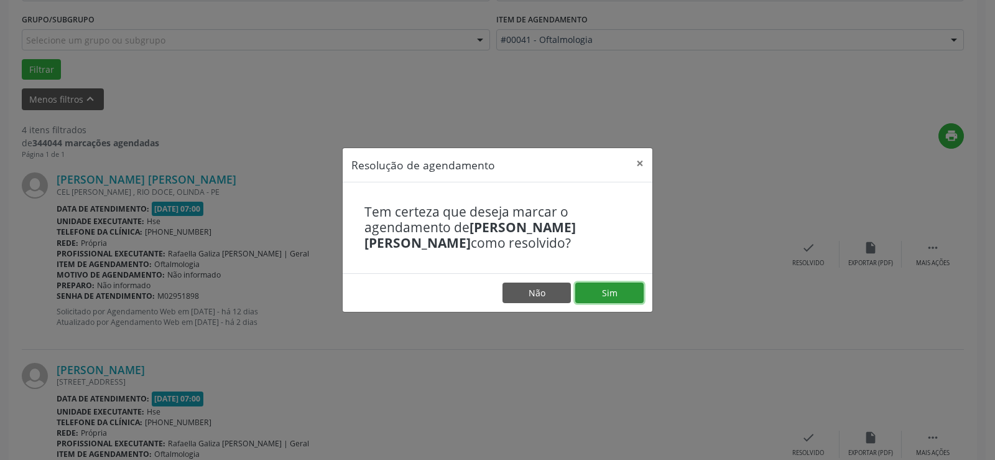
click at [608, 295] on button "Sim" at bounding box center [609, 292] width 68 height 21
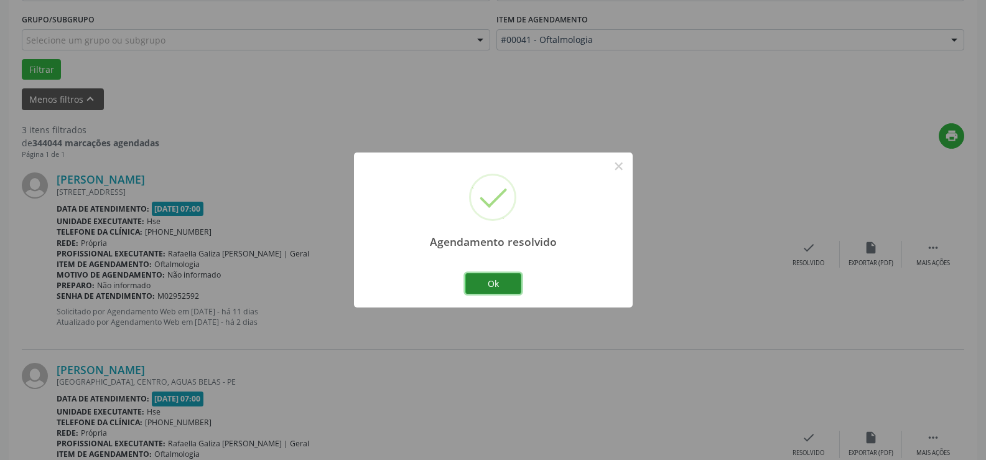
click at [509, 282] on button "Ok" at bounding box center [493, 283] width 56 height 21
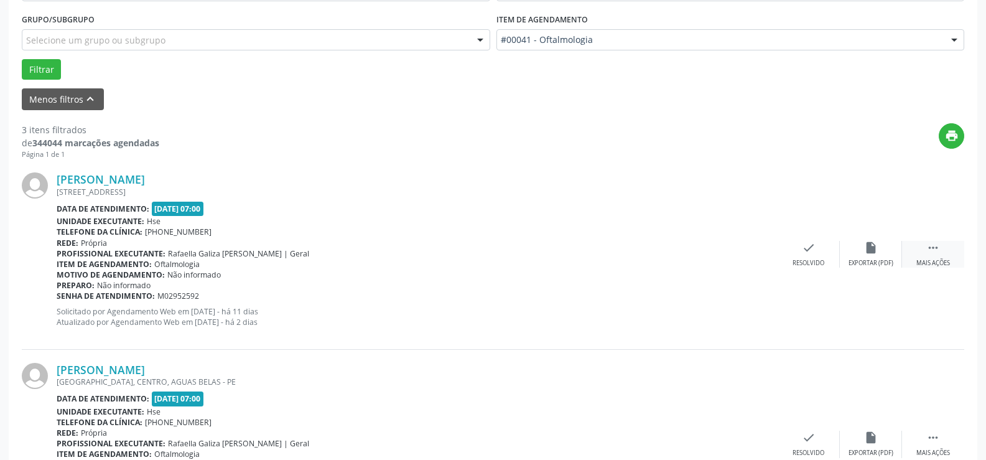
click at [930, 250] on icon "" at bounding box center [933, 248] width 14 height 14
click at [885, 257] on div "alarm_off Não compareceu" at bounding box center [871, 254] width 62 height 27
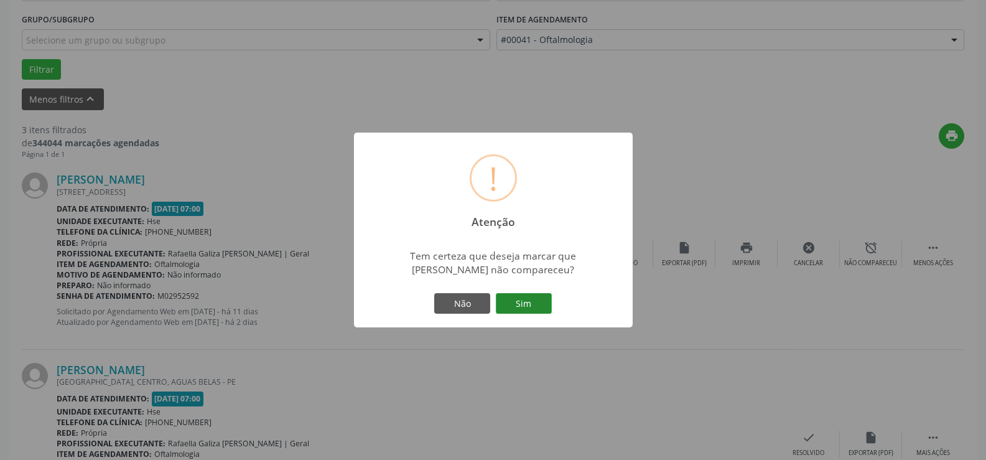
click at [537, 304] on button "Sim" at bounding box center [524, 303] width 56 height 21
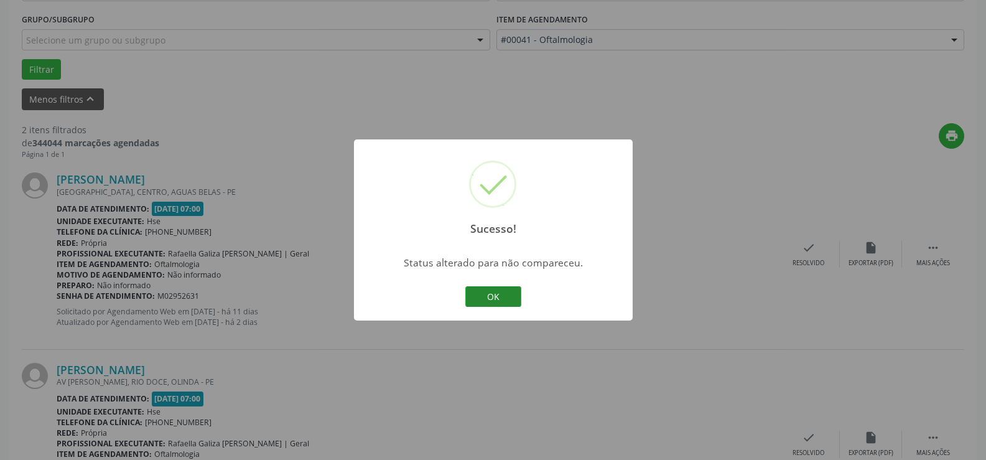
click at [499, 289] on button "OK" at bounding box center [493, 296] width 56 height 21
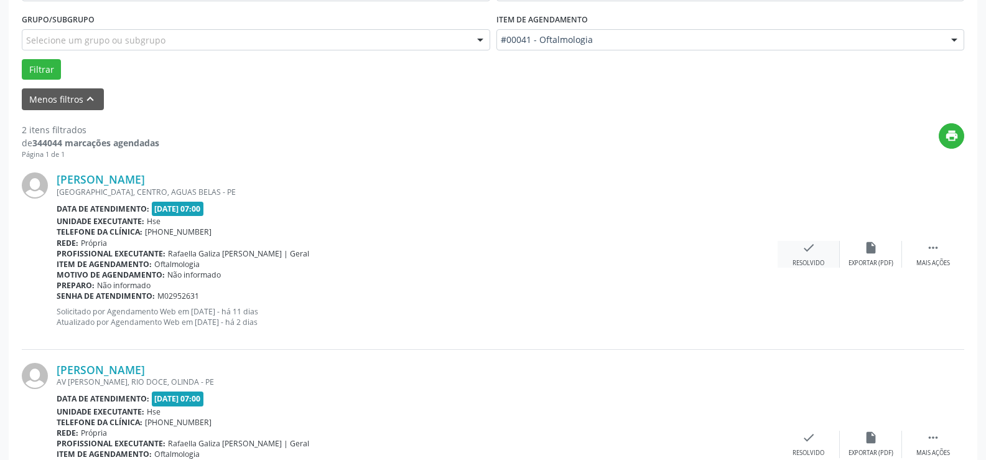
click at [820, 253] on div "check Resolvido" at bounding box center [808, 254] width 62 height 27
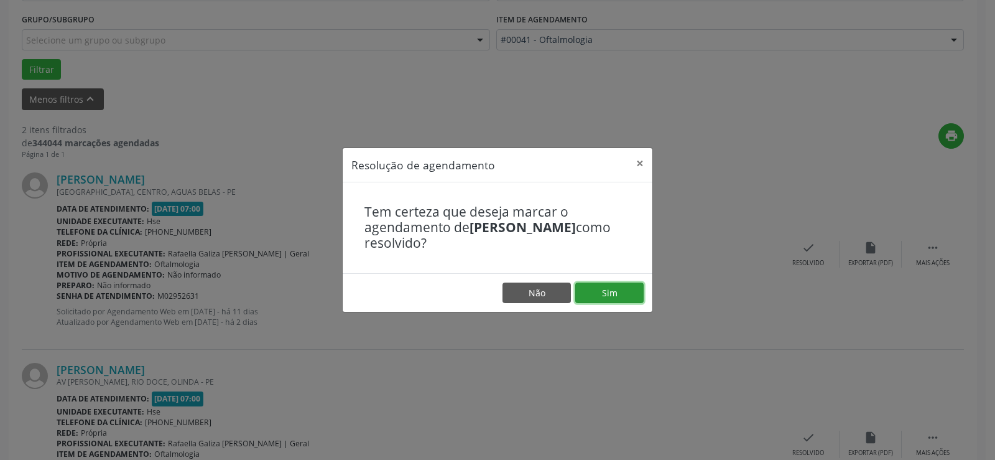
click at [617, 290] on button "Sim" at bounding box center [609, 292] width 68 height 21
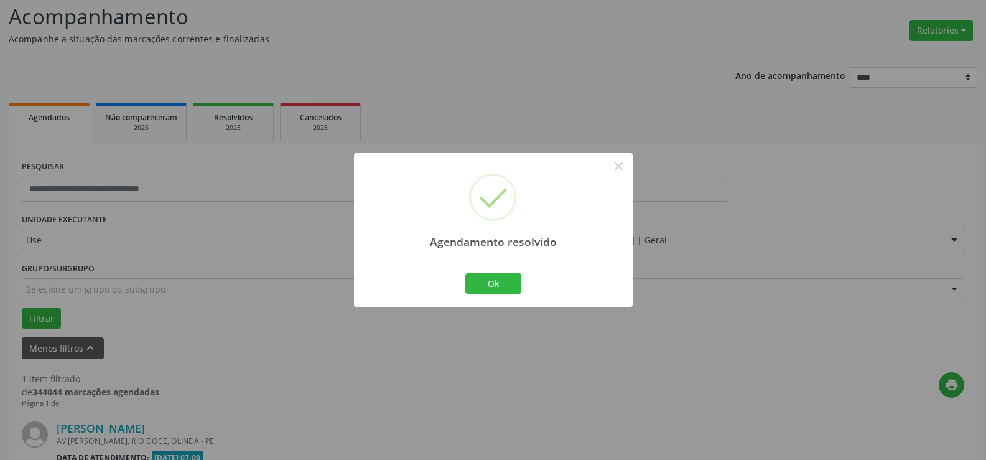
scroll to position [243, 0]
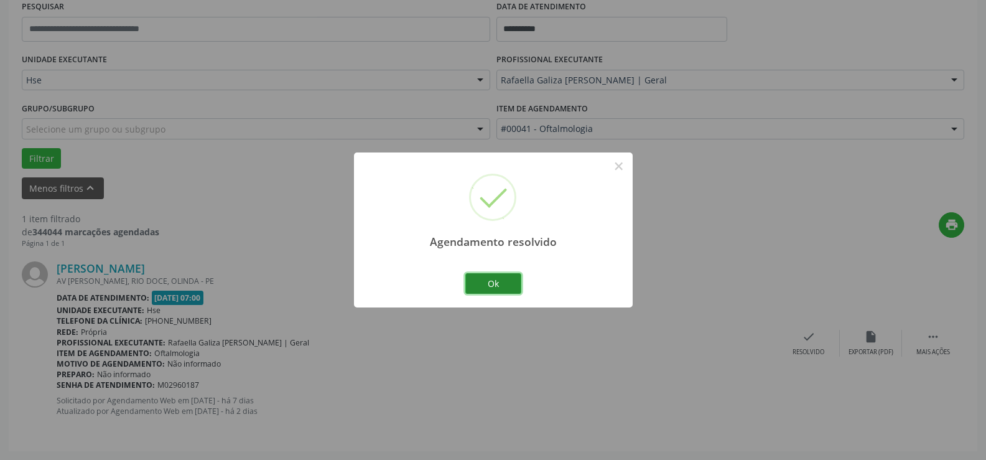
click at [496, 283] on button "Ok" at bounding box center [493, 283] width 56 height 21
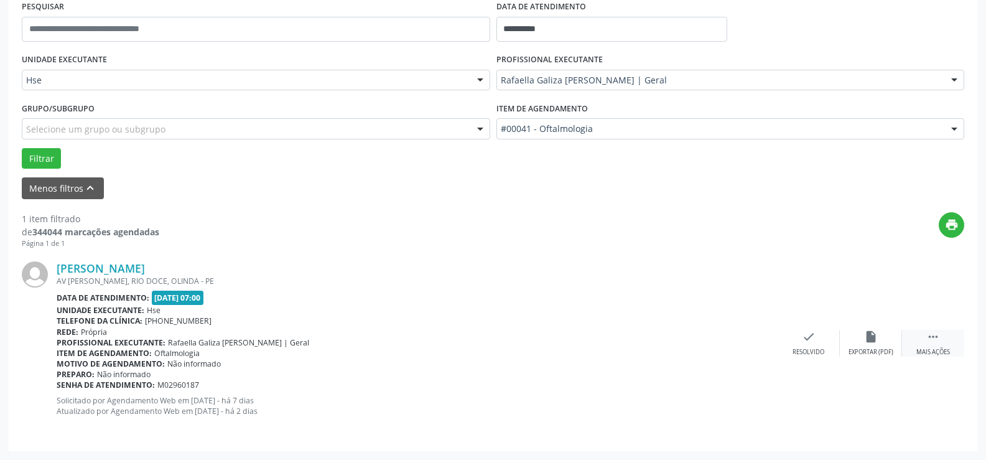
drag, startPoint x: 930, startPoint y: 333, endPoint x: 924, endPoint y: 335, distance: 6.5
click at [930, 333] on icon "" at bounding box center [933, 337] width 14 height 14
click at [877, 336] on div "alarm_off Não compareceu" at bounding box center [871, 343] width 62 height 27
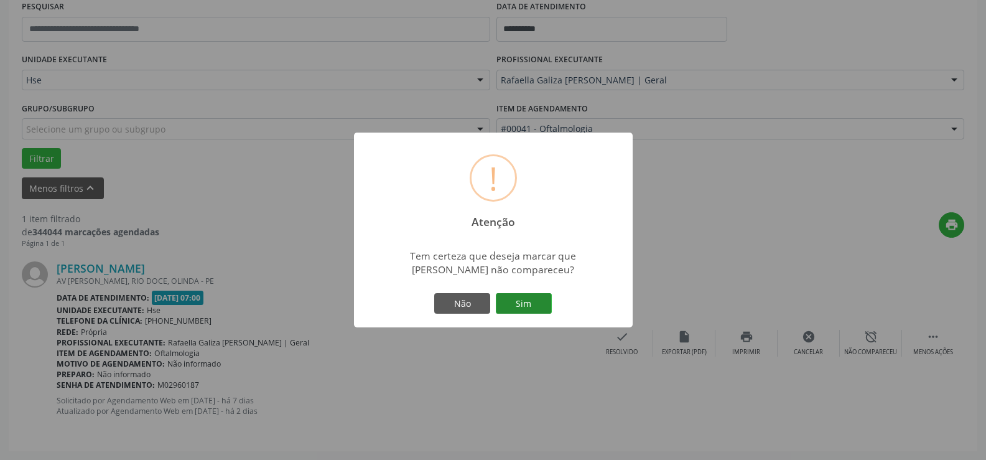
click at [545, 308] on button "Sim" at bounding box center [524, 303] width 56 height 21
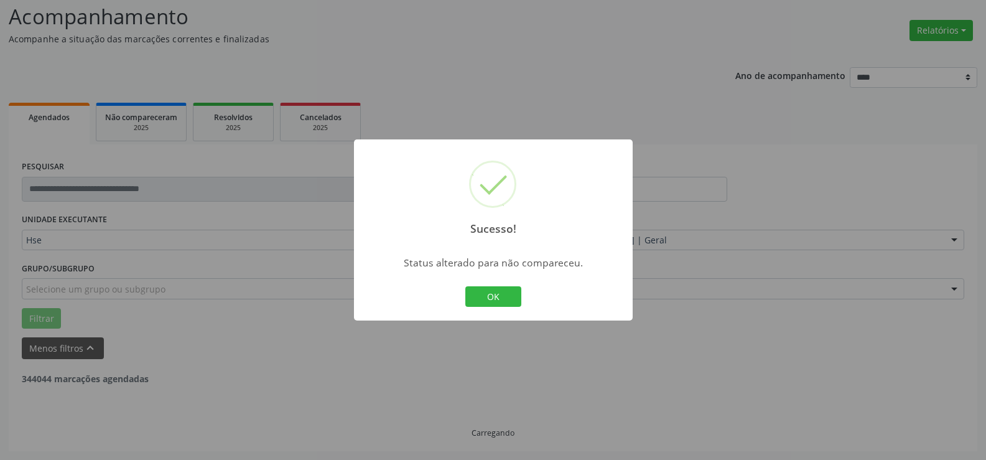
scroll to position [0, 0]
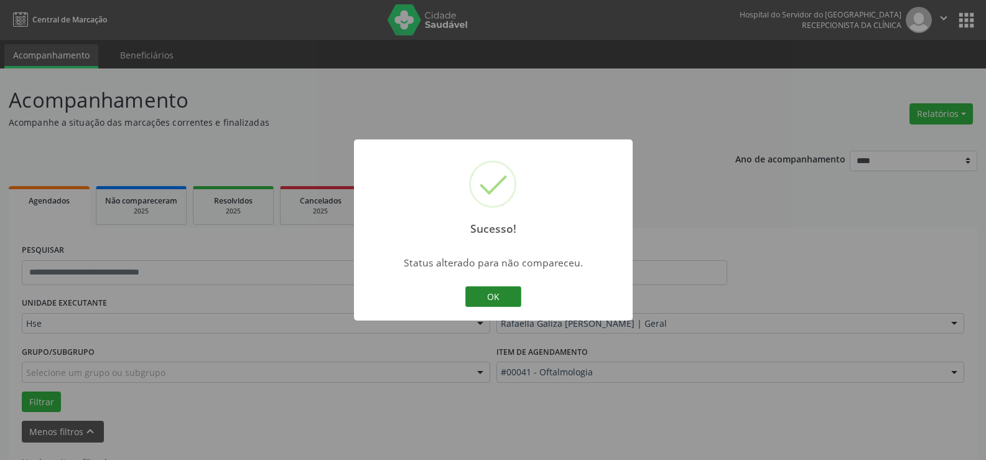
click at [497, 296] on button "OK" at bounding box center [493, 296] width 56 height 21
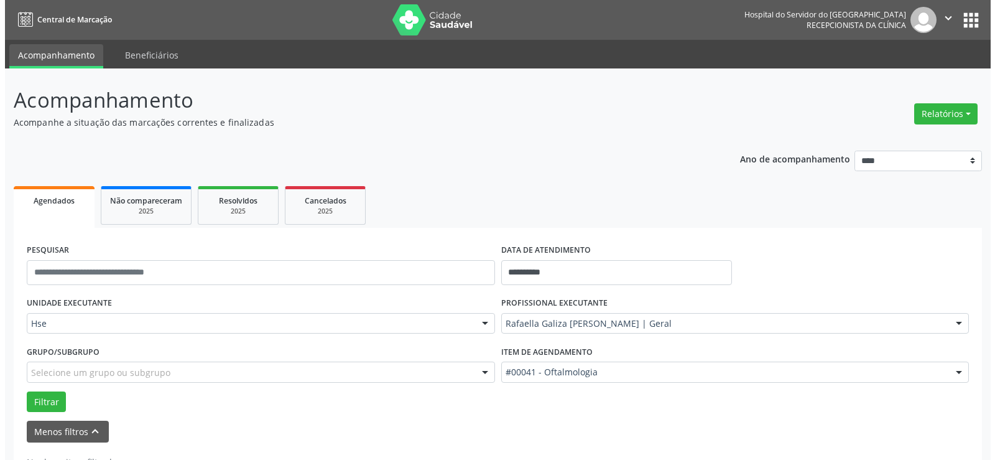
scroll to position [44, 0]
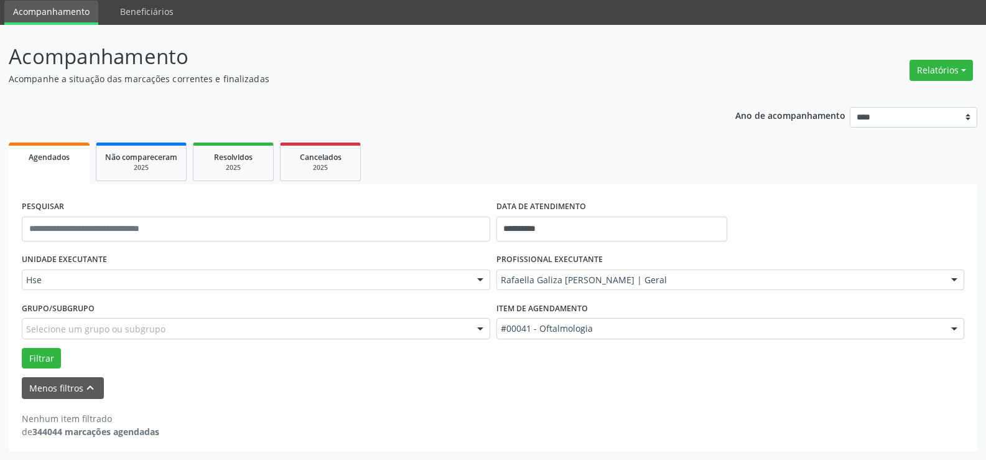
click at [938, 57] on div "Relatórios Agendamentos Procedimentos realizados" at bounding box center [941, 70] width 72 height 30
click at [922, 78] on button "Relatórios" at bounding box center [940, 70] width 63 height 21
click at [908, 92] on link "Agendamentos" at bounding box center [905, 96] width 134 height 17
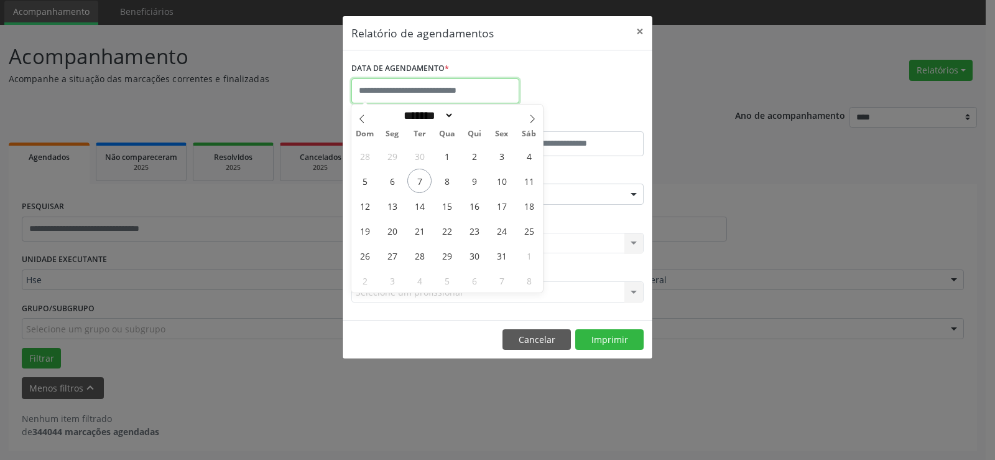
click at [493, 88] on input "text" at bounding box center [435, 90] width 168 height 25
click at [447, 182] on span "8" at bounding box center [447, 181] width 24 height 24
type input "**********"
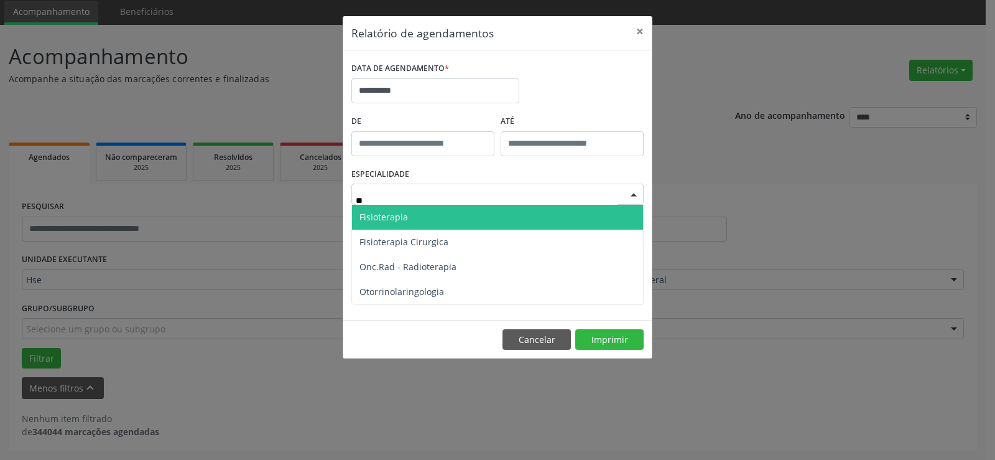
type input "***"
click at [426, 226] on span "Otorrinolaringologia" at bounding box center [497, 217] width 291 height 25
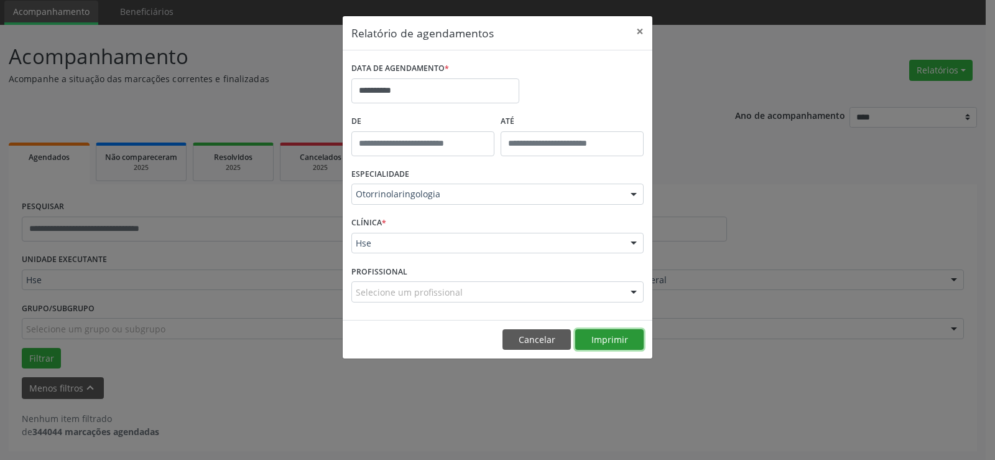
click at [598, 334] on button "Imprimir" at bounding box center [609, 339] width 68 height 21
